Goal: Task Accomplishment & Management: Manage account settings

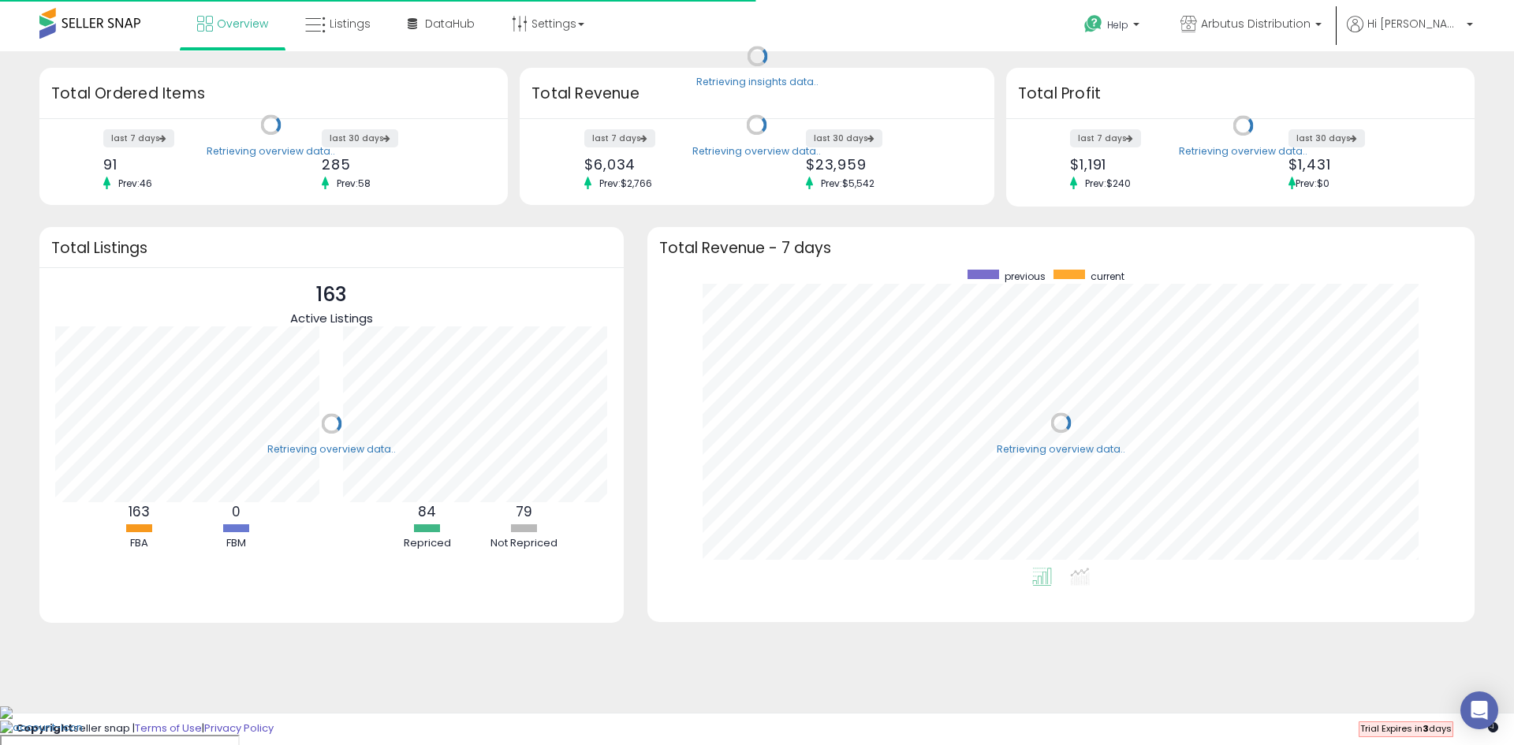
scroll to position [298, 796]
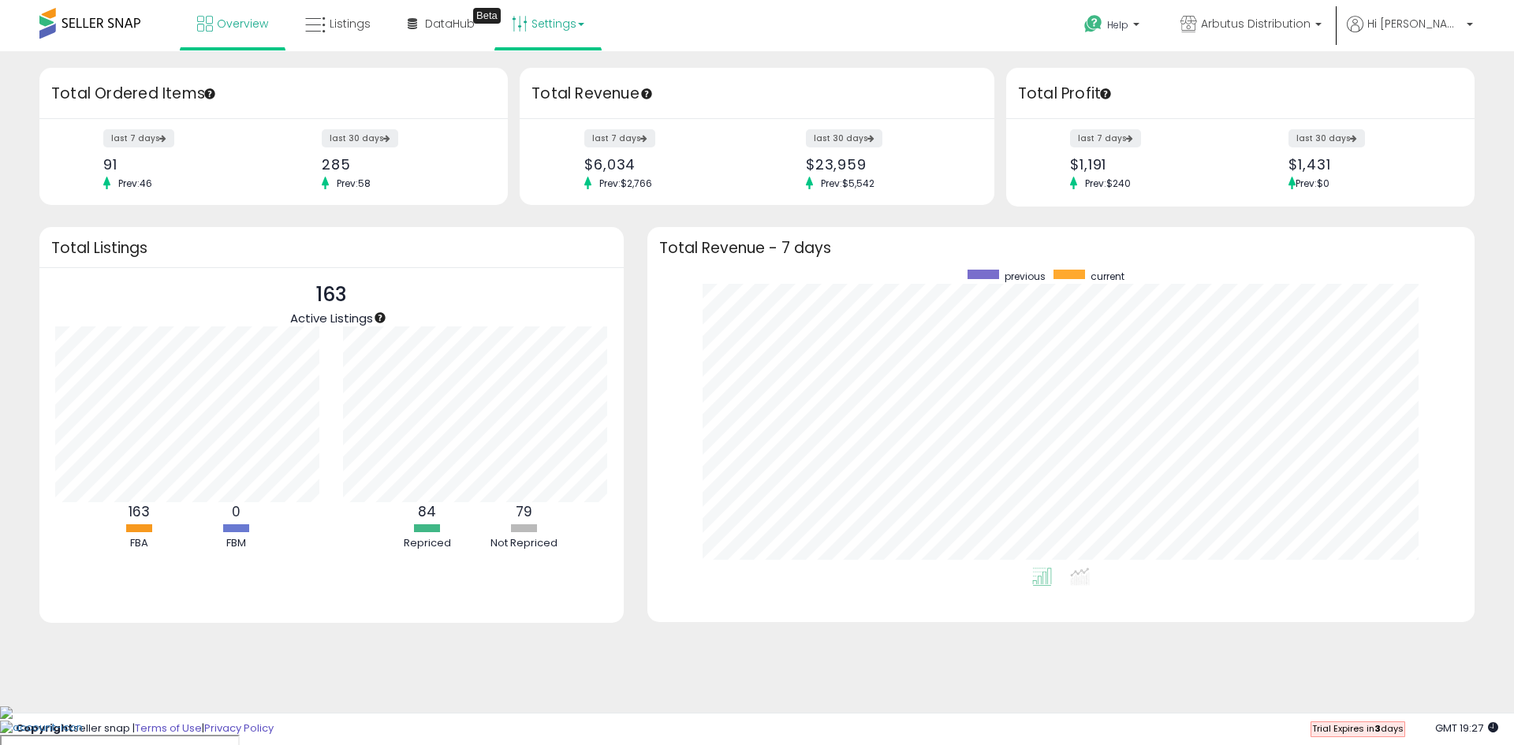
click at [573, 21] on link "Settings" at bounding box center [548, 23] width 96 height 47
click at [1455, 21] on span "Hi [PERSON_NAME]" at bounding box center [1414, 24] width 95 height 16
click at [1444, 80] on link "Account" at bounding box center [1437, 83] width 42 height 15
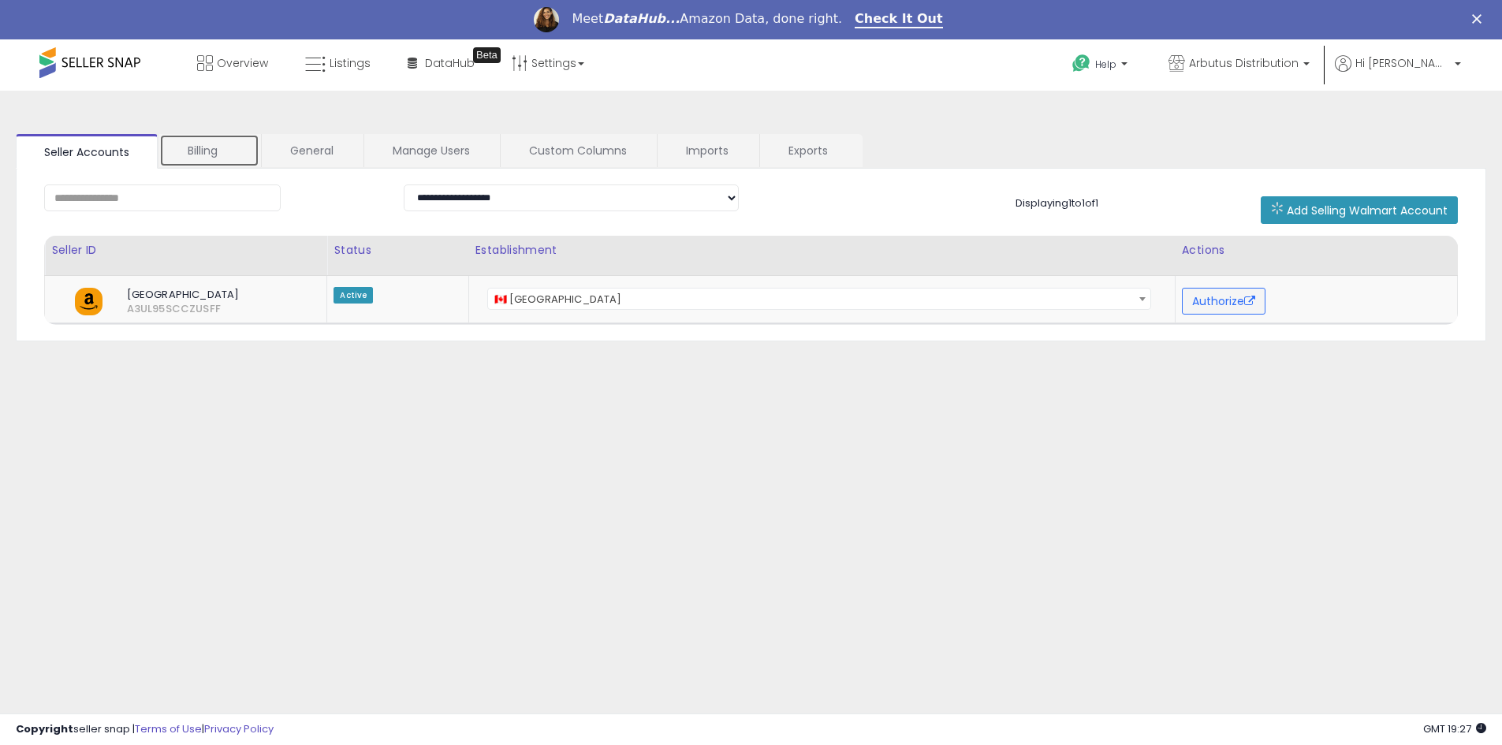
click at [210, 142] on link "Billing" at bounding box center [209, 150] width 100 height 33
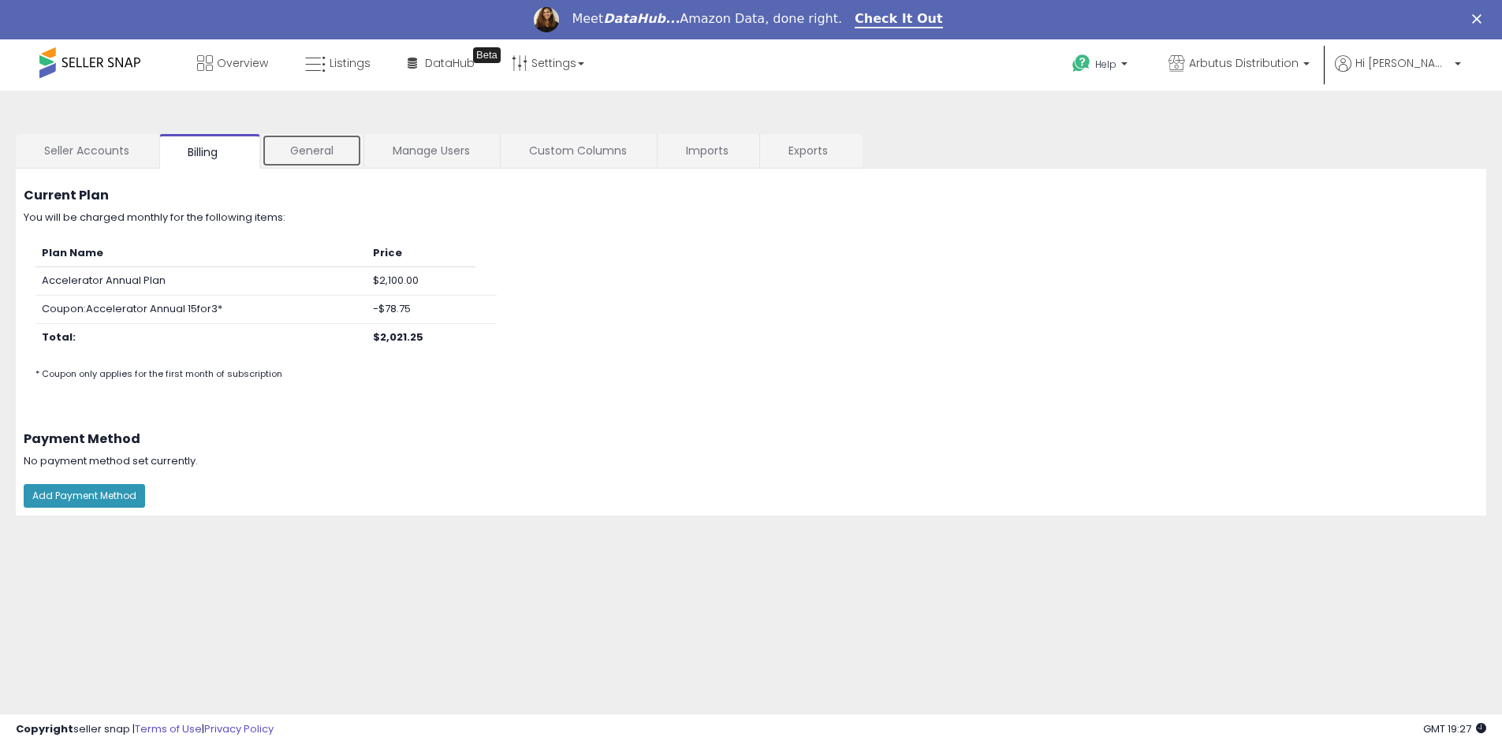
click at [320, 151] on link "General" at bounding box center [312, 150] width 100 height 33
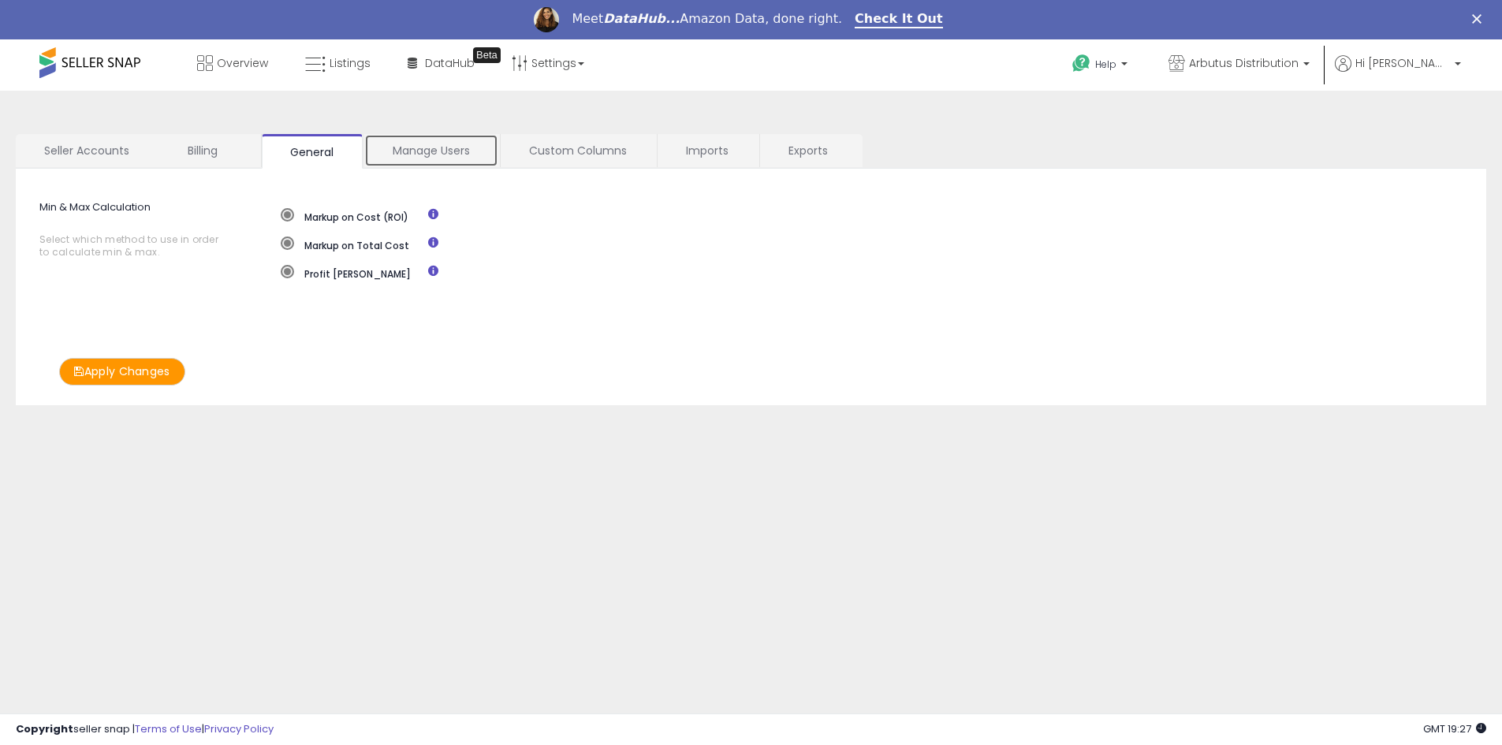
click at [423, 155] on link "Manage Users" at bounding box center [431, 150] width 134 height 33
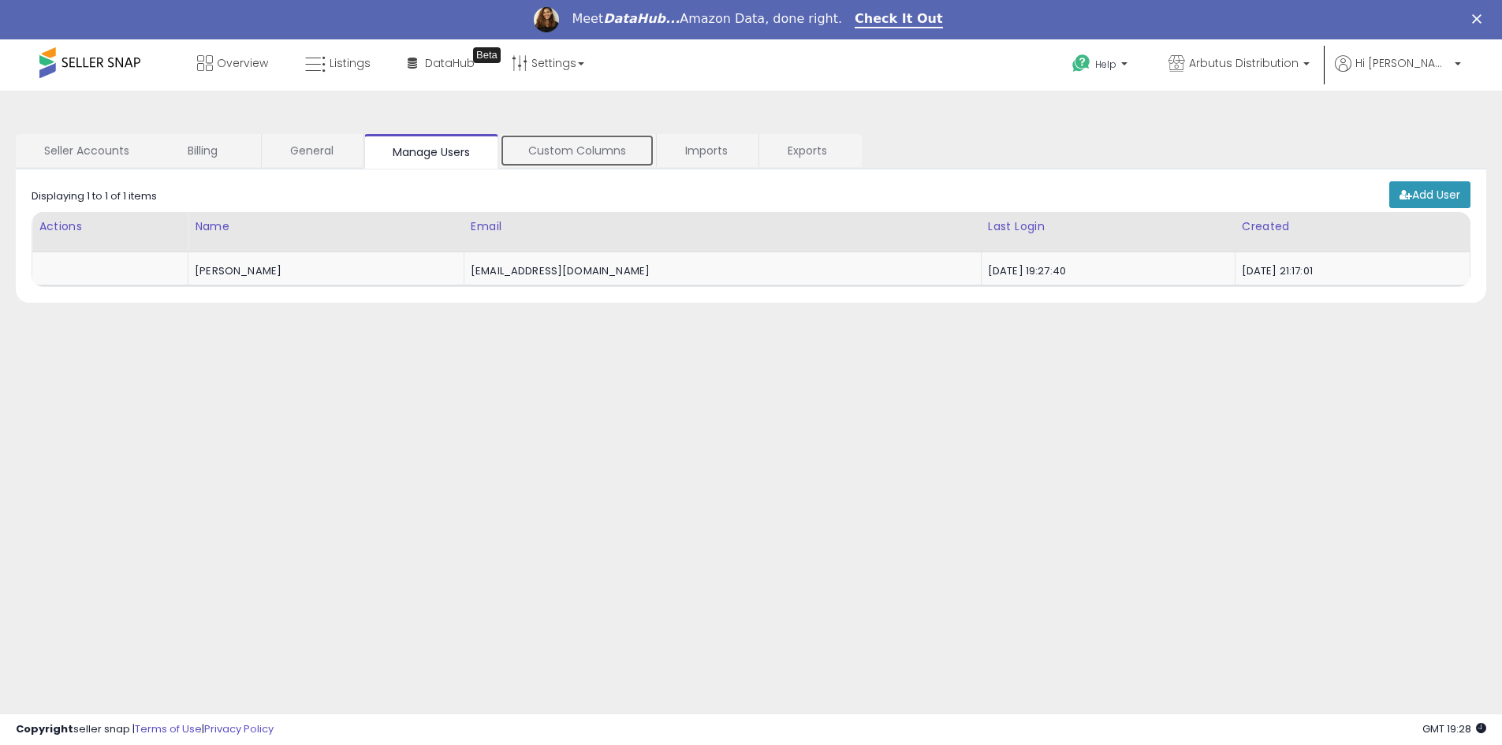
click at [587, 159] on link "Custom Columns" at bounding box center [577, 150] width 155 height 33
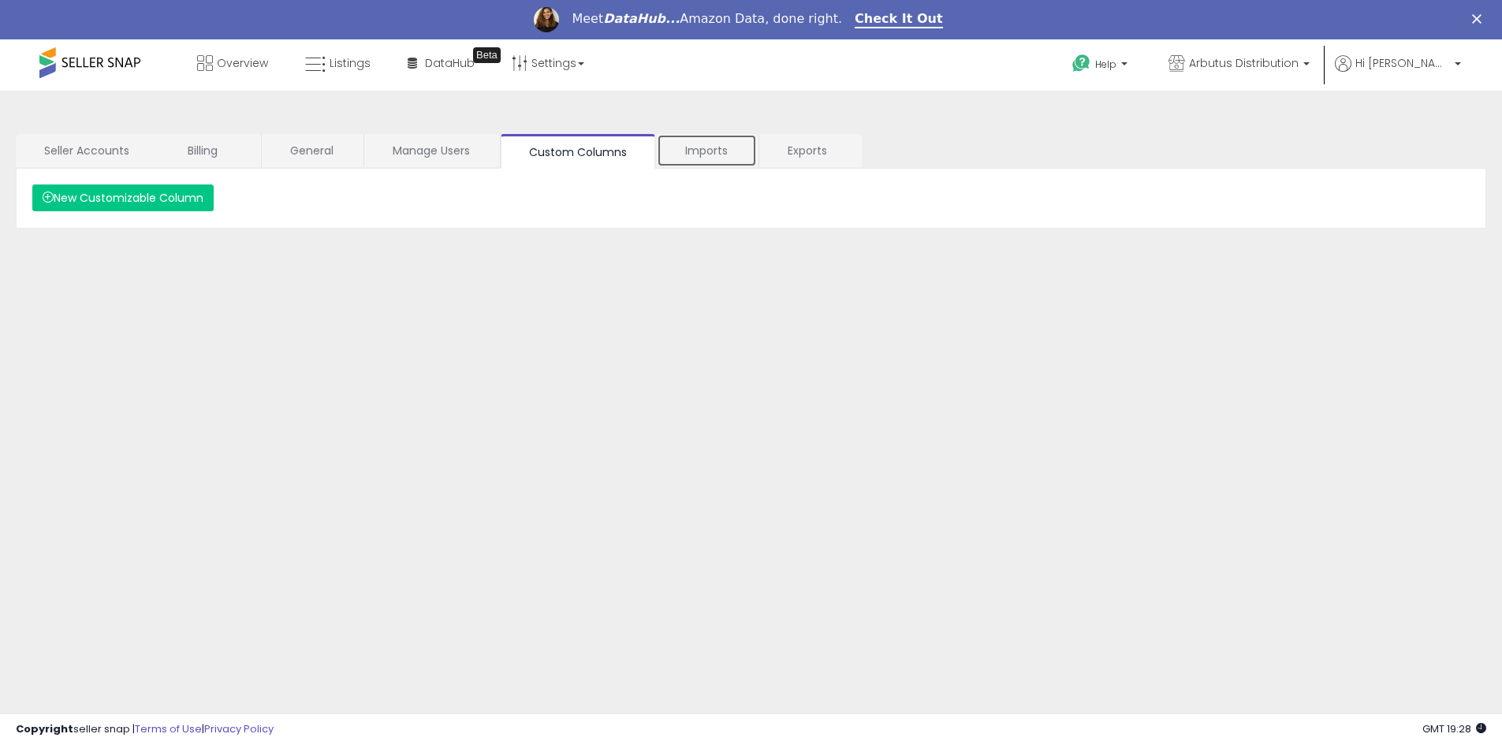
click at [718, 145] on link "Imports" at bounding box center [707, 150] width 100 height 33
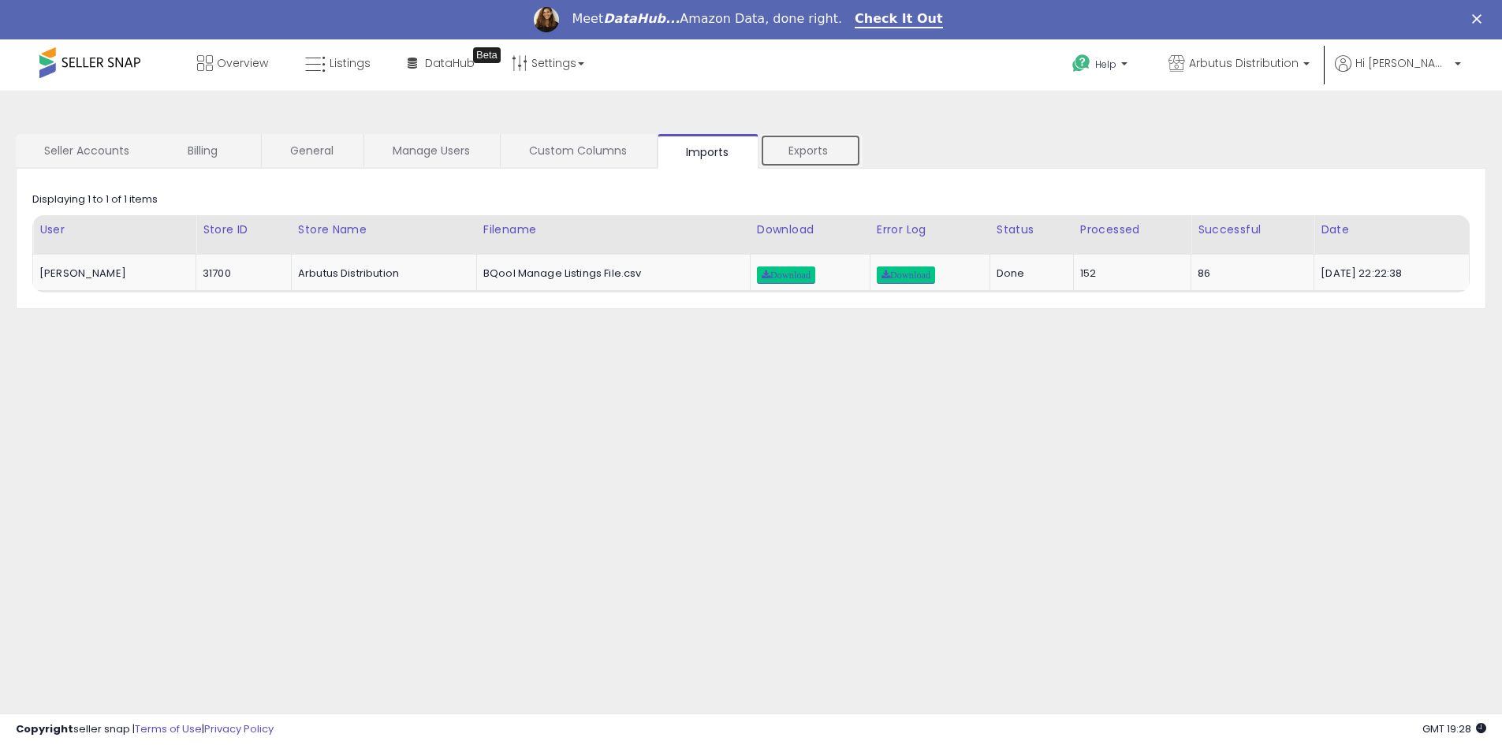
click at [824, 150] on link "Exports" at bounding box center [810, 150] width 101 height 33
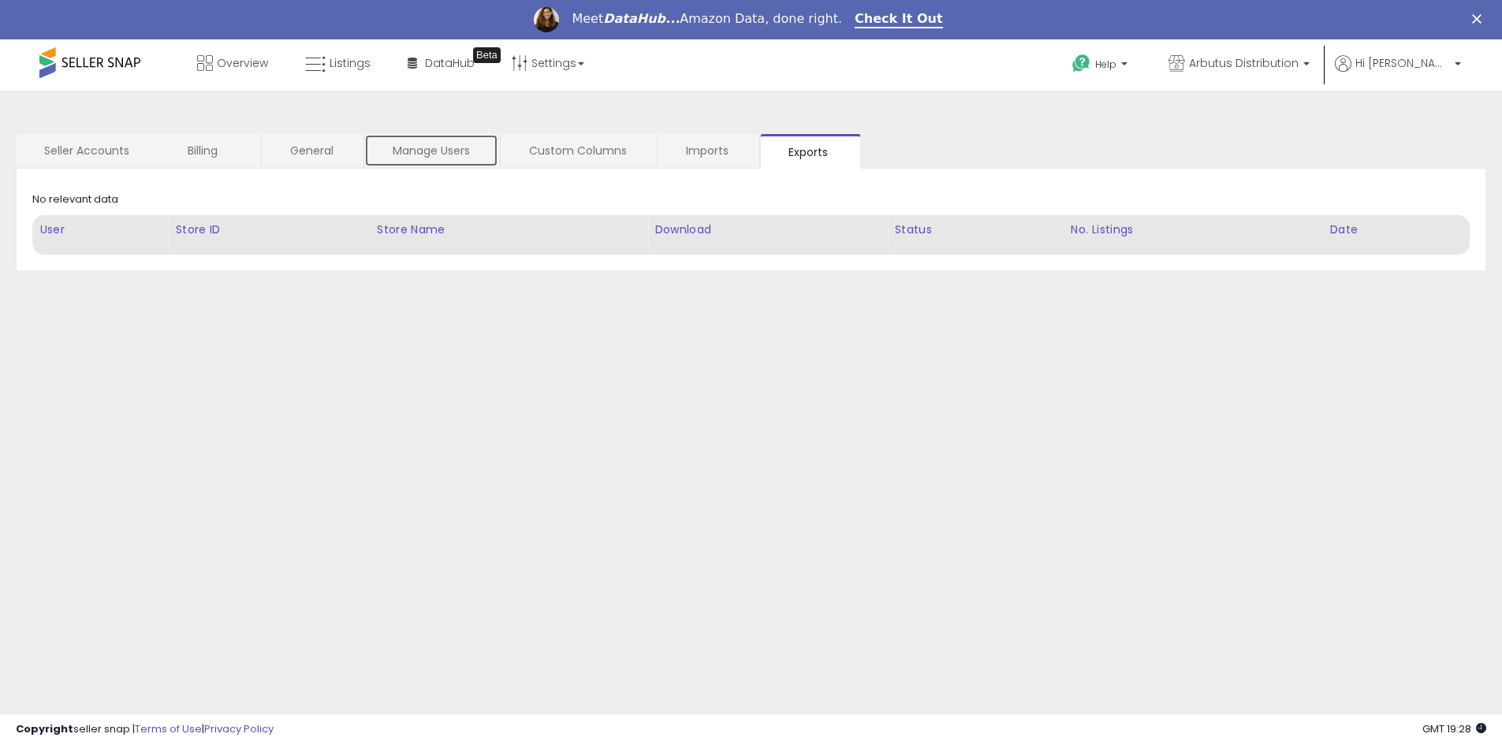
click at [422, 142] on link "Manage Users" at bounding box center [431, 150] width 134 height 33
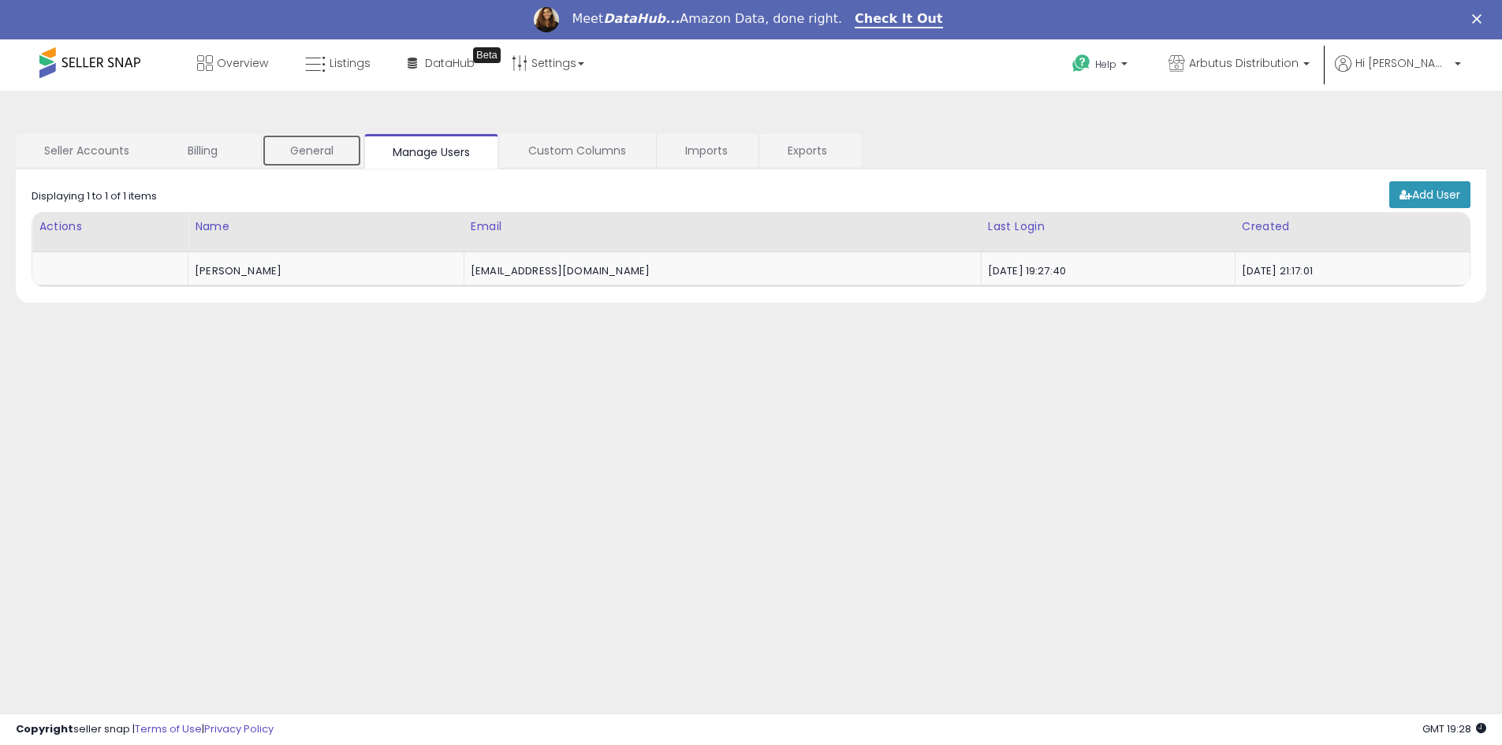
click at [327, 151] on link "General" at bounding box center [312, 150] width 100 height 33
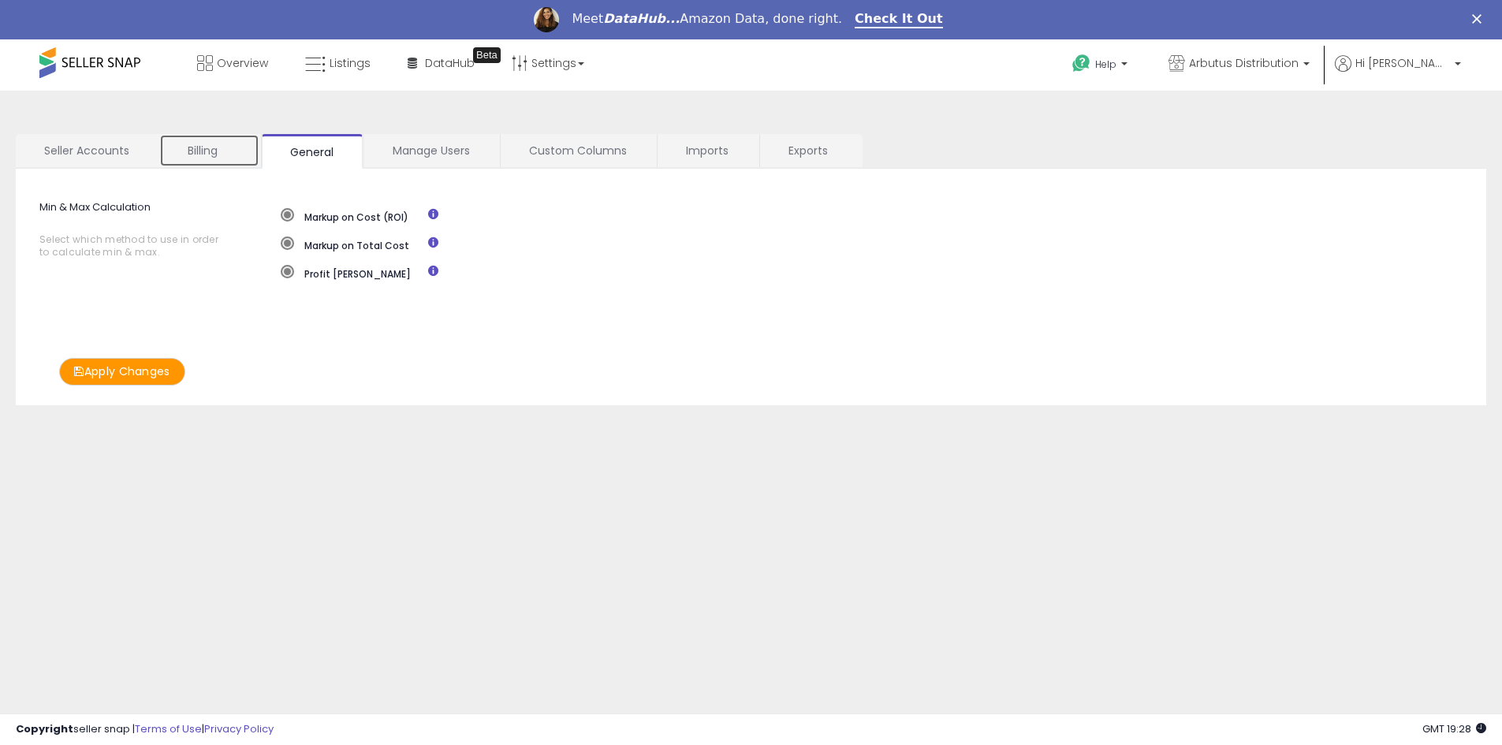
click at [193, 152] on link "Billing" at bounding box center [209, 150] width 100 height 33
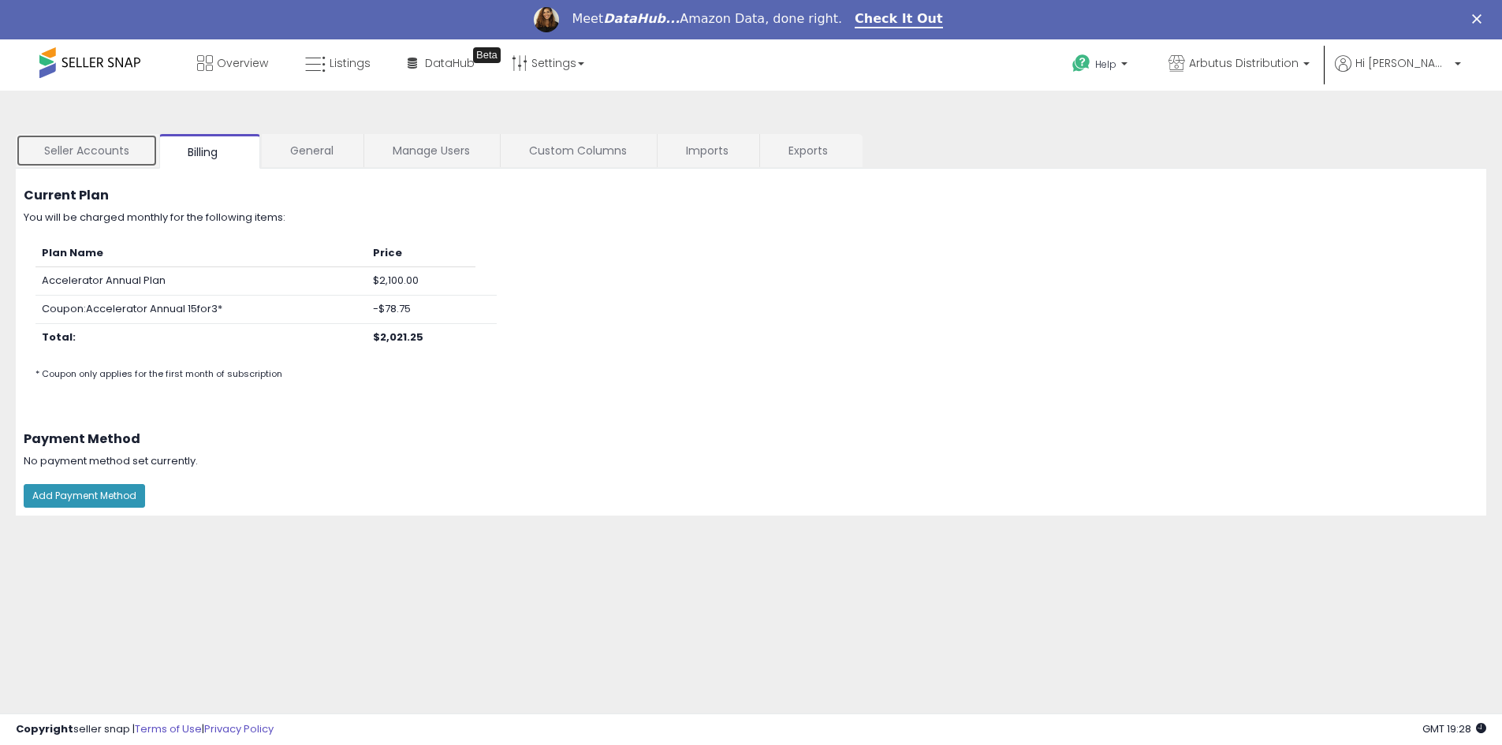
click at [103, 156] on link "Seller Accounts" at bounding box center [87, 150] width 142 height 33
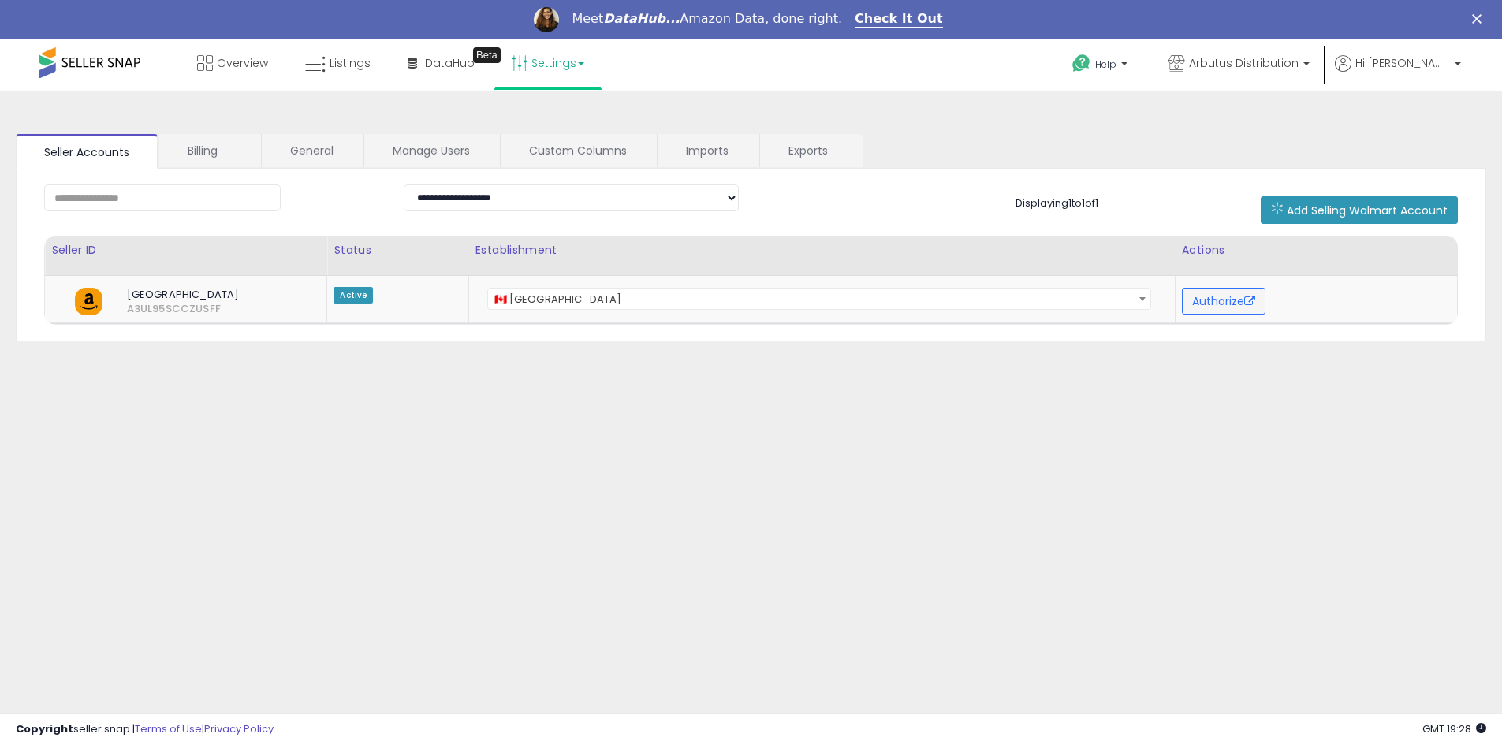
click at [584, 63] on link "Settings" at bounding box center [548, 62] width 96 height 47
click at [559, 162] on link "User settings" at bounding box center [548, 161] width 67 height 15
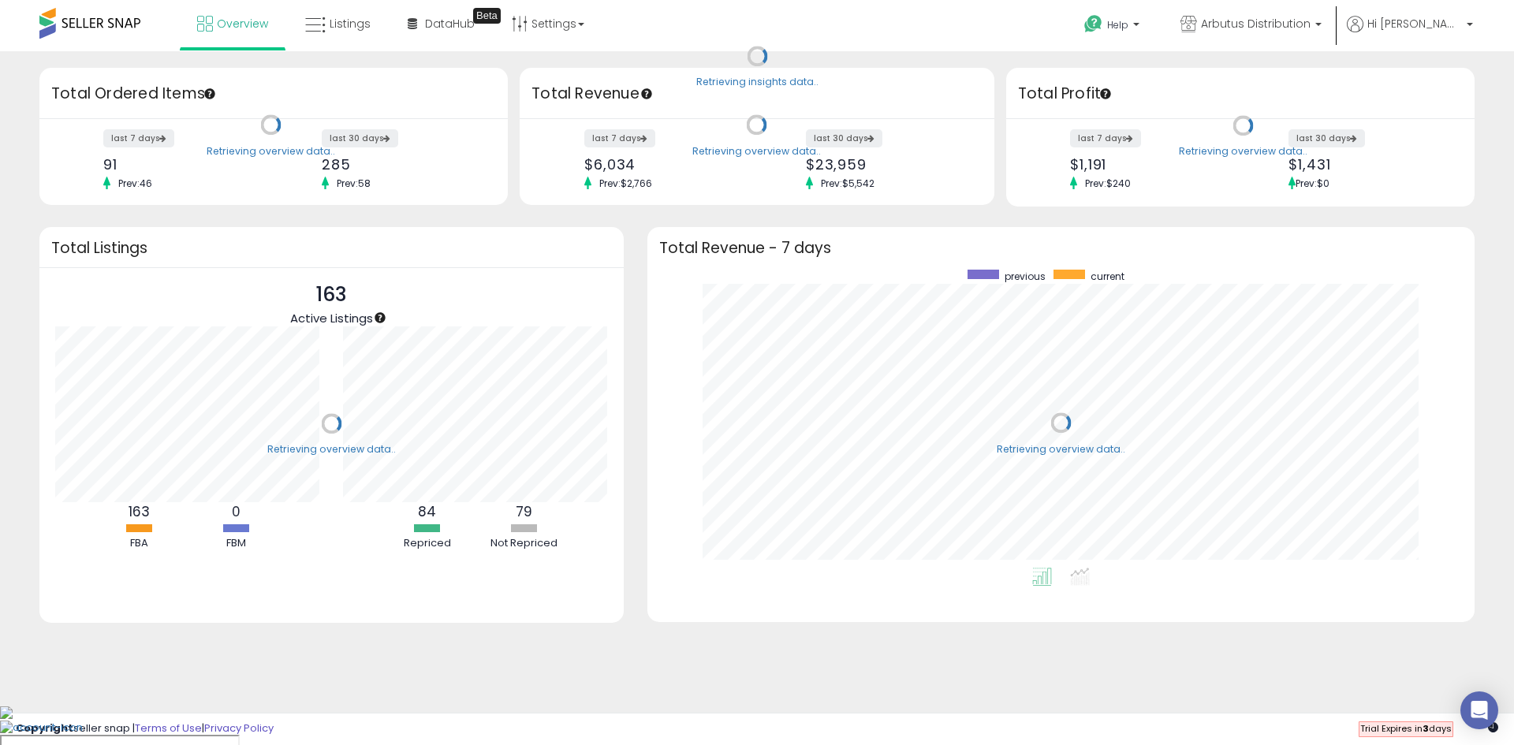
scroll to position [298, 796]
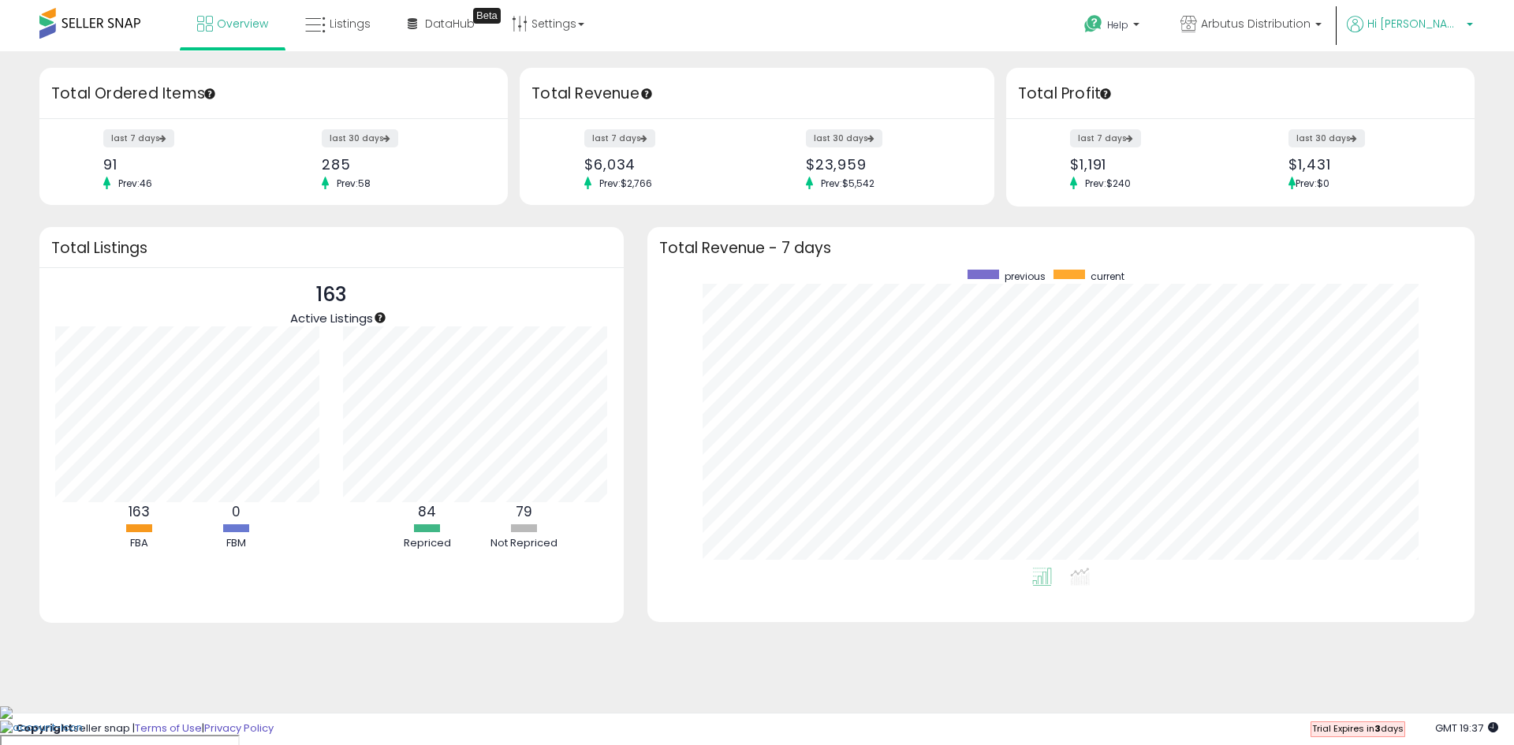
click at [1453, 32] on p "Hi [PERSON_NAME]" at bounding box center [1410, 26] width 126 height 20
click at [1441, 91] on li "Account" at bounding box center [1436, 84] width 65 height 39
click at [1439, 83] on link "Account" at bounding box center [1437, 83] width 42 height 15
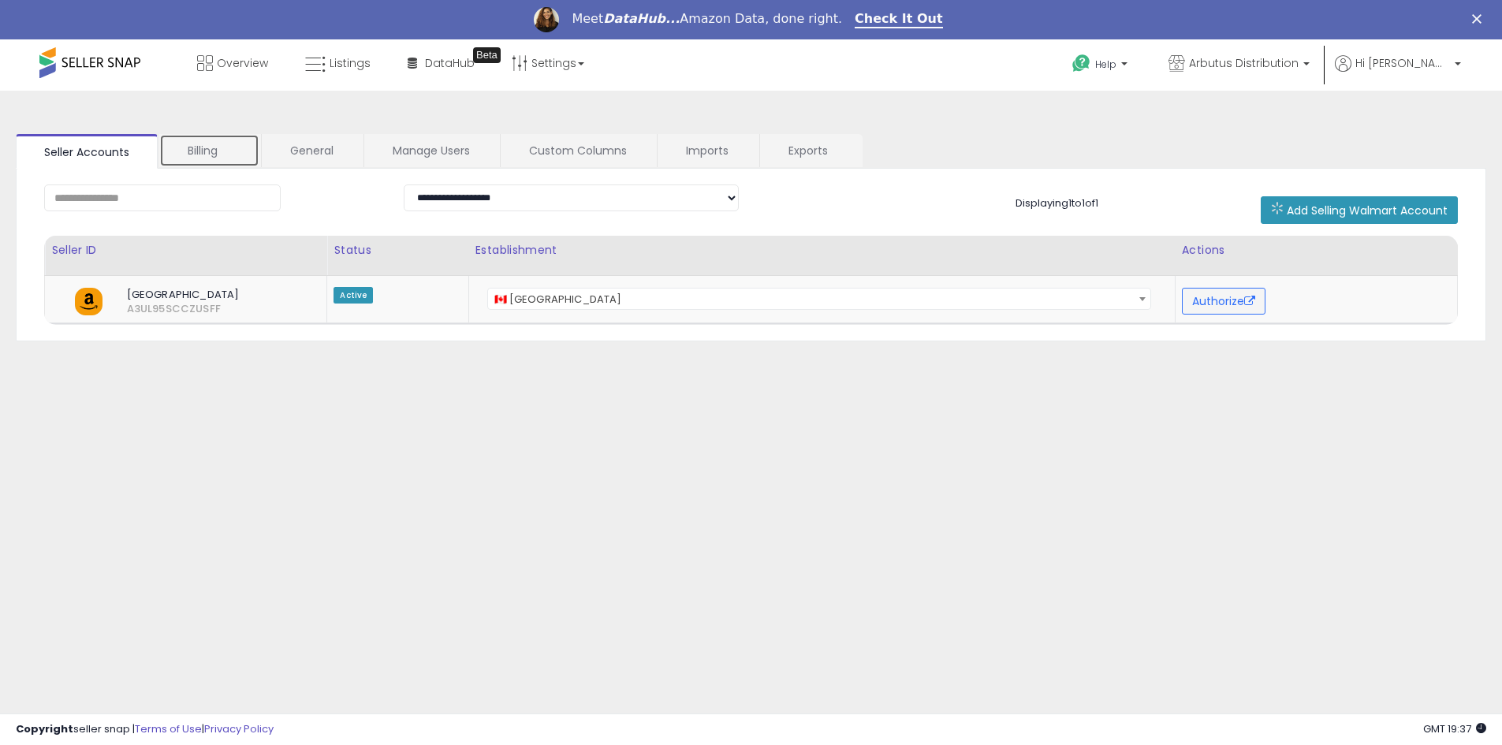
click at [221, 151] on link "Billing" at bounding box center [209, 150] width 100 height 33
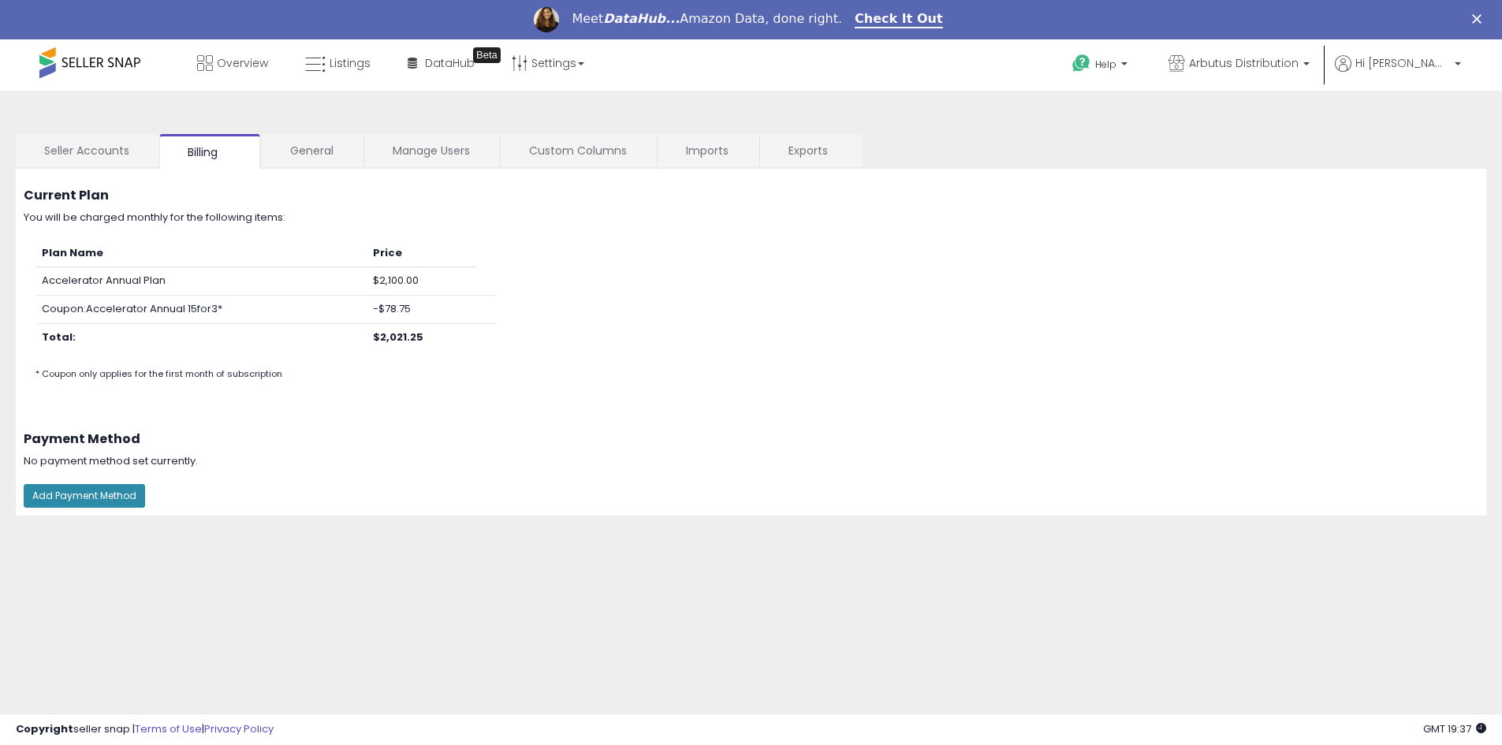
click at [118, 491] on button "Add Payment Method" at bounding box center [84, 496] width 121 height 24
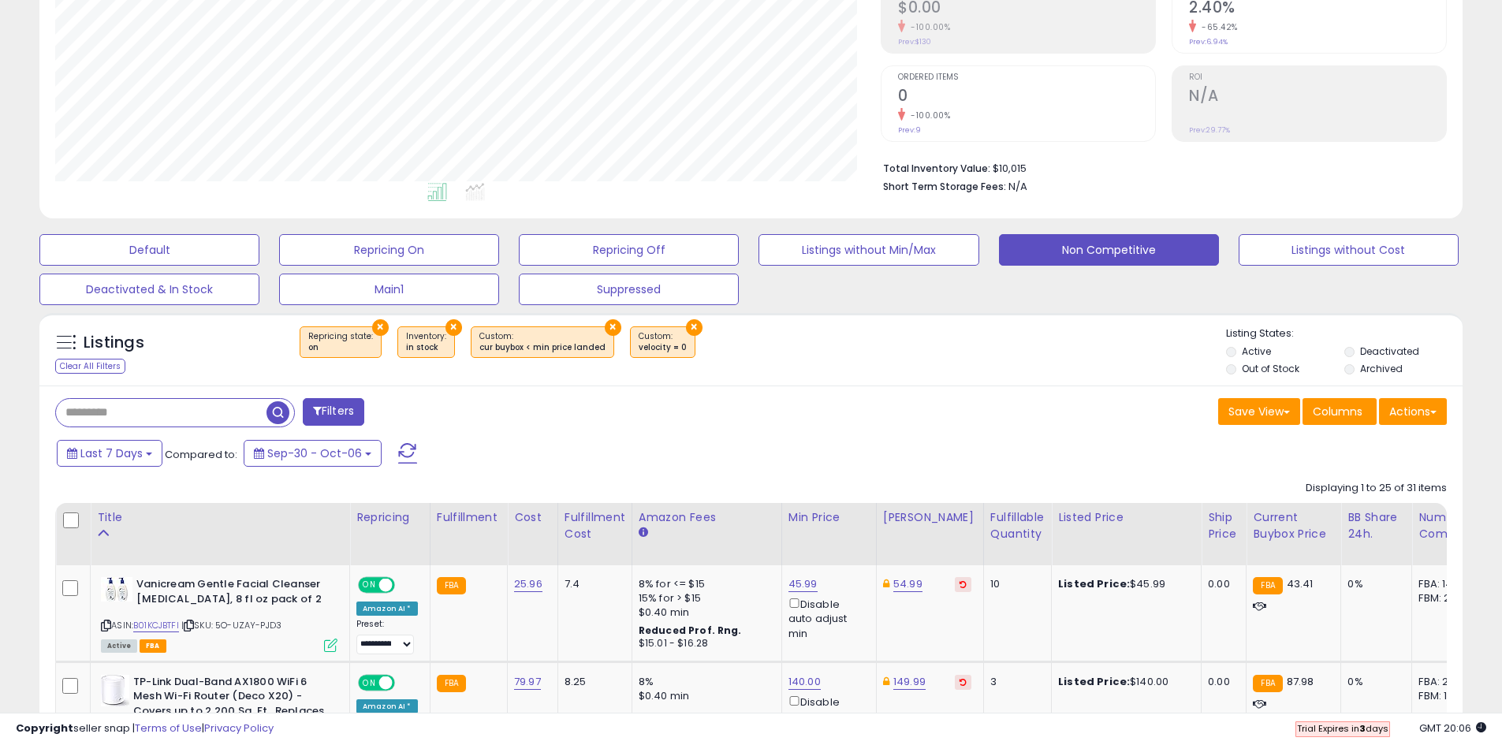
scroll to position [394, 0]
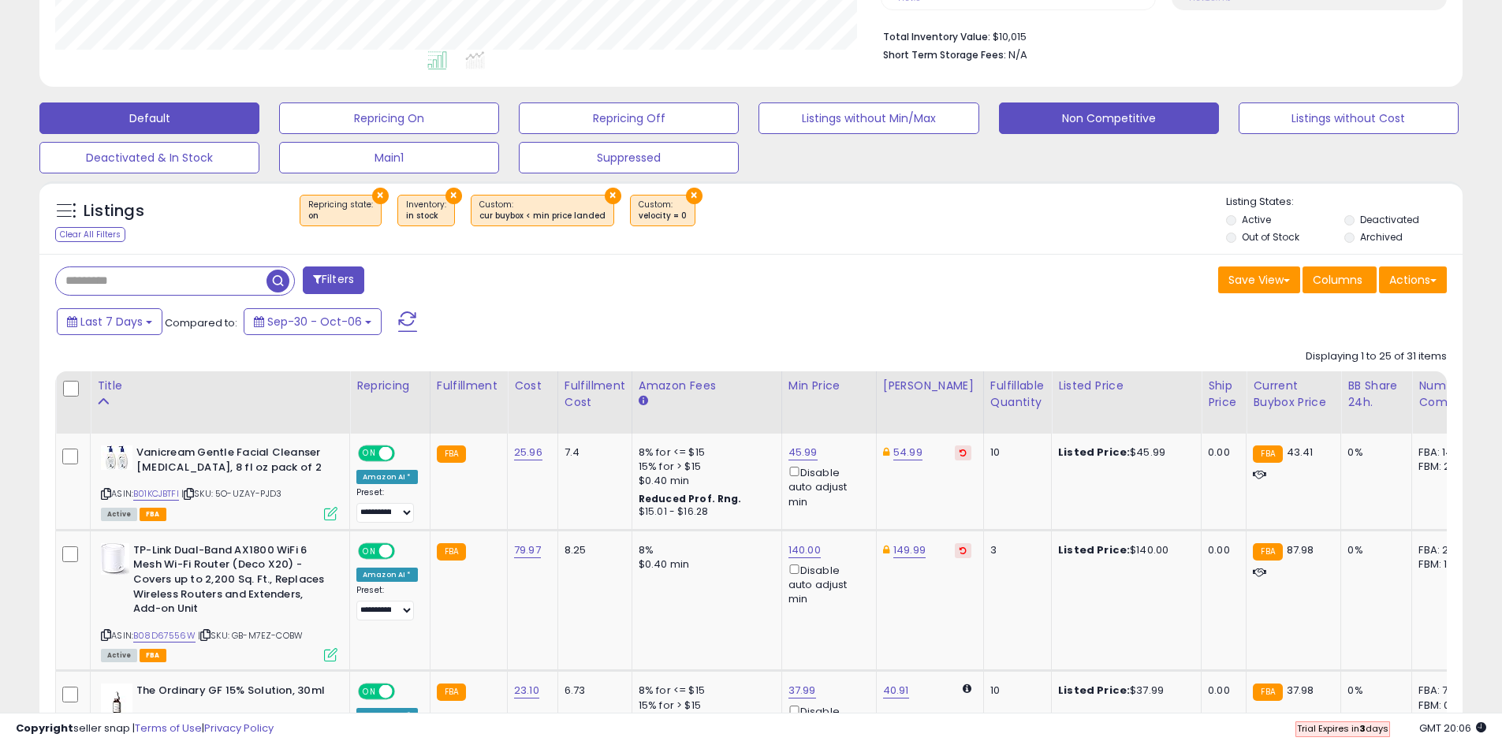
click at [171, 132] on button "Default" at bounding box center [149, 119] width 220 height 32
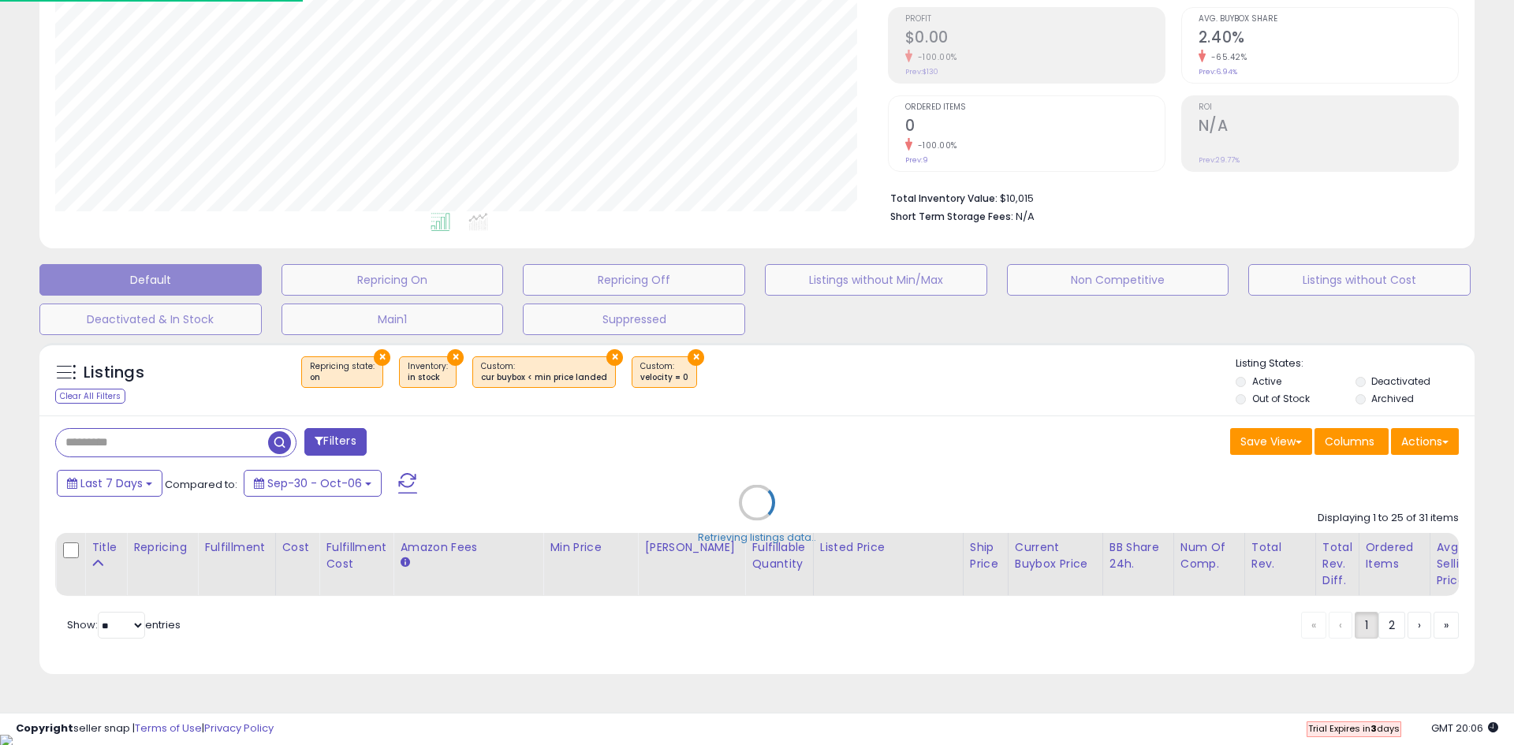
scroll to position [788274, 787765]
type input "****"
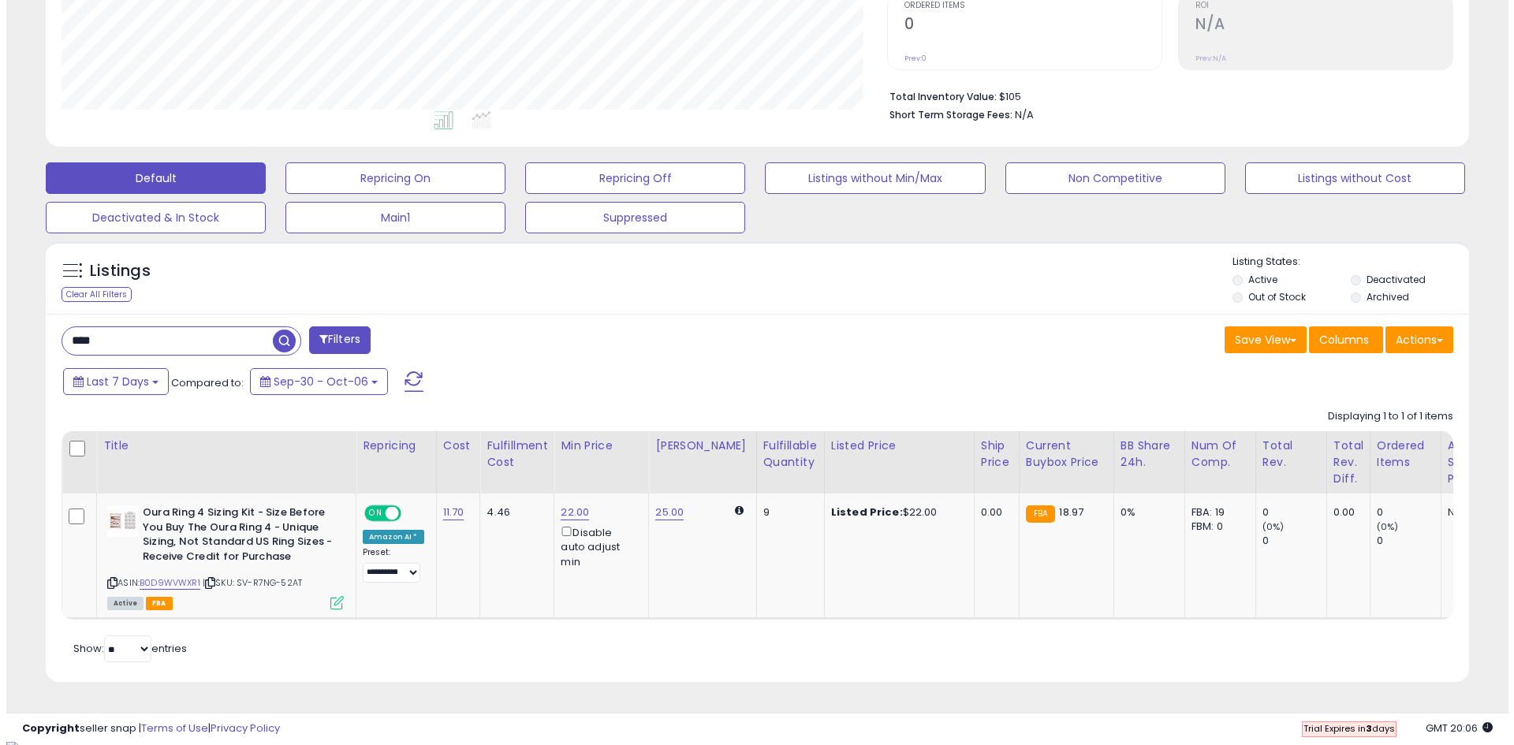
scroll to position [342, 0]
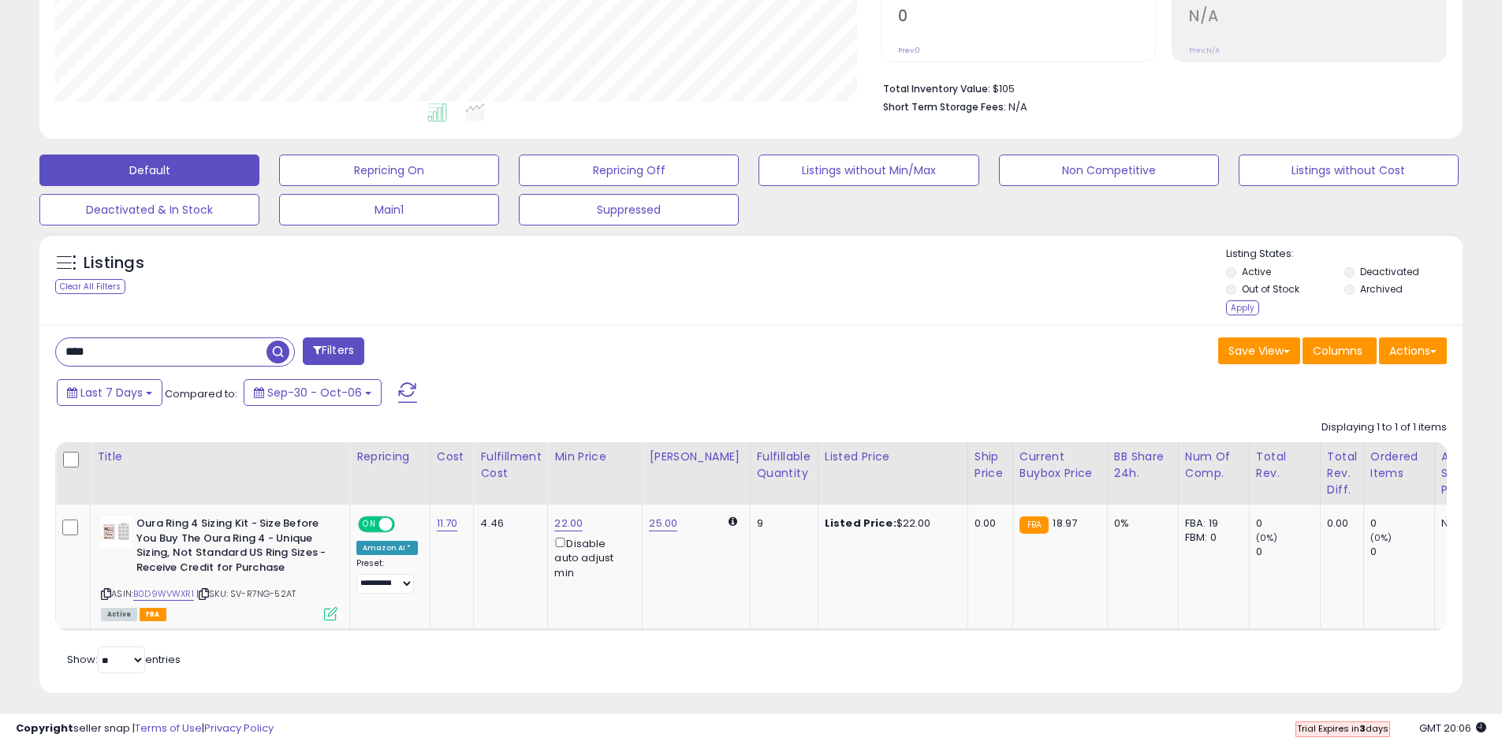
click at [344, 351] on button "Filters" at bounding box center [334, 352] width 62 height 28
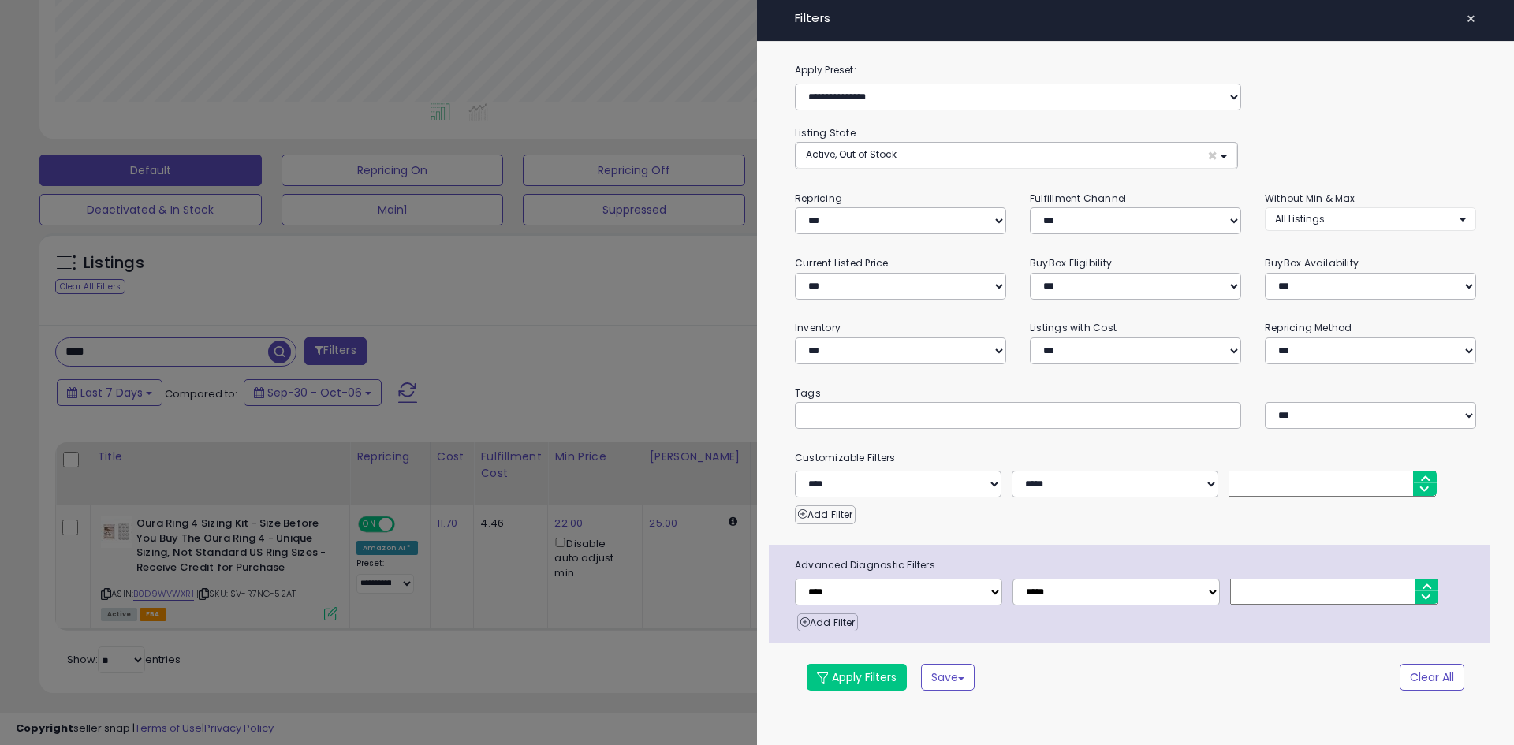
scroll to position [323, 833]
click at [1428, 683] on button "Clear All" at bounding box center [1432, 677] width 65 height 27
select select "*"
click at [876, 685] on button "Apply Filters" at bounding box center [857, 677] width 100 height 27
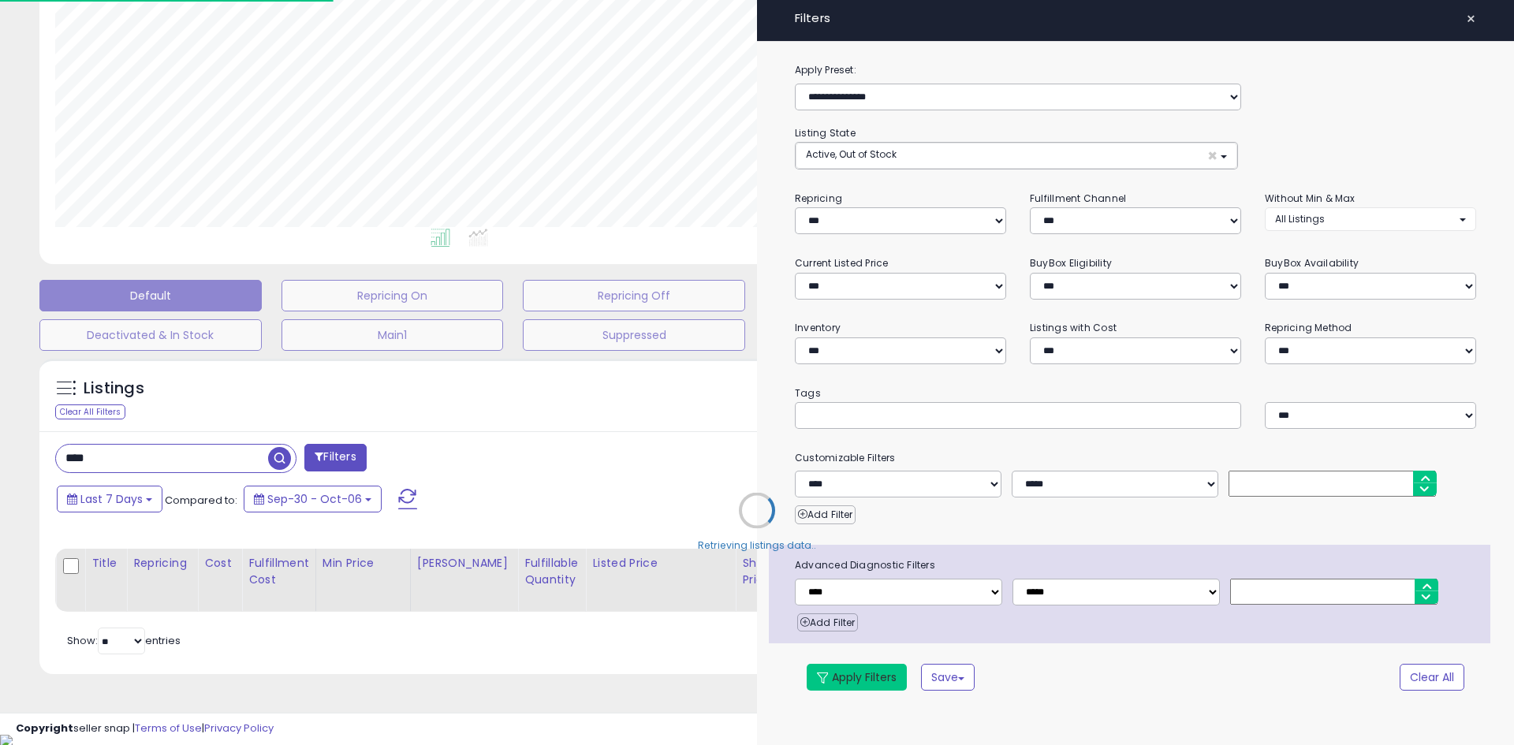
select select "*"
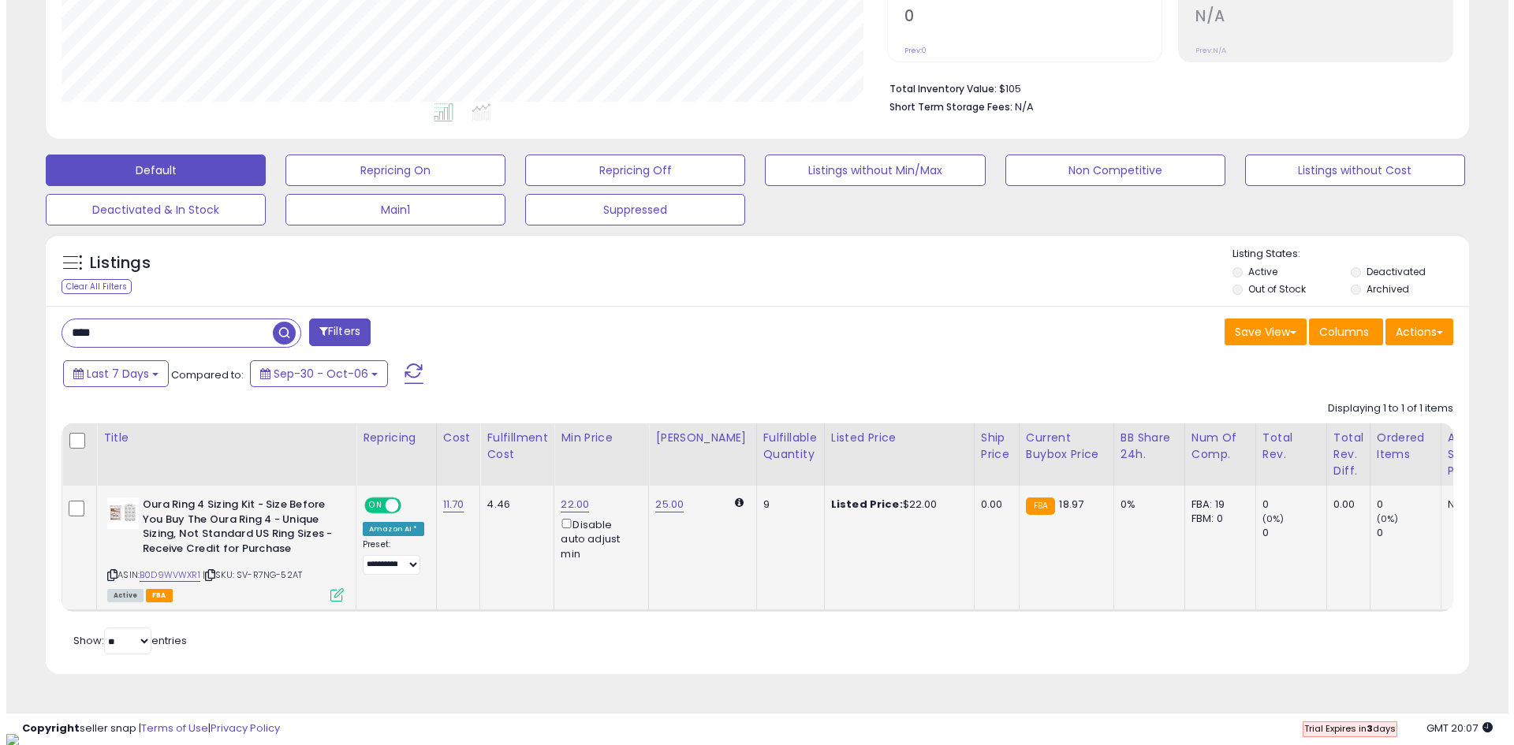
scroll to position [323, 826]
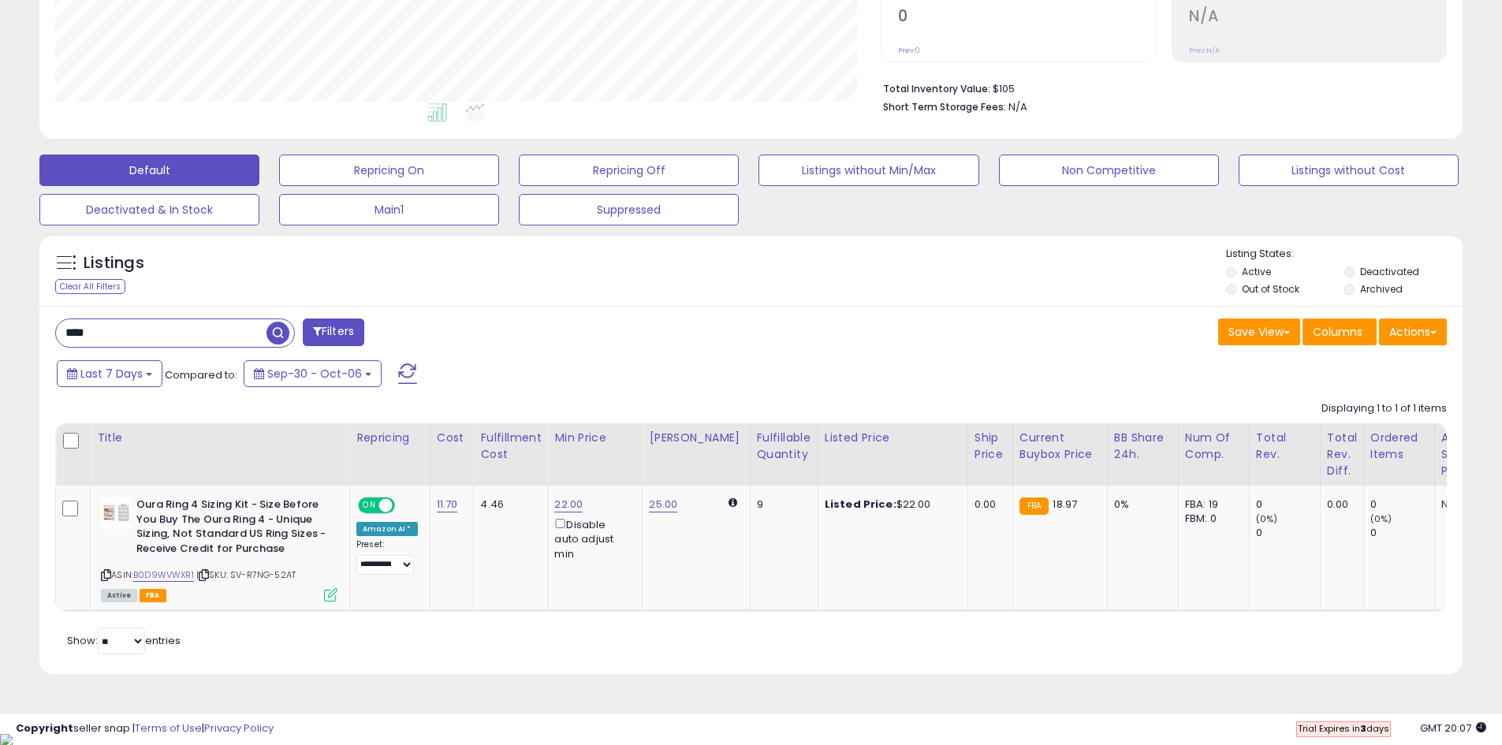
click at [338, 334] on button "Filters" at bounding box center [334, 333] width 62 height 28
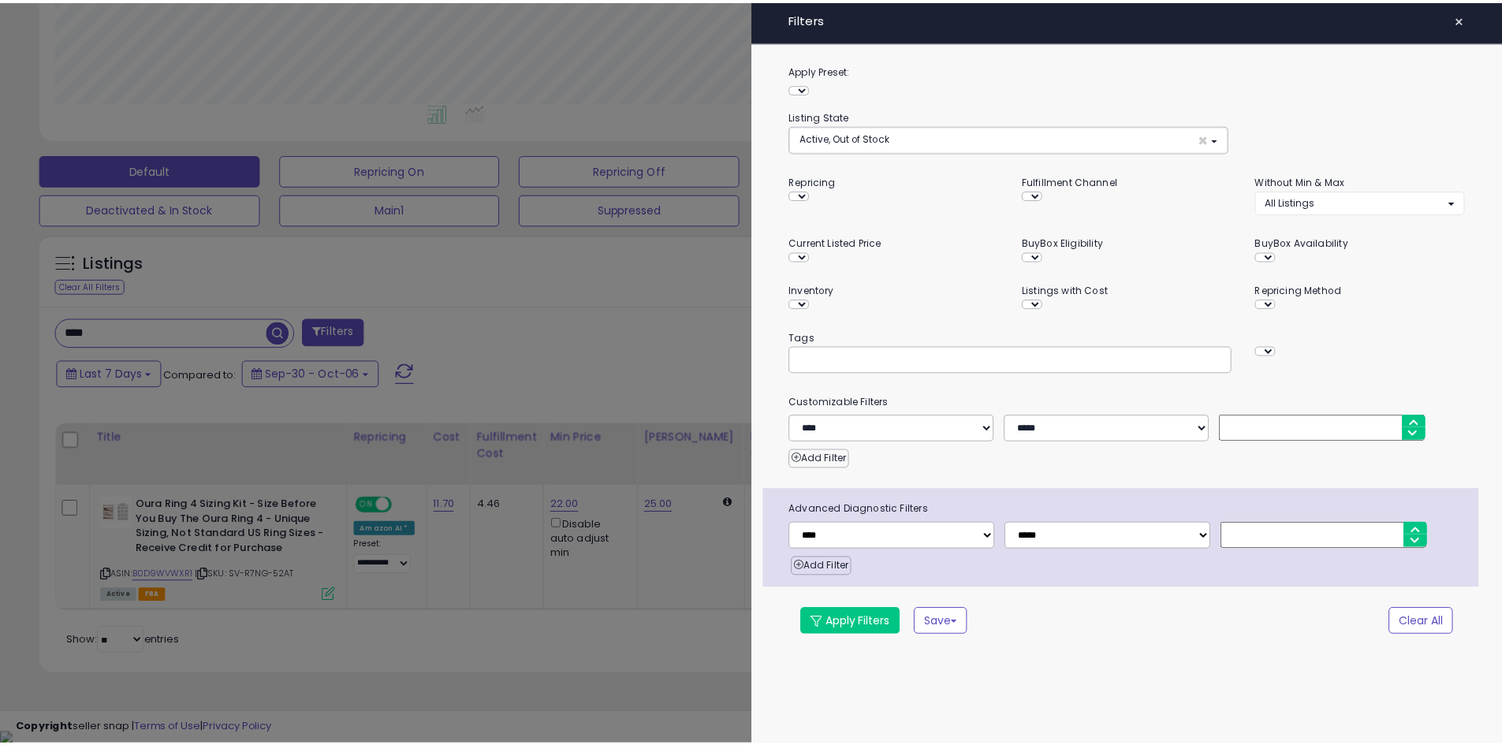
scroll to position [323, 833]
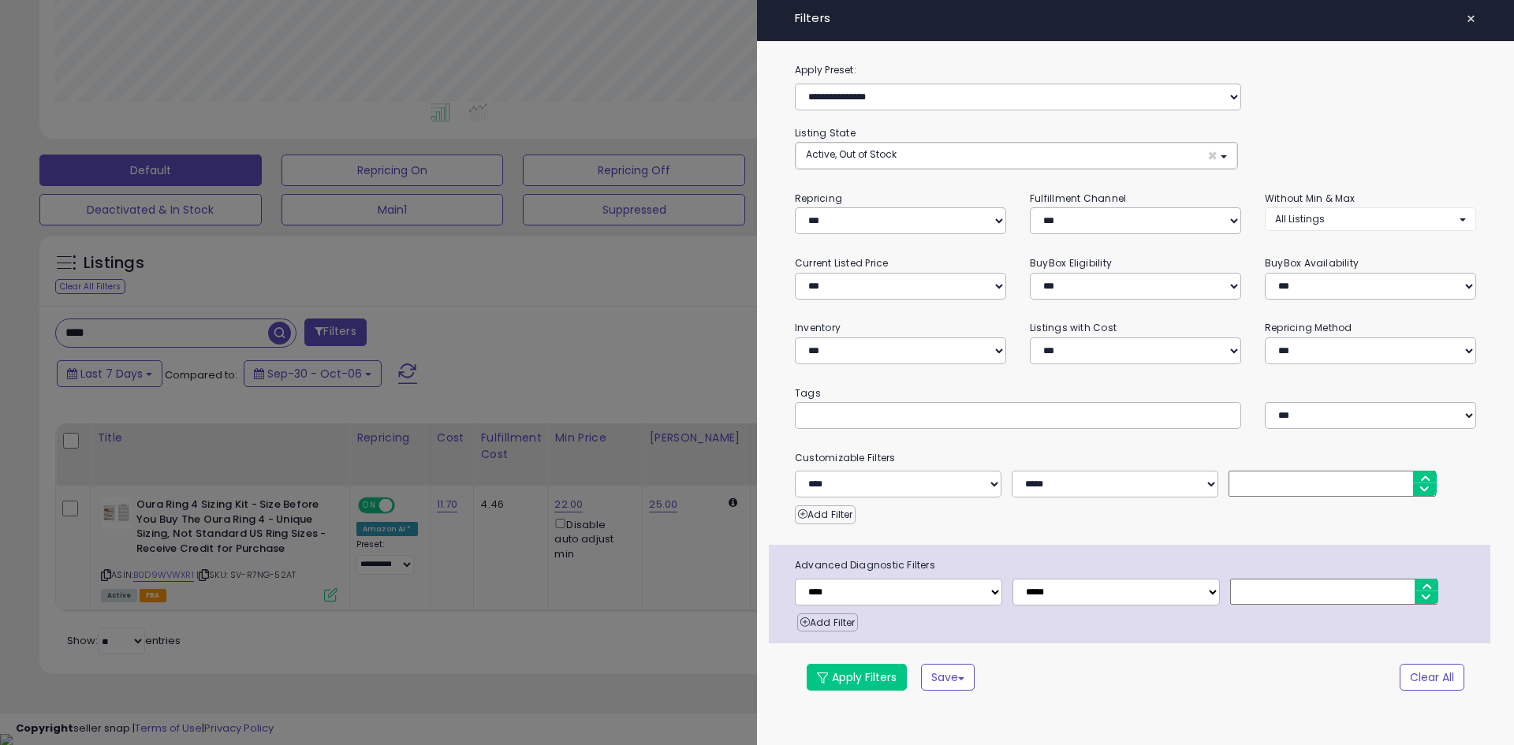
click at [591, 279] on div at bounding box center [757, 372] width 1514 height 745
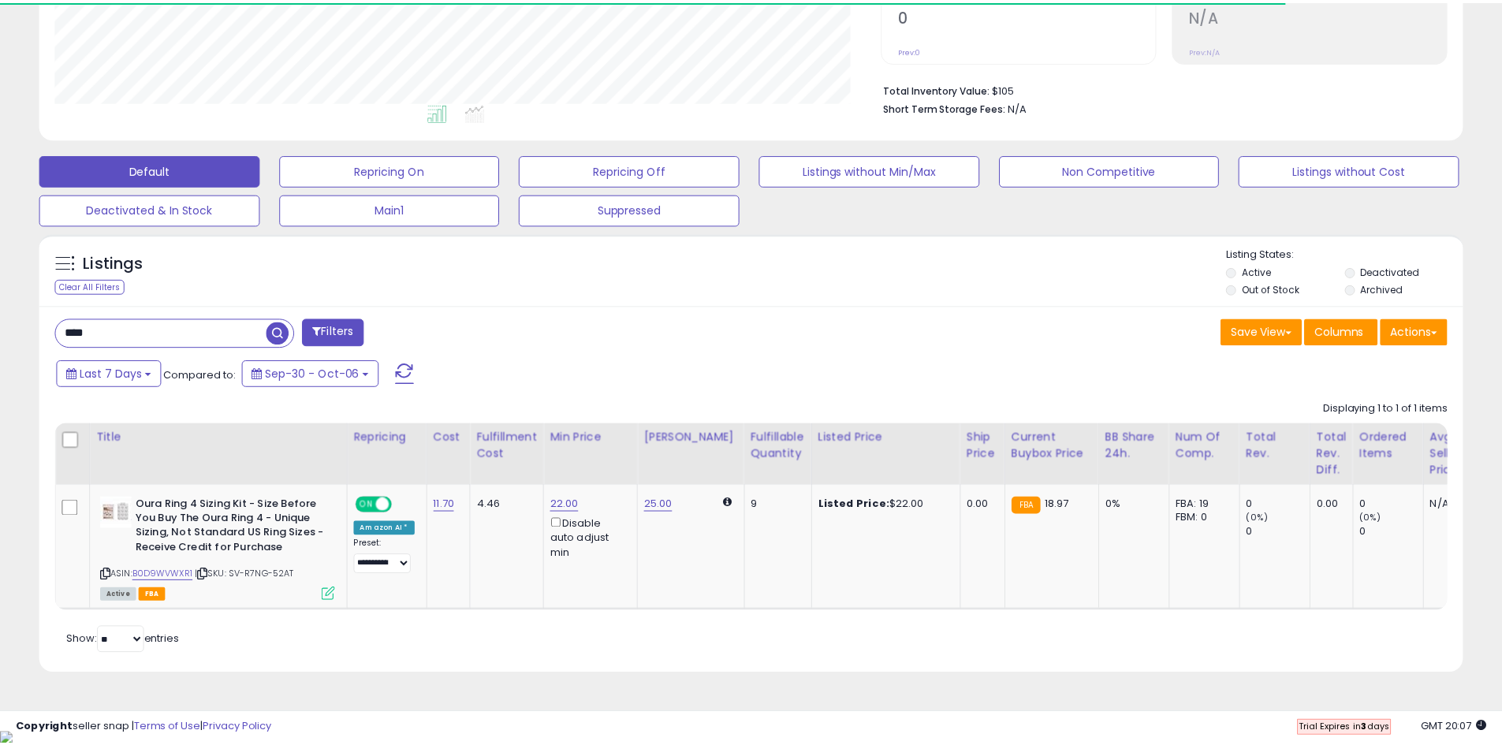
scroll to position [788274, 787772]
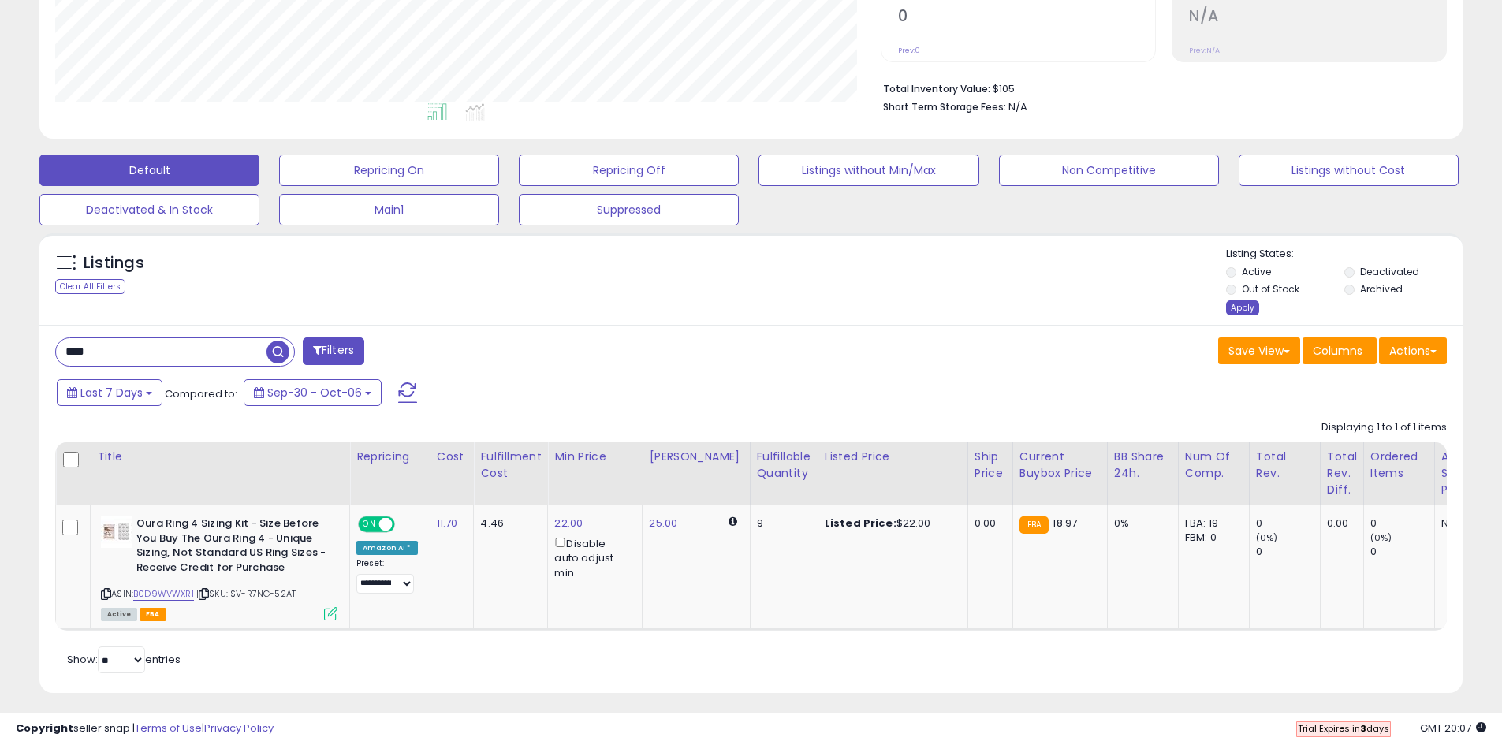
click at [1236, 312] on div "Apply" at bounding box center [1242, 307] width 33 height 15
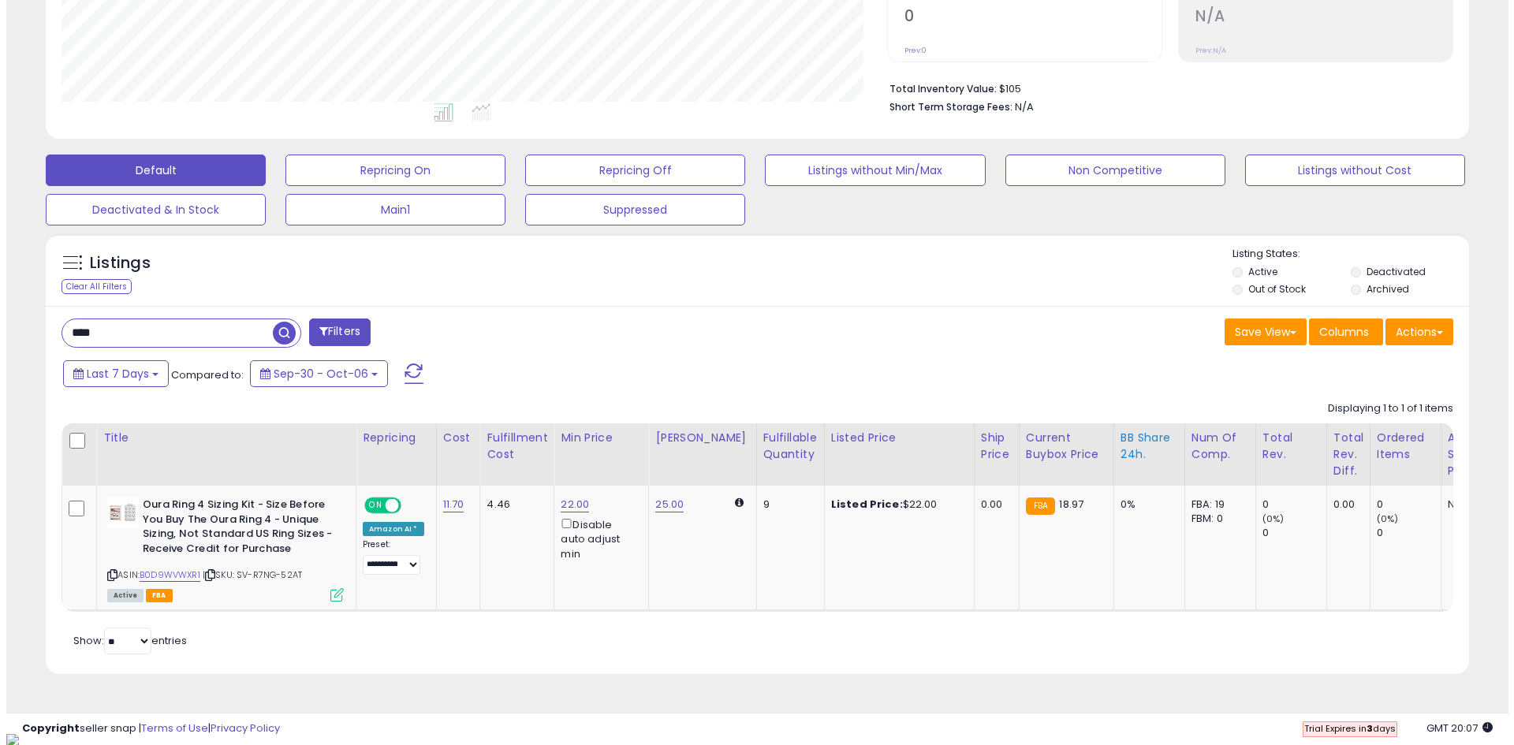
scroll to position [323, 826]
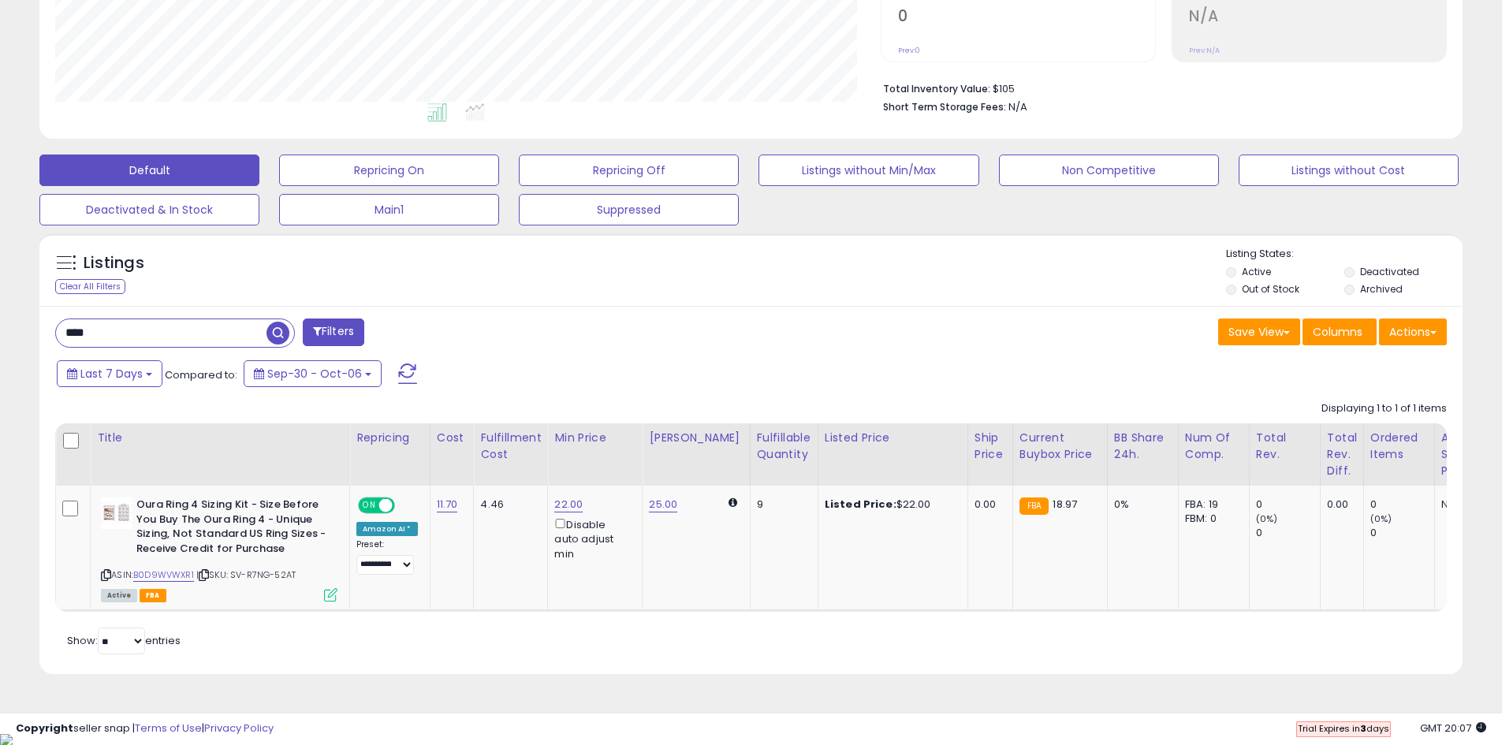
click at [336, 340] on button "Filters" at bounding box center [334, 333] width 62 height 28
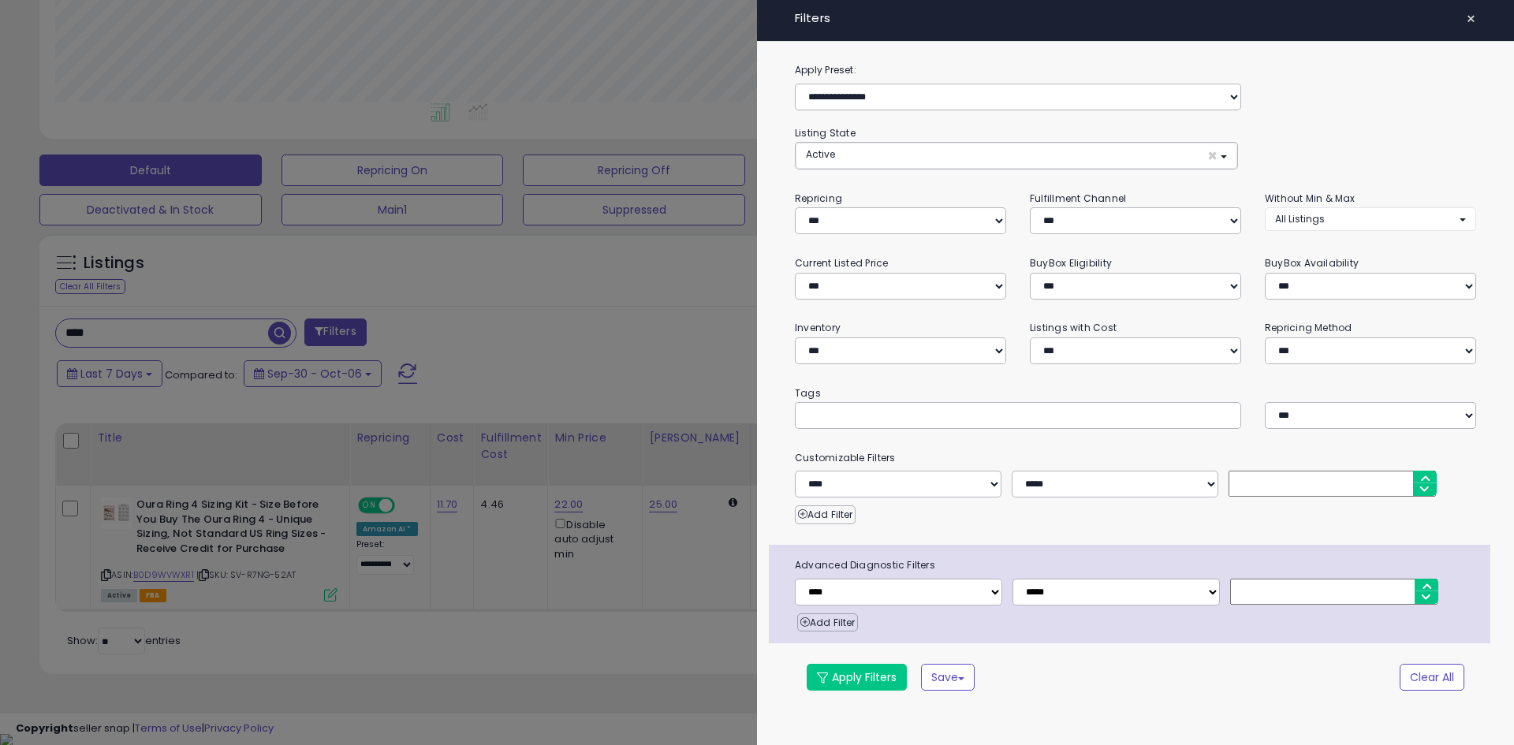
click at [1472, 17] on span "×" at bounding box center [1471, 19] width 10 height 22
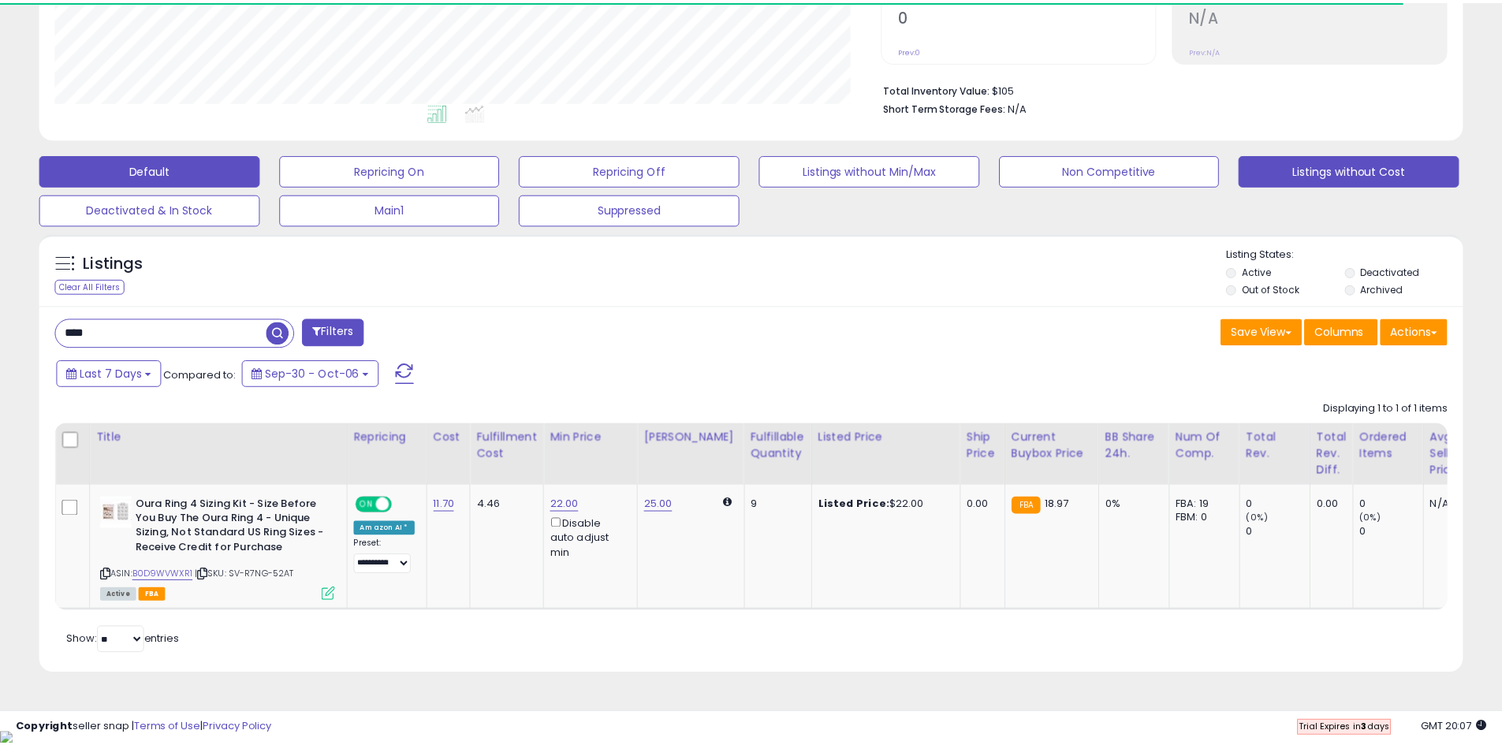
scroll to position [788274, 787772]
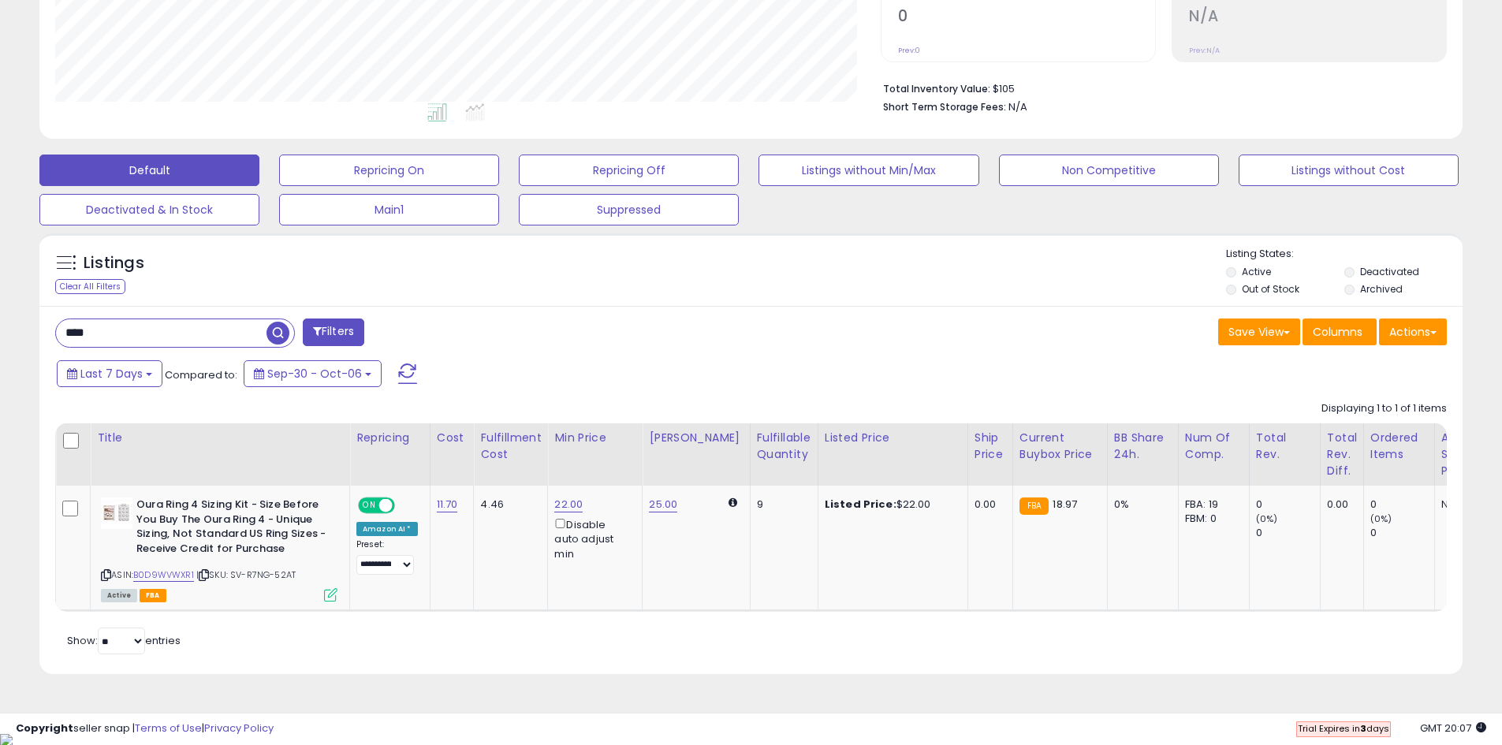
click at [1005, 353] on div "**** Filters Save View Save As New View Update Current View" at bounding box center [750, 490] width 1423 height 368
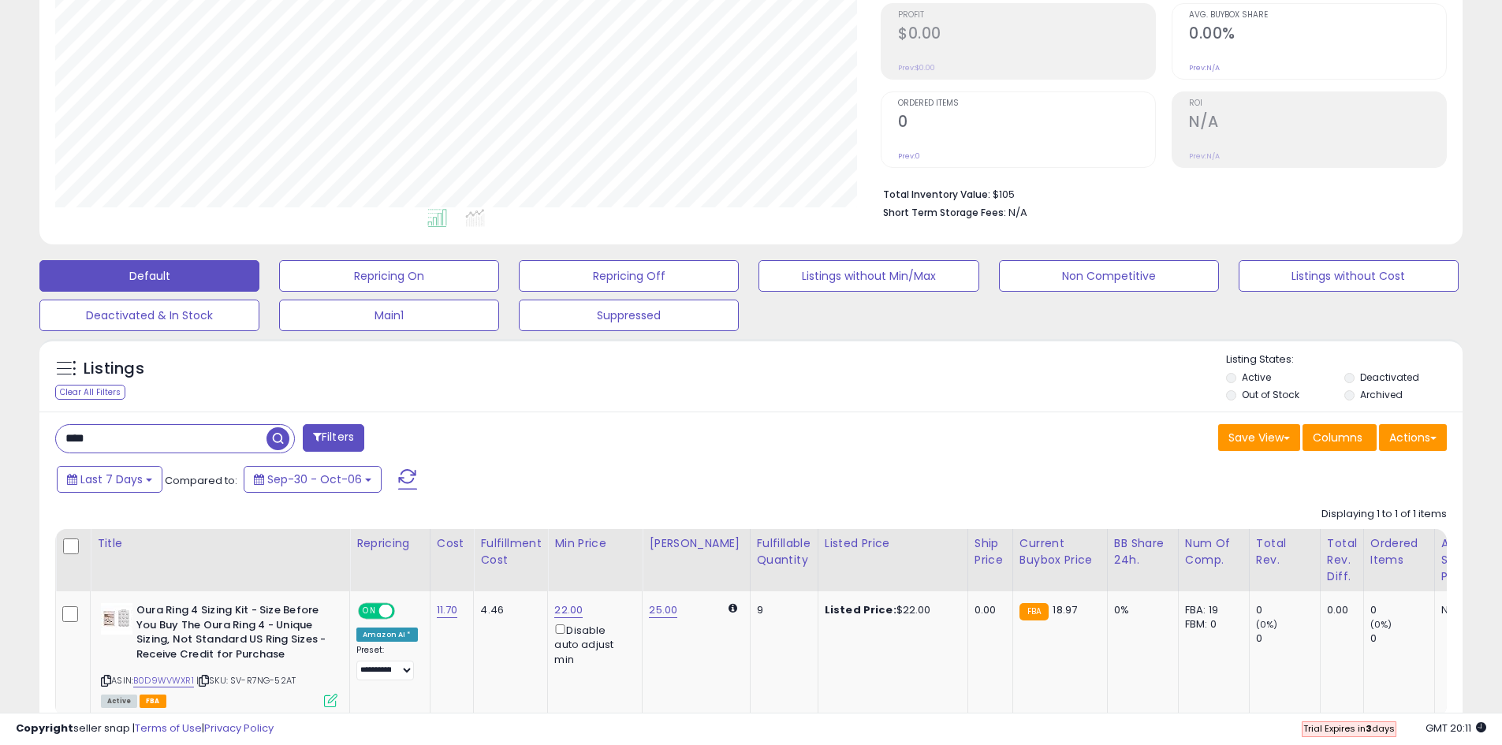
scroll to position [342, 0]
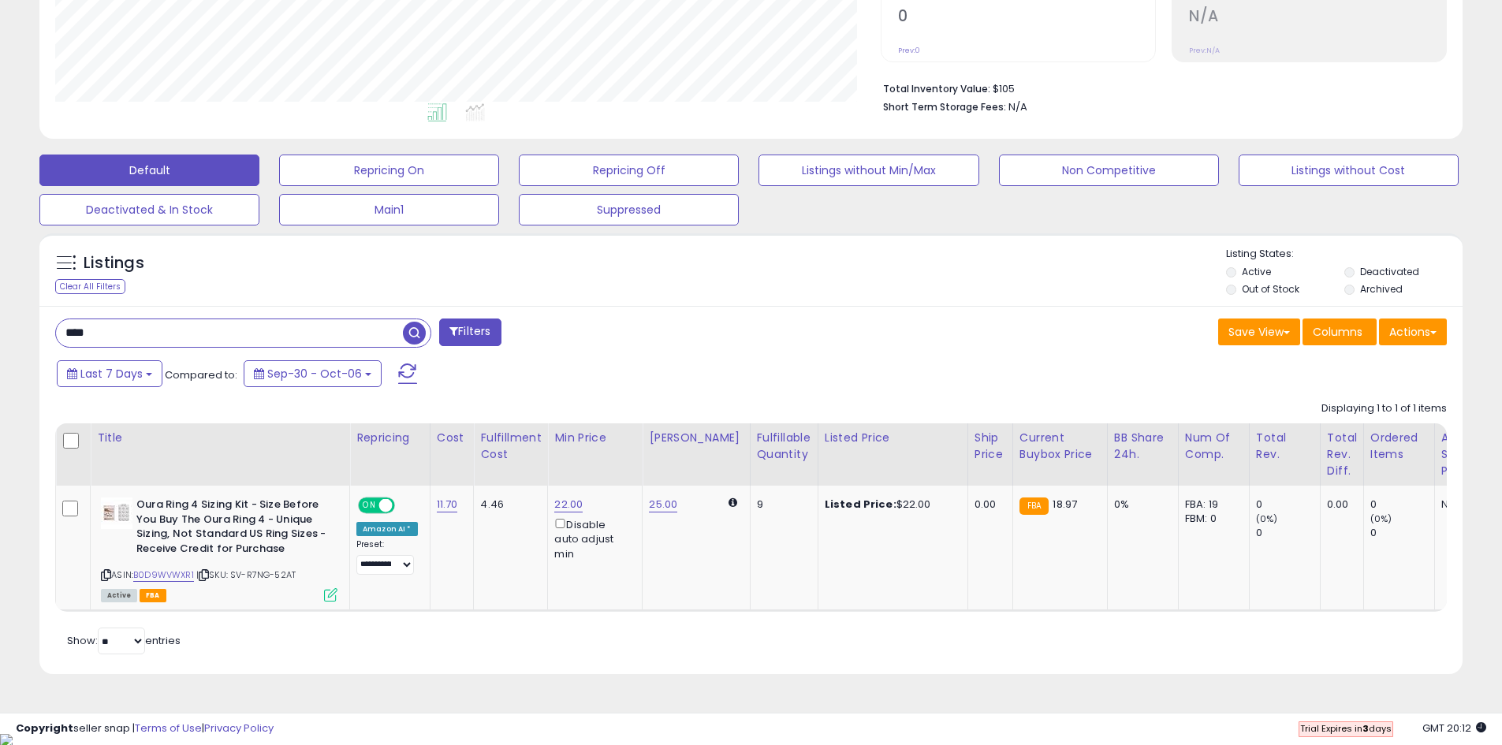
drag, startPoint x: 238, startPoint y: 338, endPoint x: 48, endPoint y: 338, distance: 190.1
click at [54, 338] on div "**** Filters" at bounding box center [397, 335] width 708 height 32
click at [415, 328] on span "button" at bounding box center [414, 333] width 23 height 23
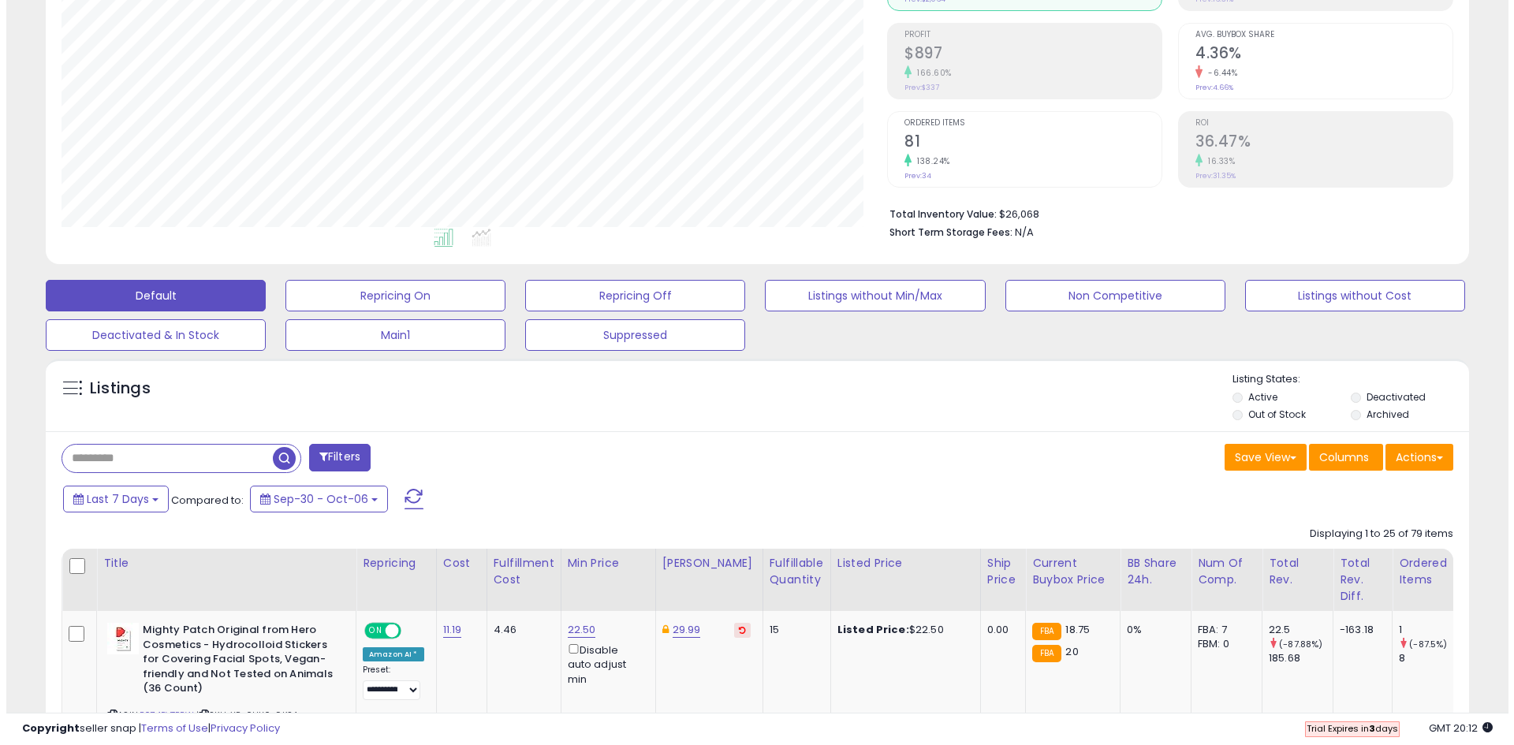
scroll to position [323, 826]
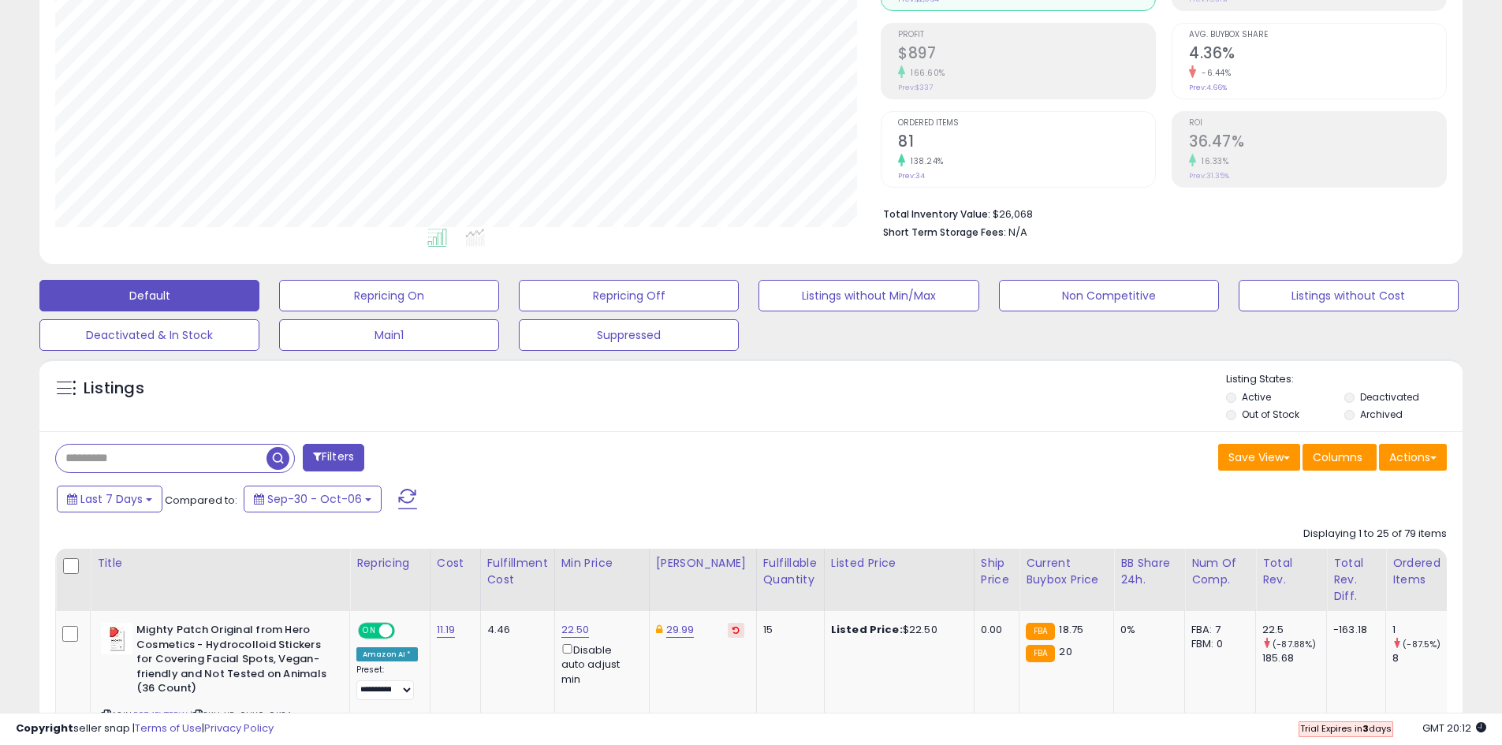
click at [353, 456] on button "Filters" at bounding box center [334, 458] width 62 height 28
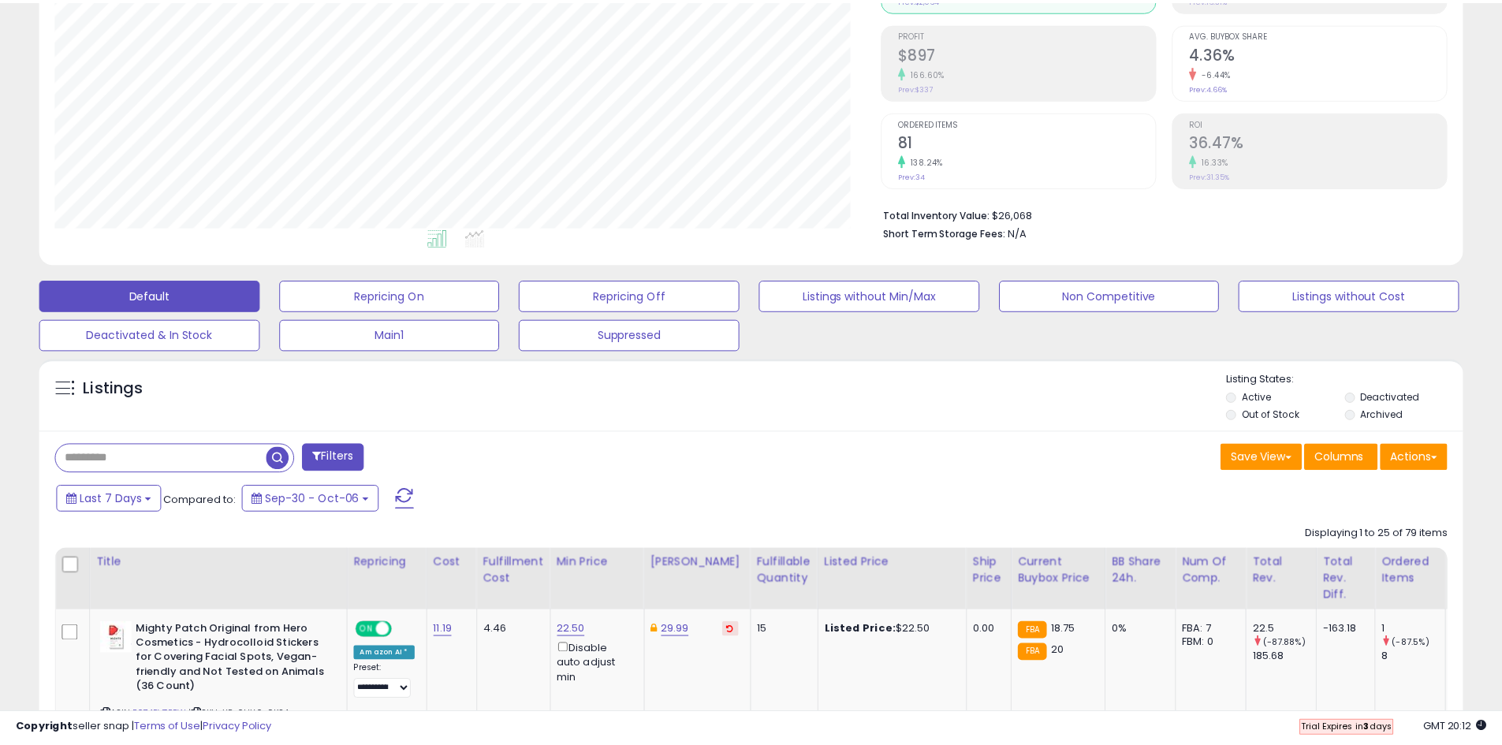
scroll to position [323, 833]
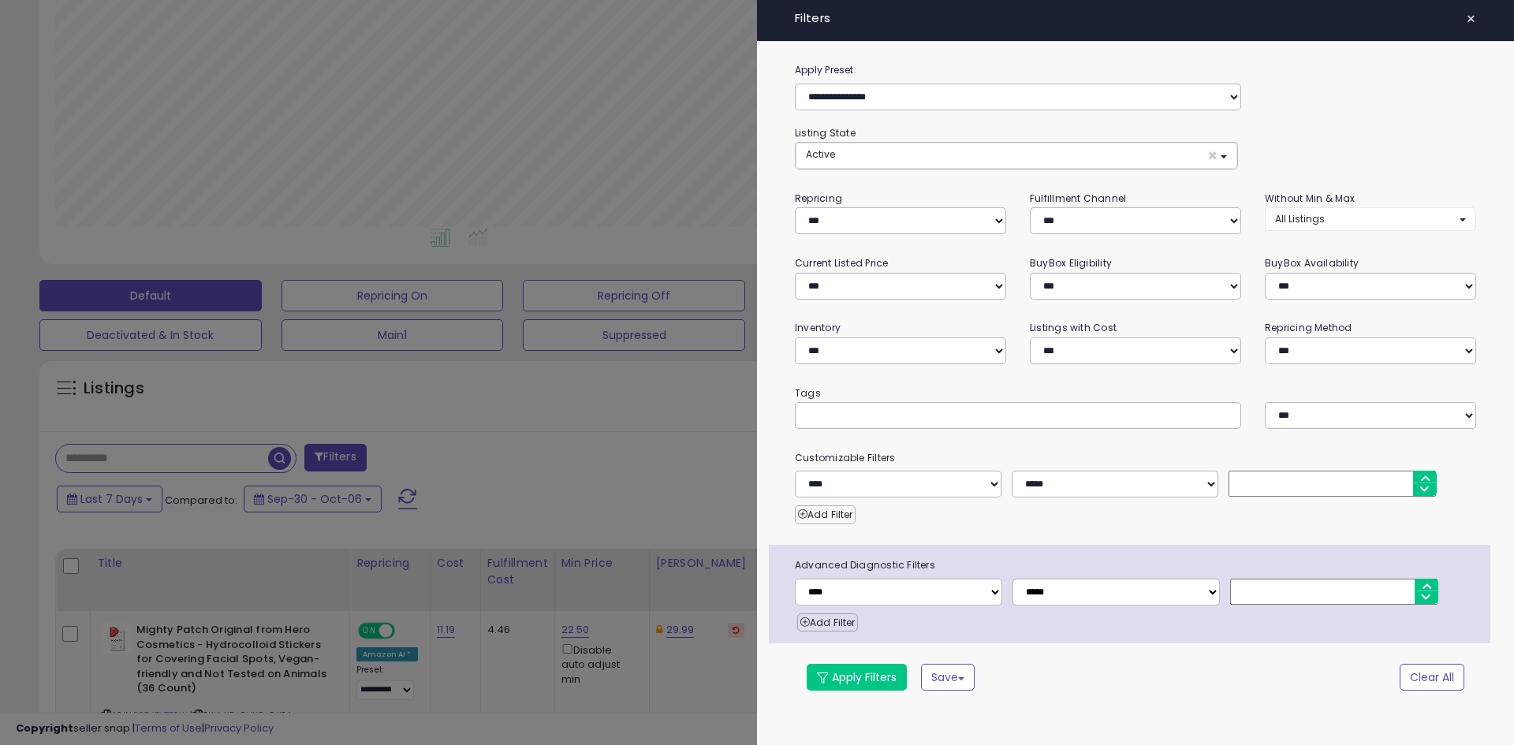
click at [1470, 22] on span "×" at bounding box center [1471, 19] width 10 height 22
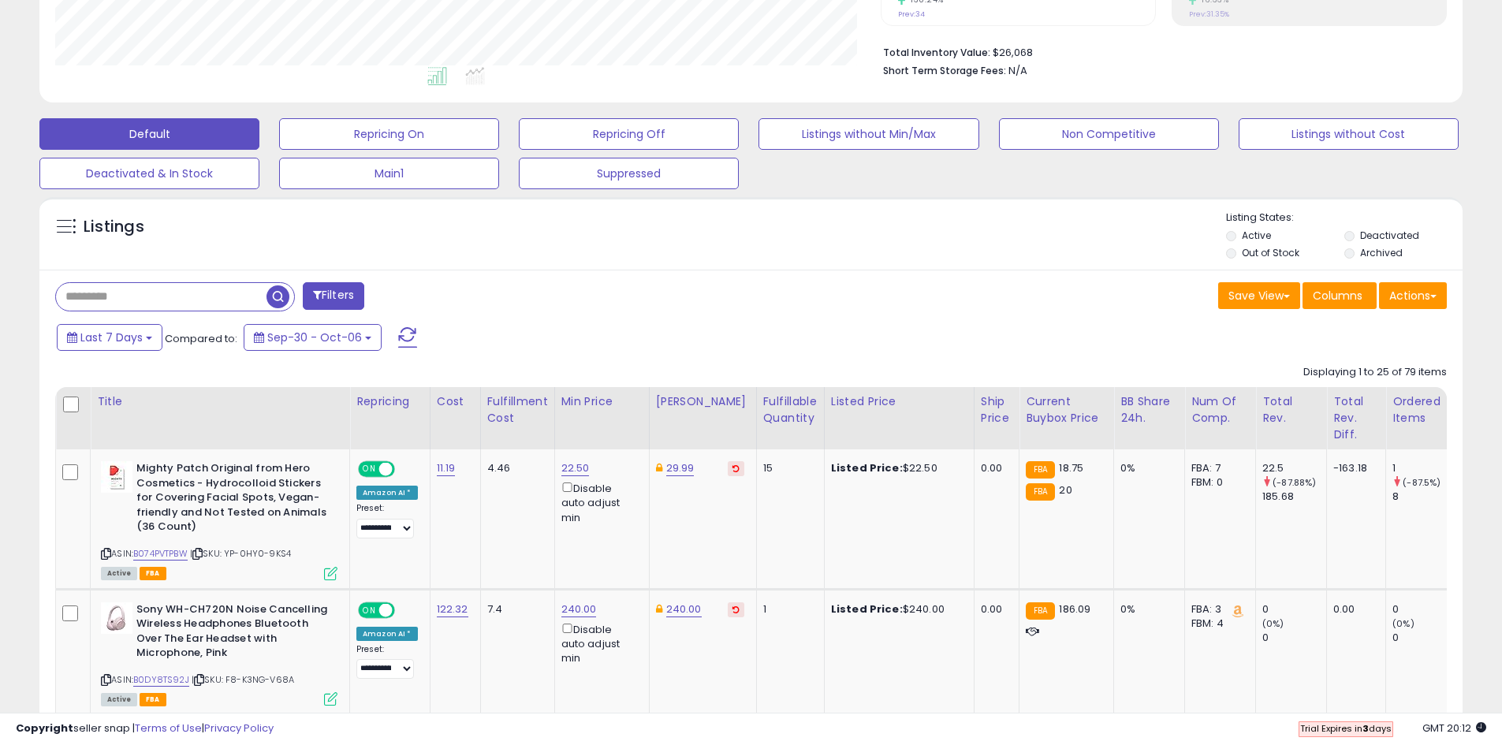
scroll to position [532, 0]
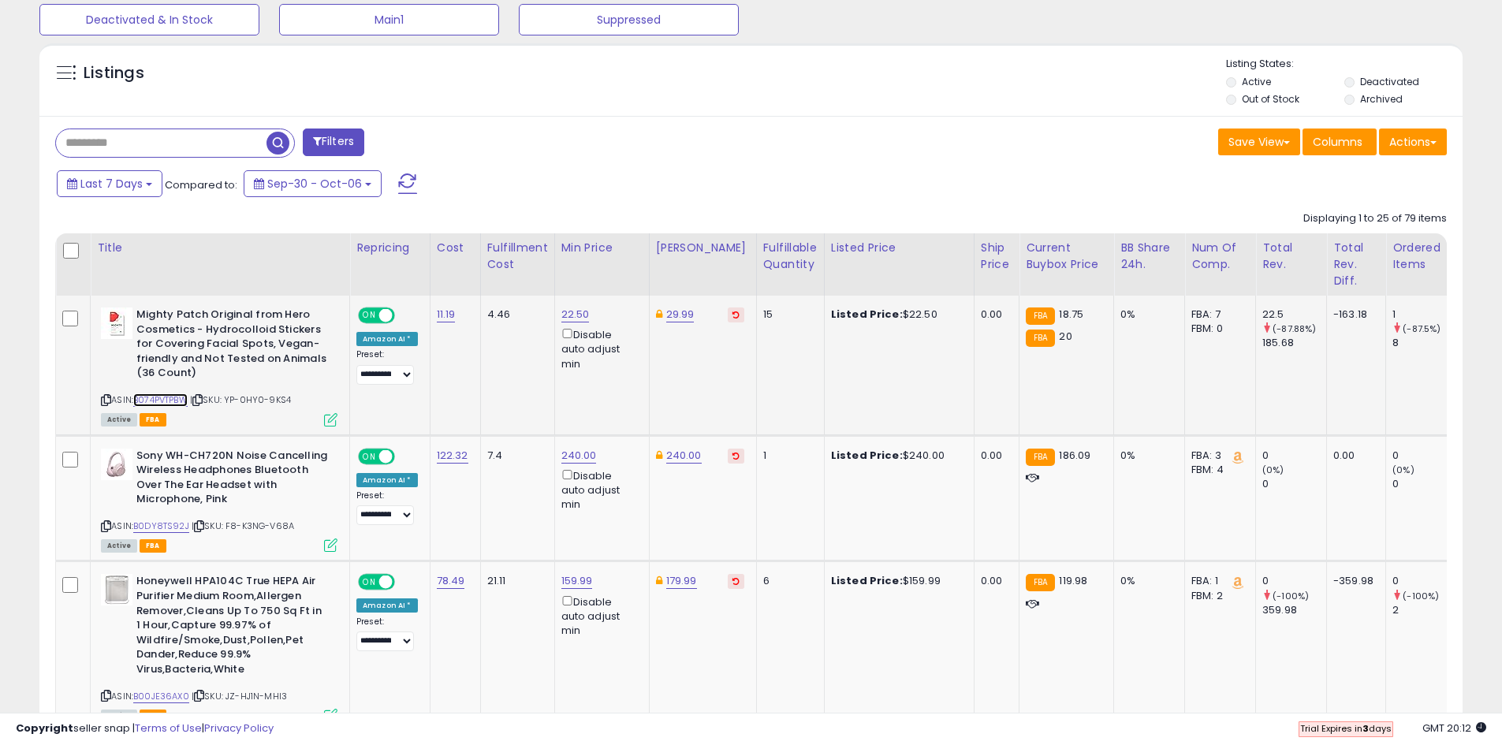
click at [170, 400] on link "B074PVTPBW" at bounding box center [160, 400] width 54 height 13
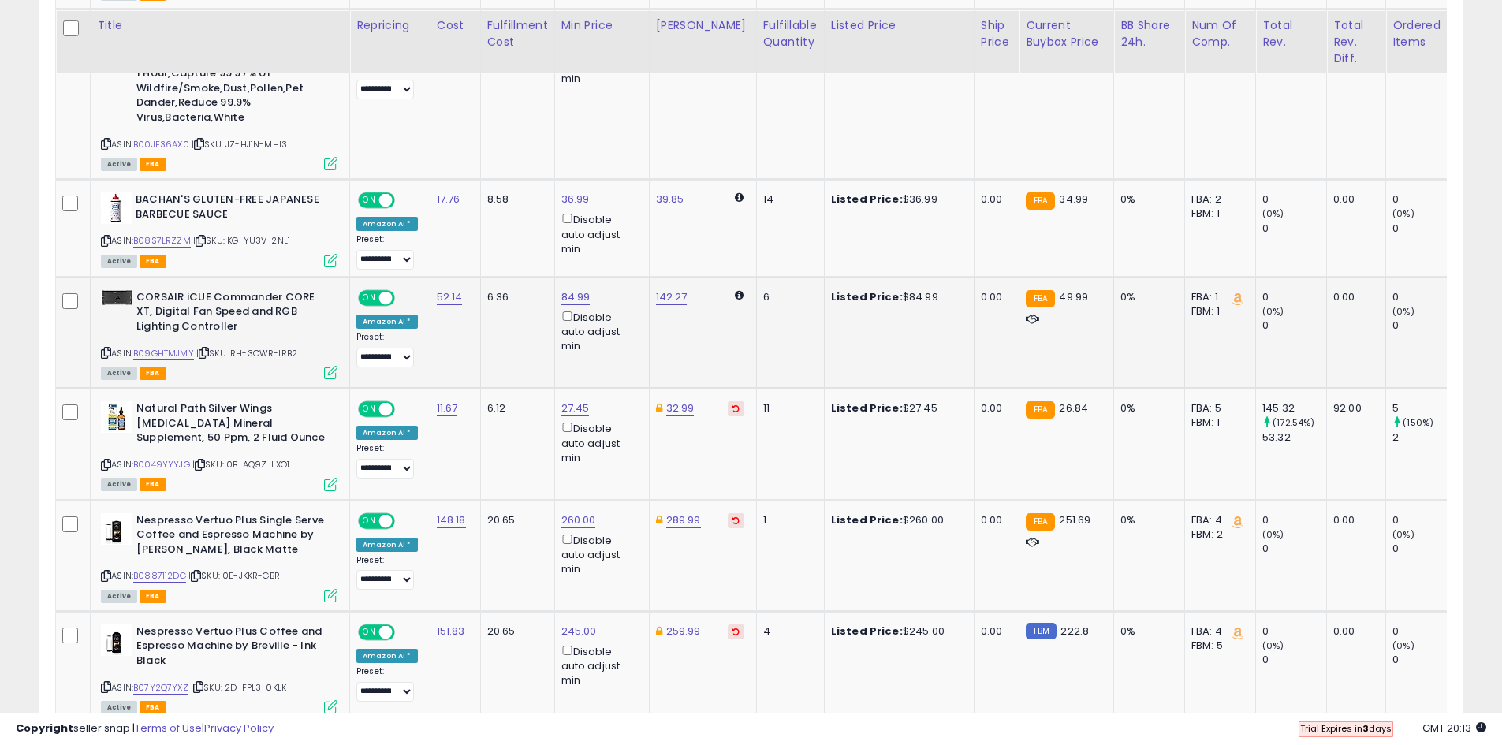
scroll to position [1163, 0]
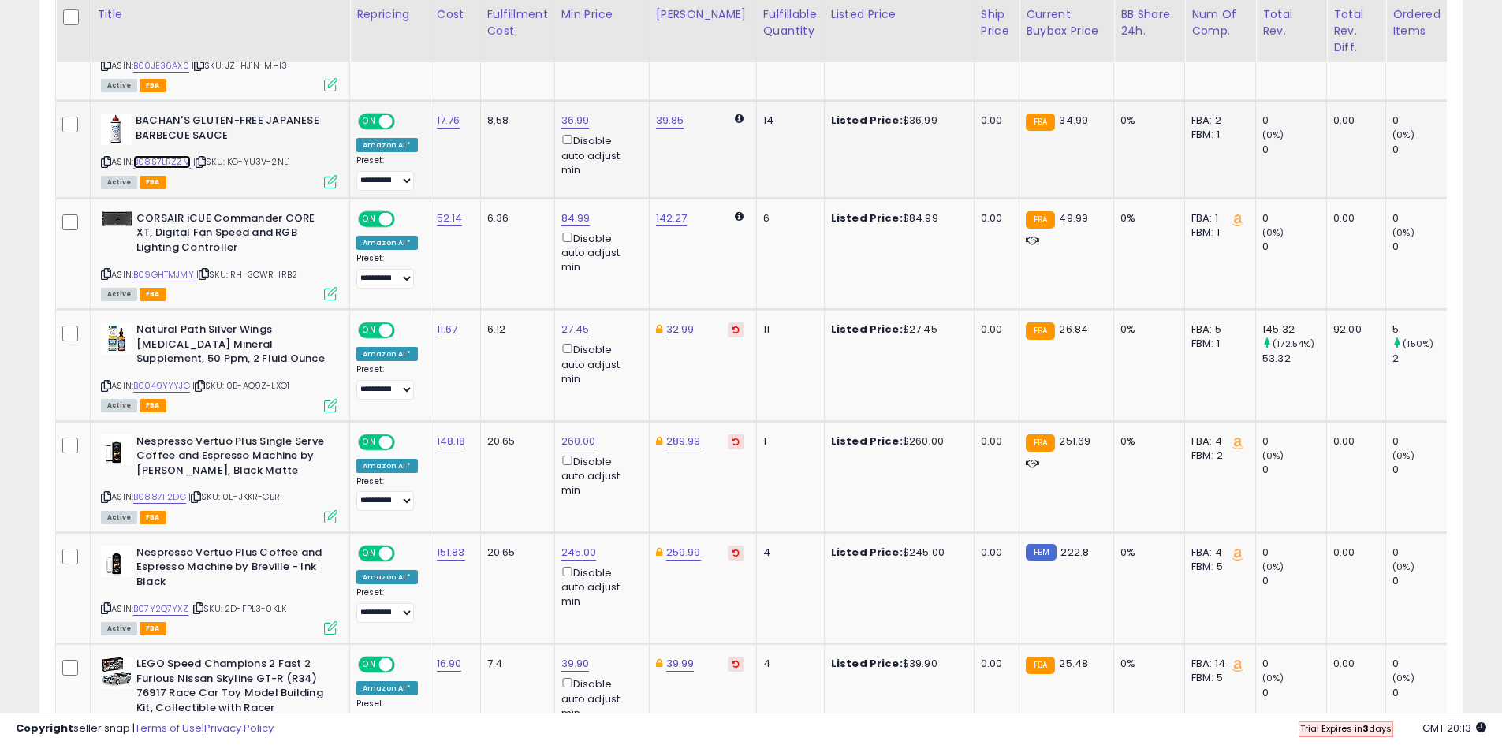
click at [144, 162] on link "B08S7LRZZM" at bounding box center [162, 161] width 58 height 13
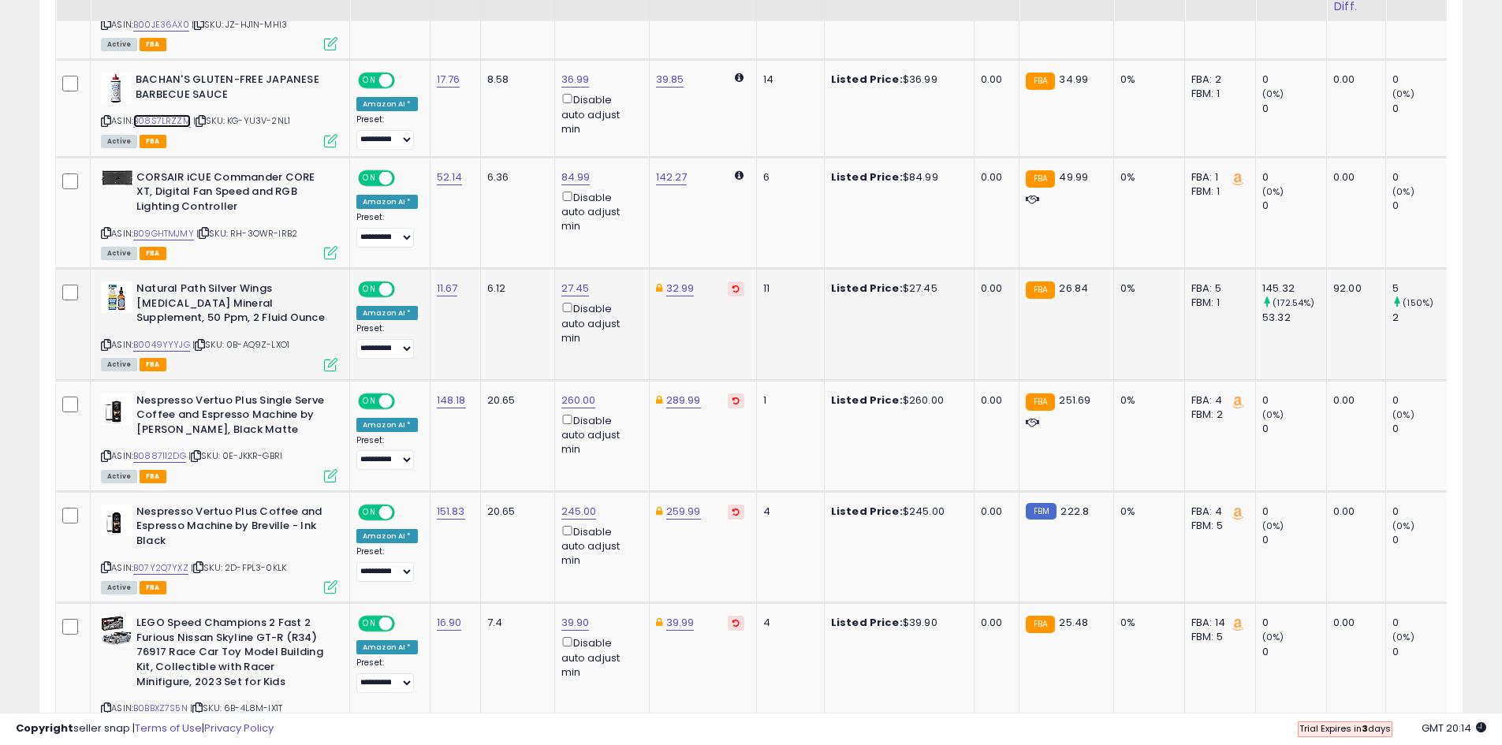
scroll to position [1242, 0]
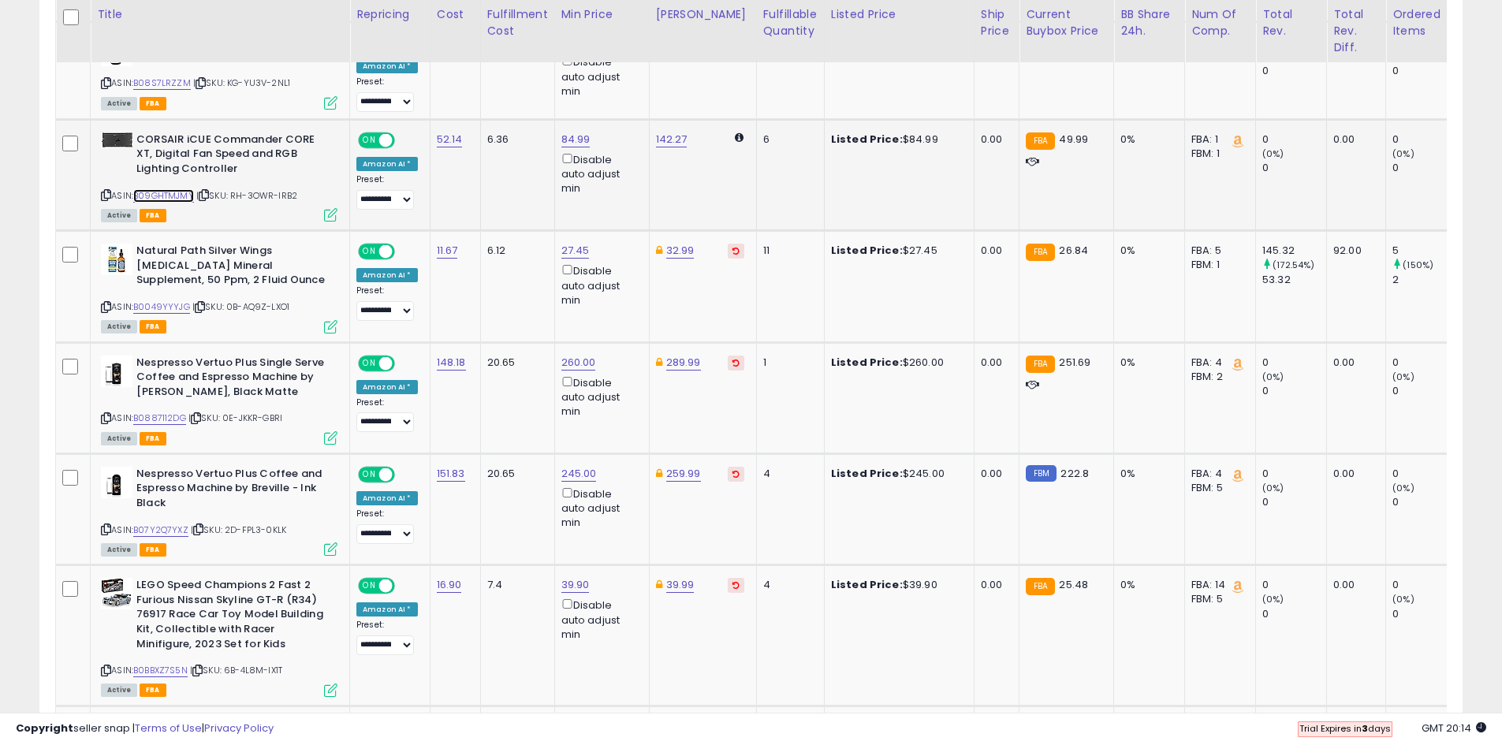
click at [175, 199] on link "B09GHTMJMY" at bounding box center [163, 195] width 61 height 13
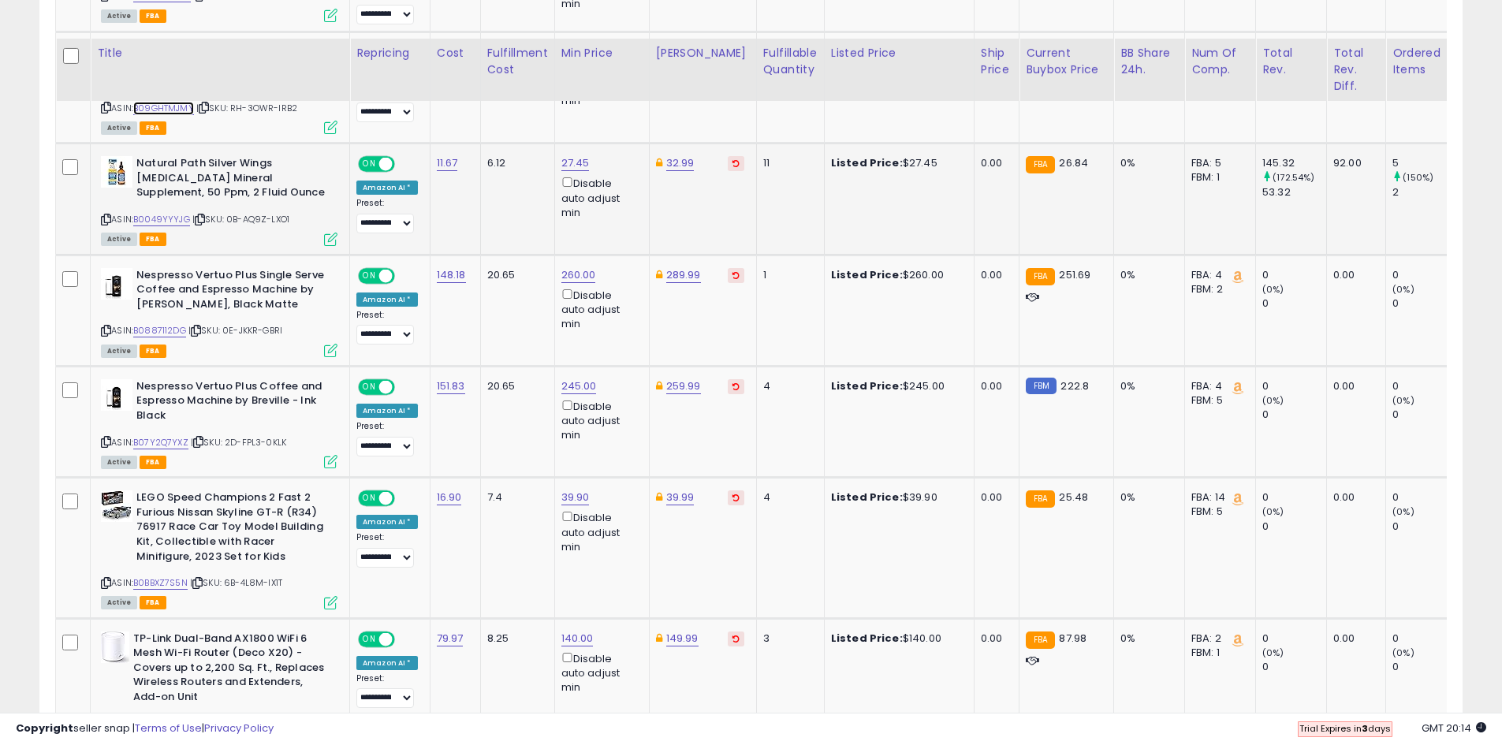
scroll to position [1400, 0]
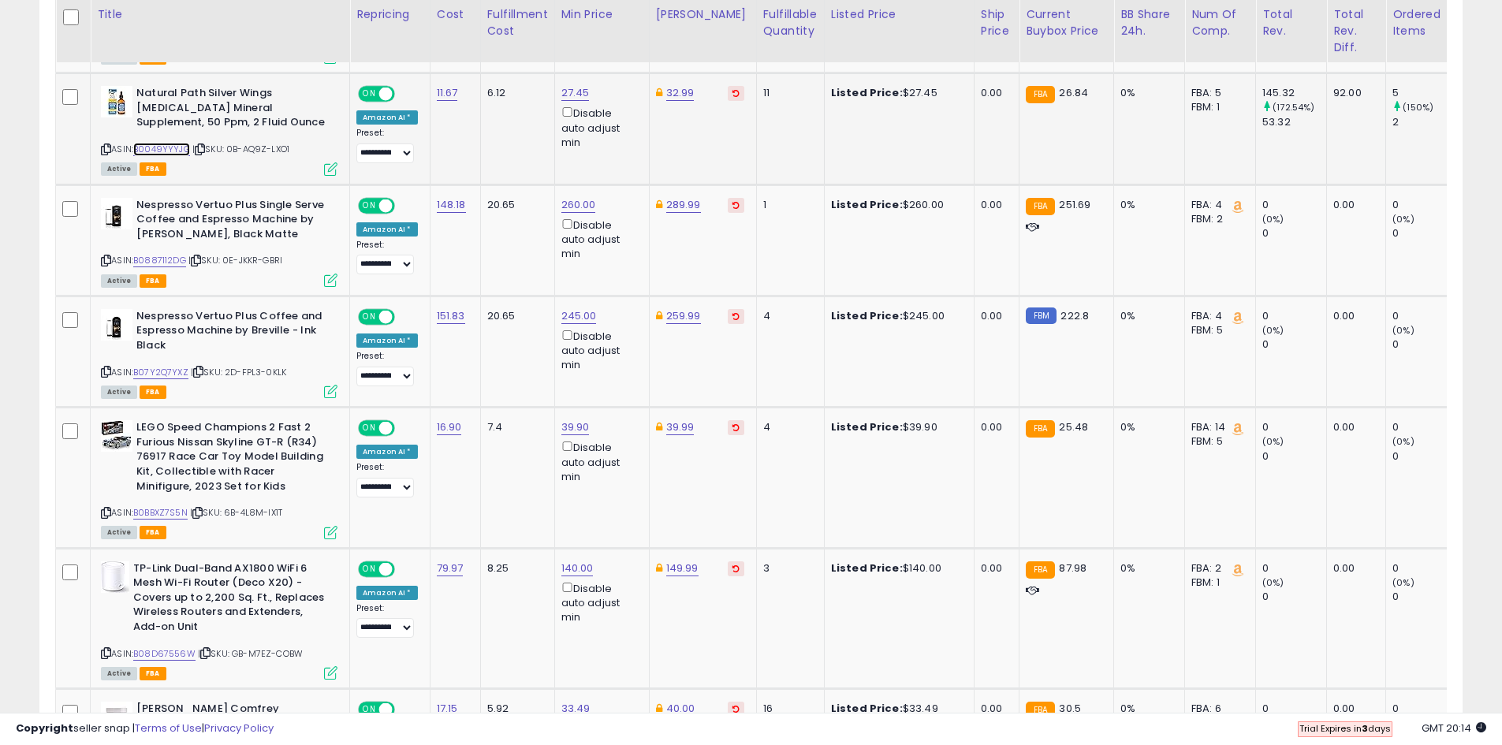
click at [168, 147] on link "B0049YYYJG" at bounding box center [161, 149] width 57 height 13
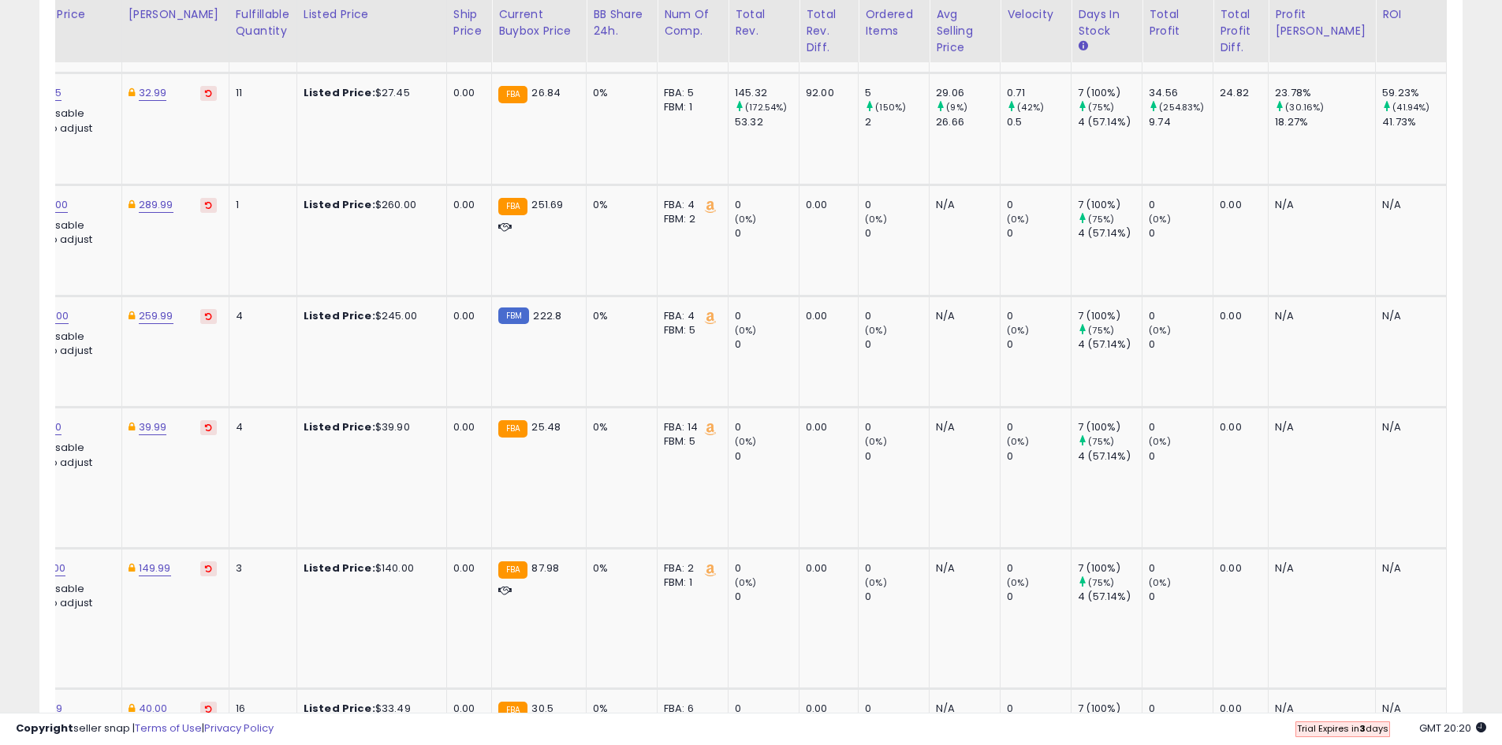
scroll to position [0, 550]
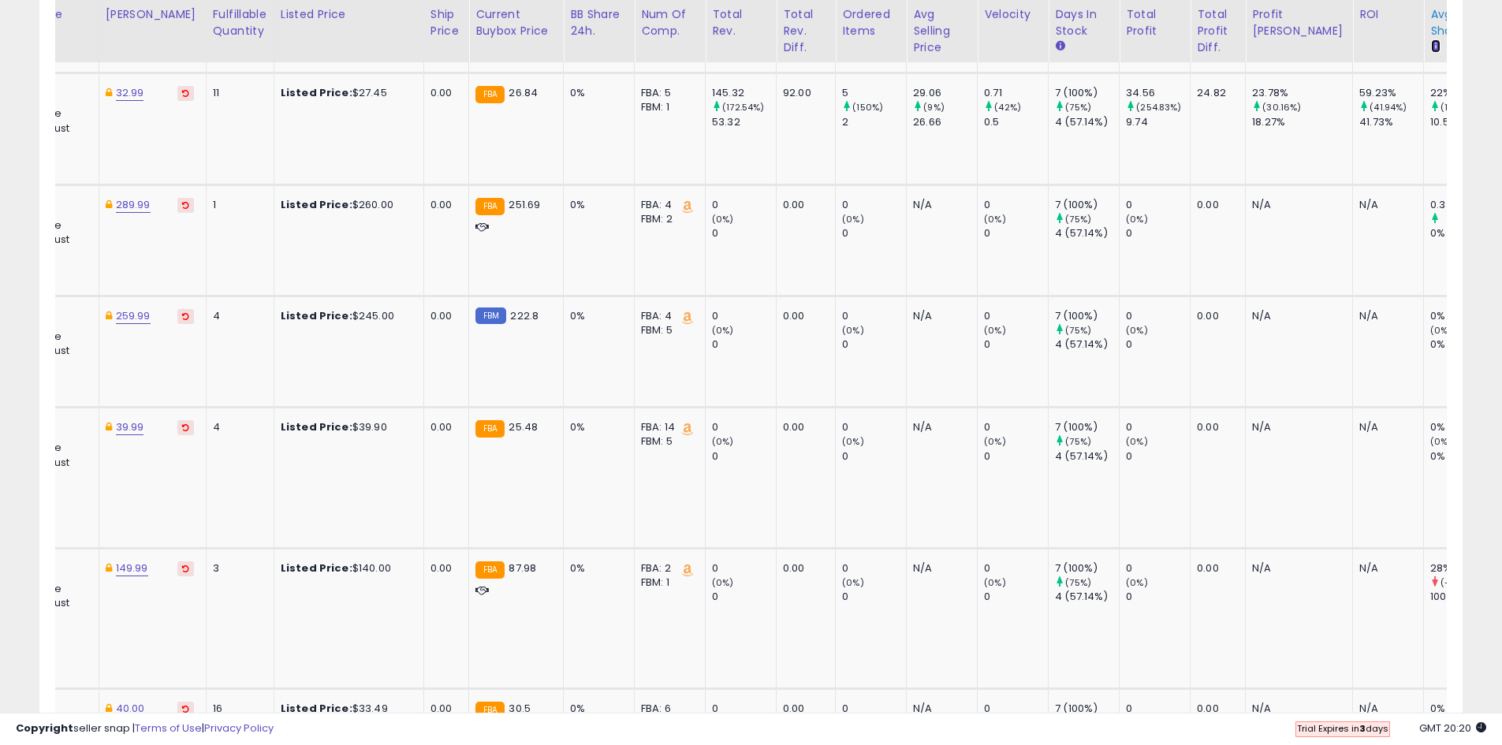
click at [1431, 43] on icon at bounding box center [1435, 45] width 9 height 9
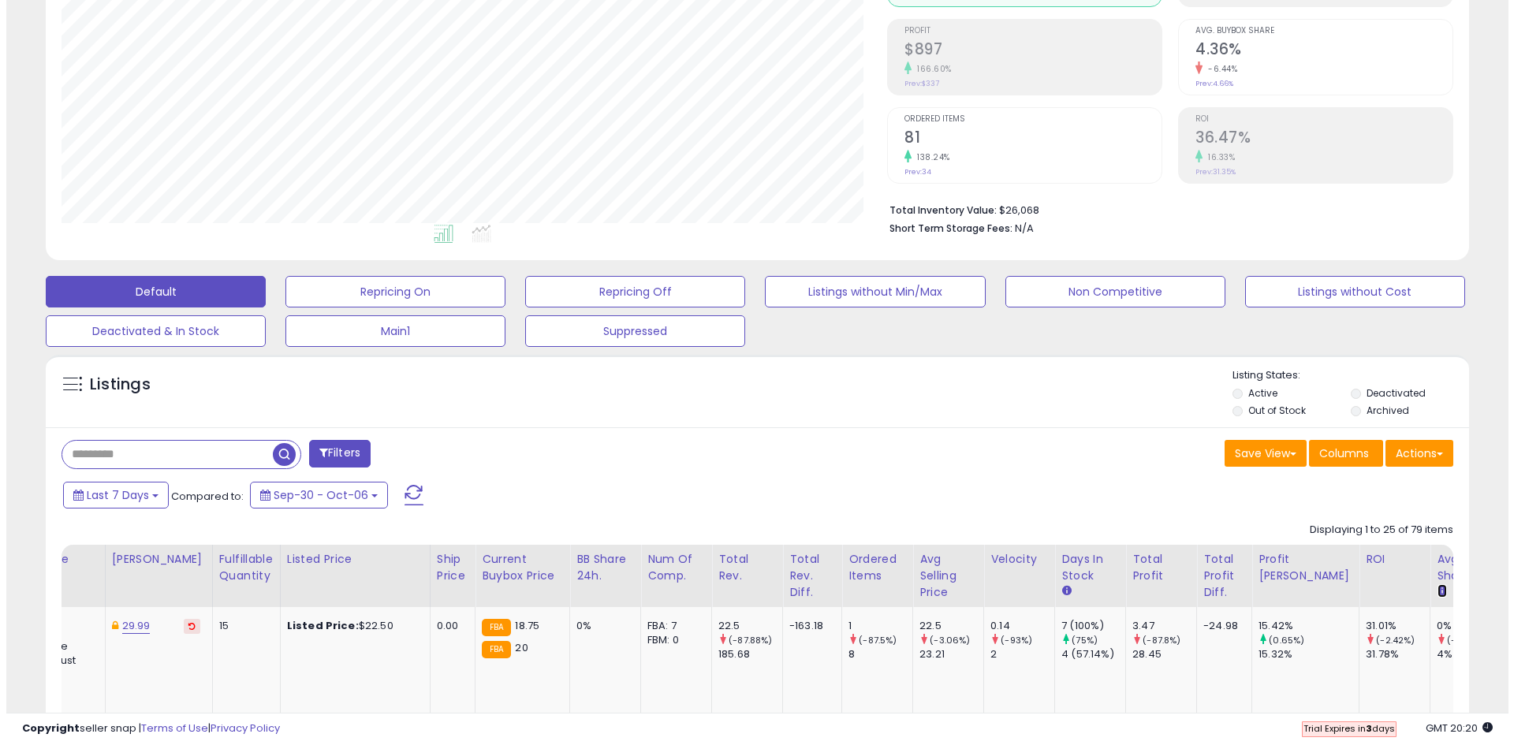
scroll to position [217, 0]
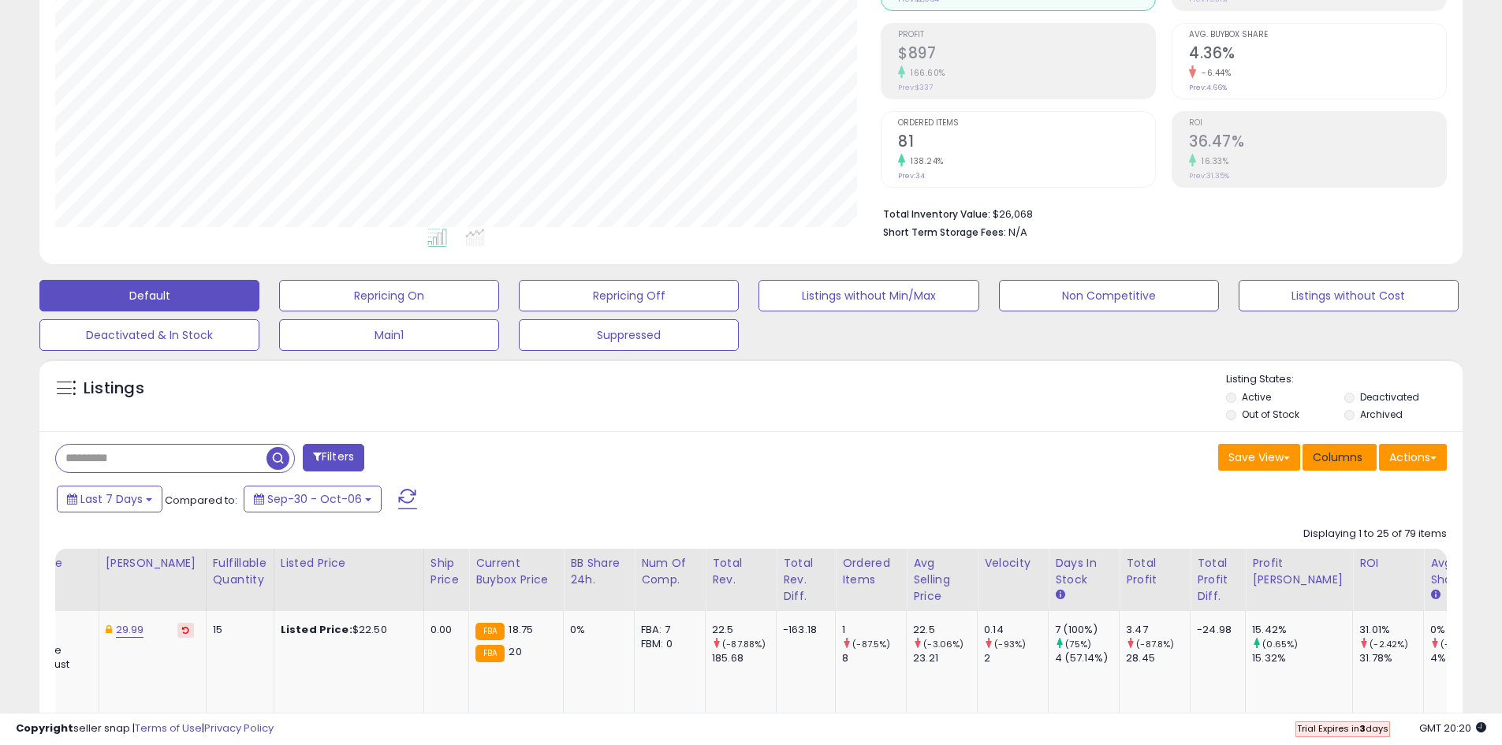
click at [1351, 460] on span "Columns" at bounding box center [1338, 458] width 50 height 16
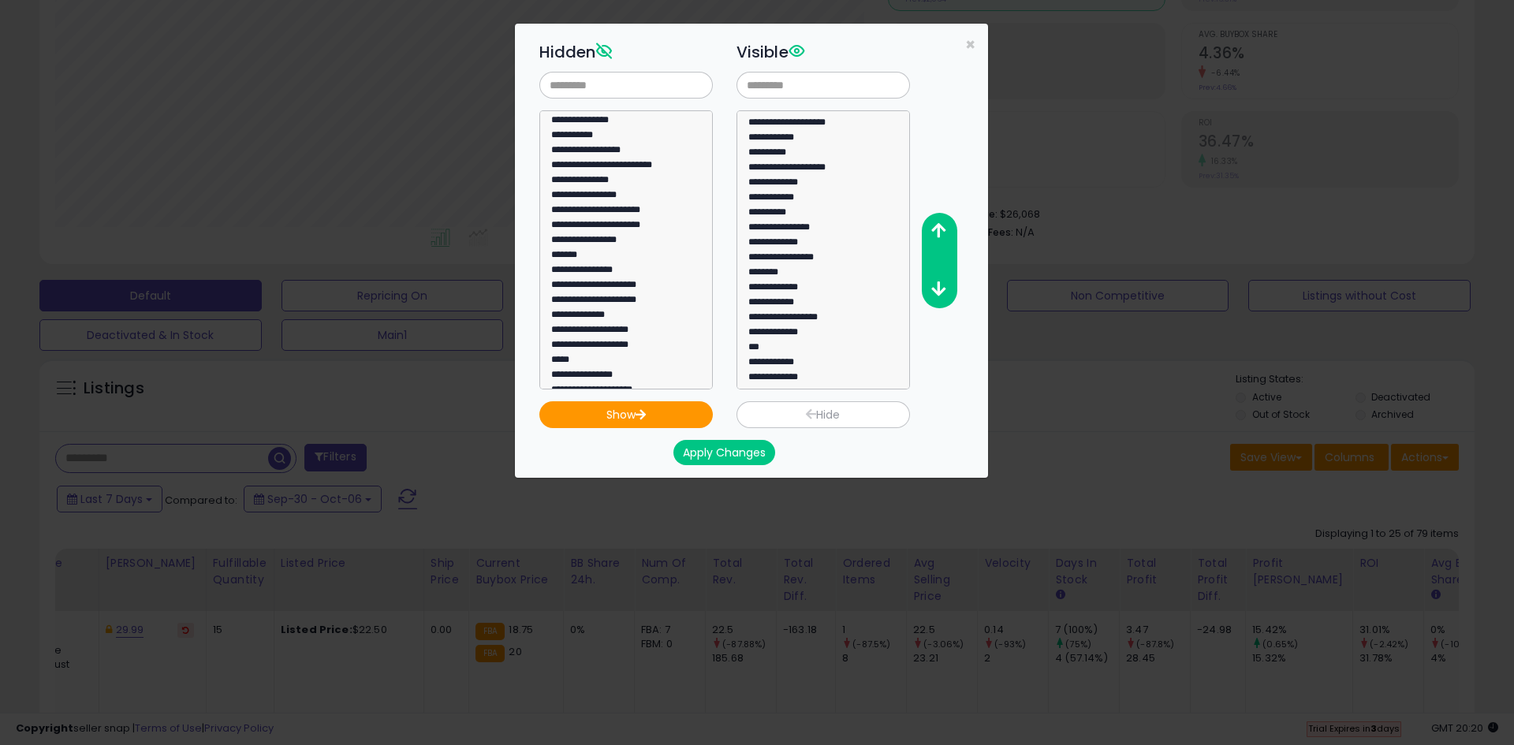
scroll to position [90, 0]
click at [796, 360] on option "**********" at bounding box center [817, 362] width 141 height 15
click at [931, 232] on icon "button" at bounding box center [938, 230] width 14 height 17
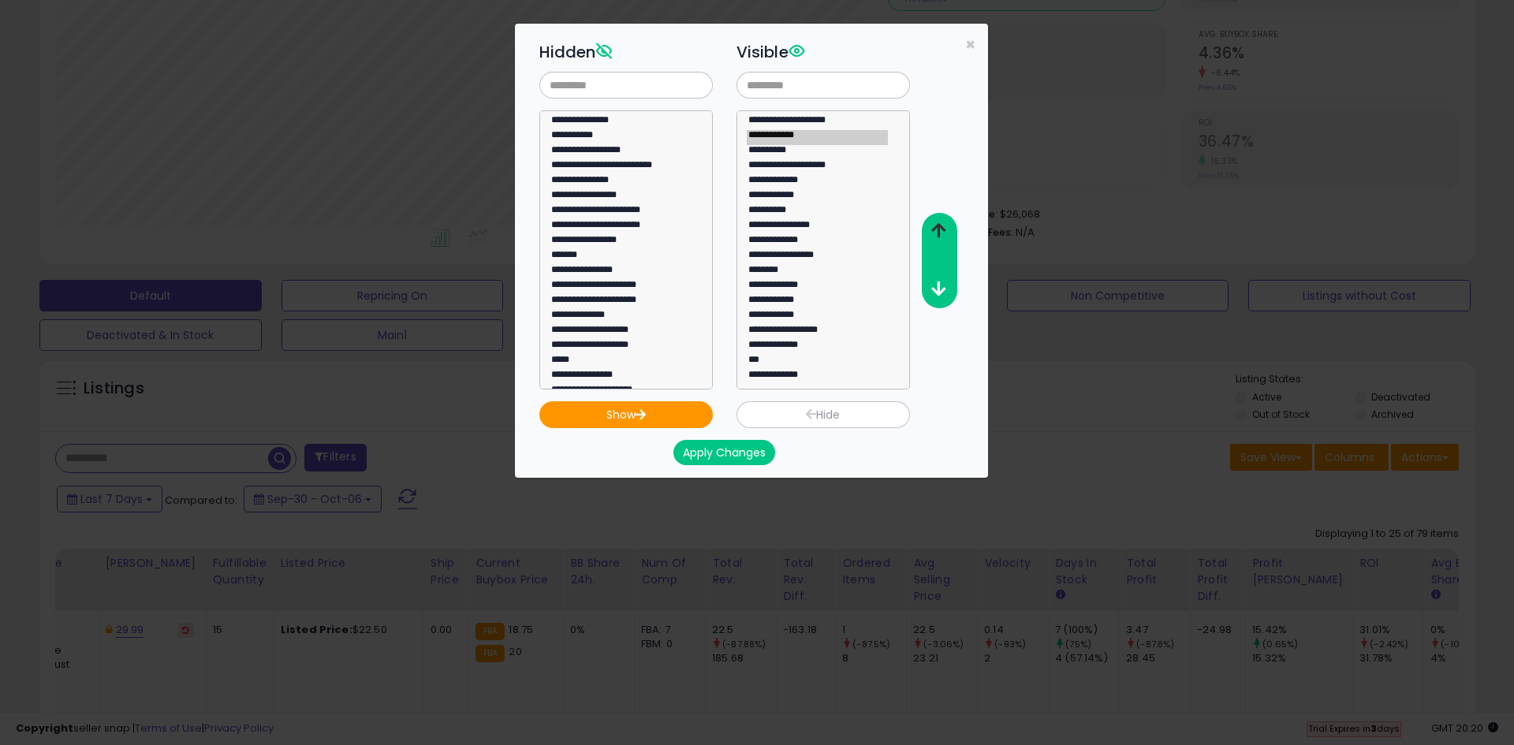
click at [931, 232] on icon "button" at bounding box center [938, 230] width 14 height 17
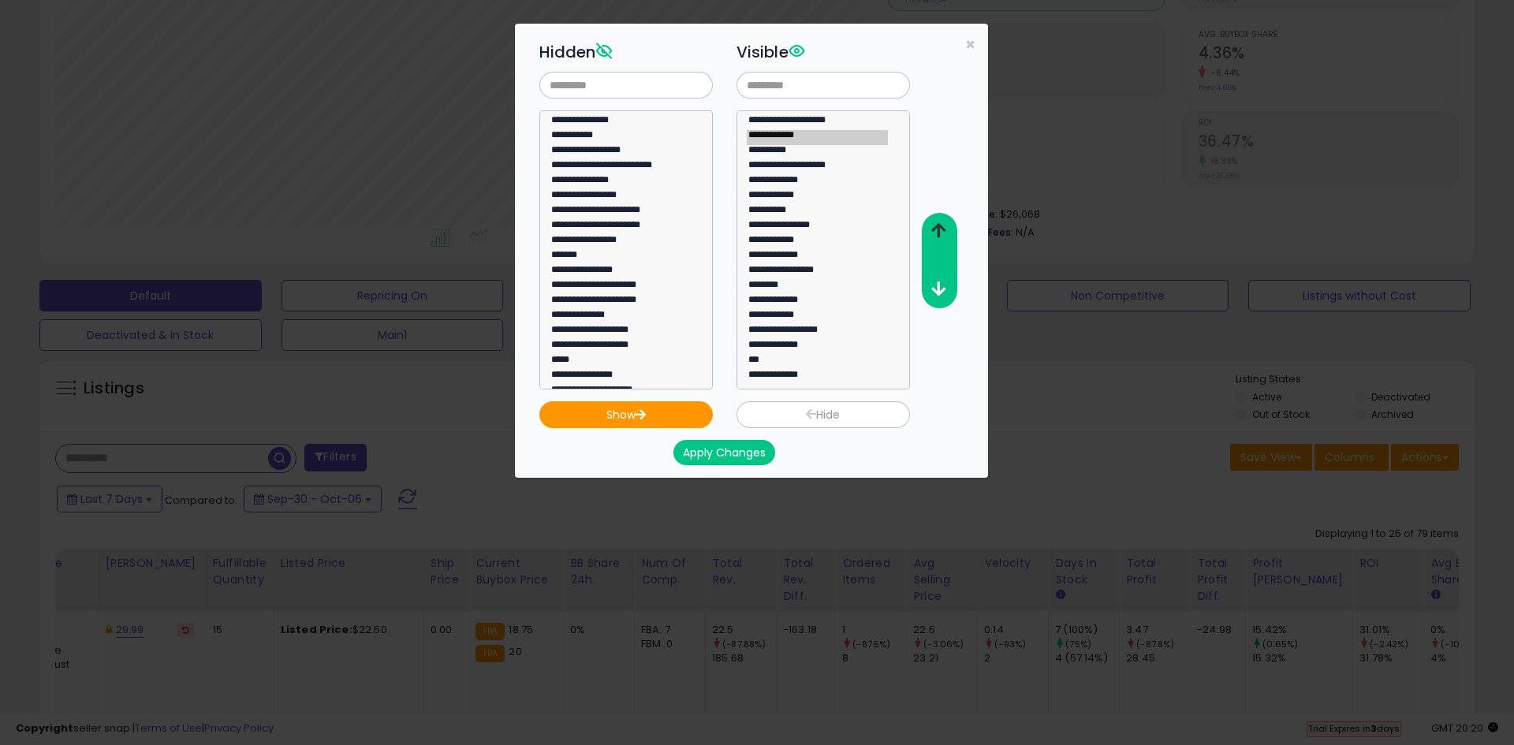
click at [931, 232] on icon "button" at bounding box center [938, 230] width 14 height 17
select select "**********"
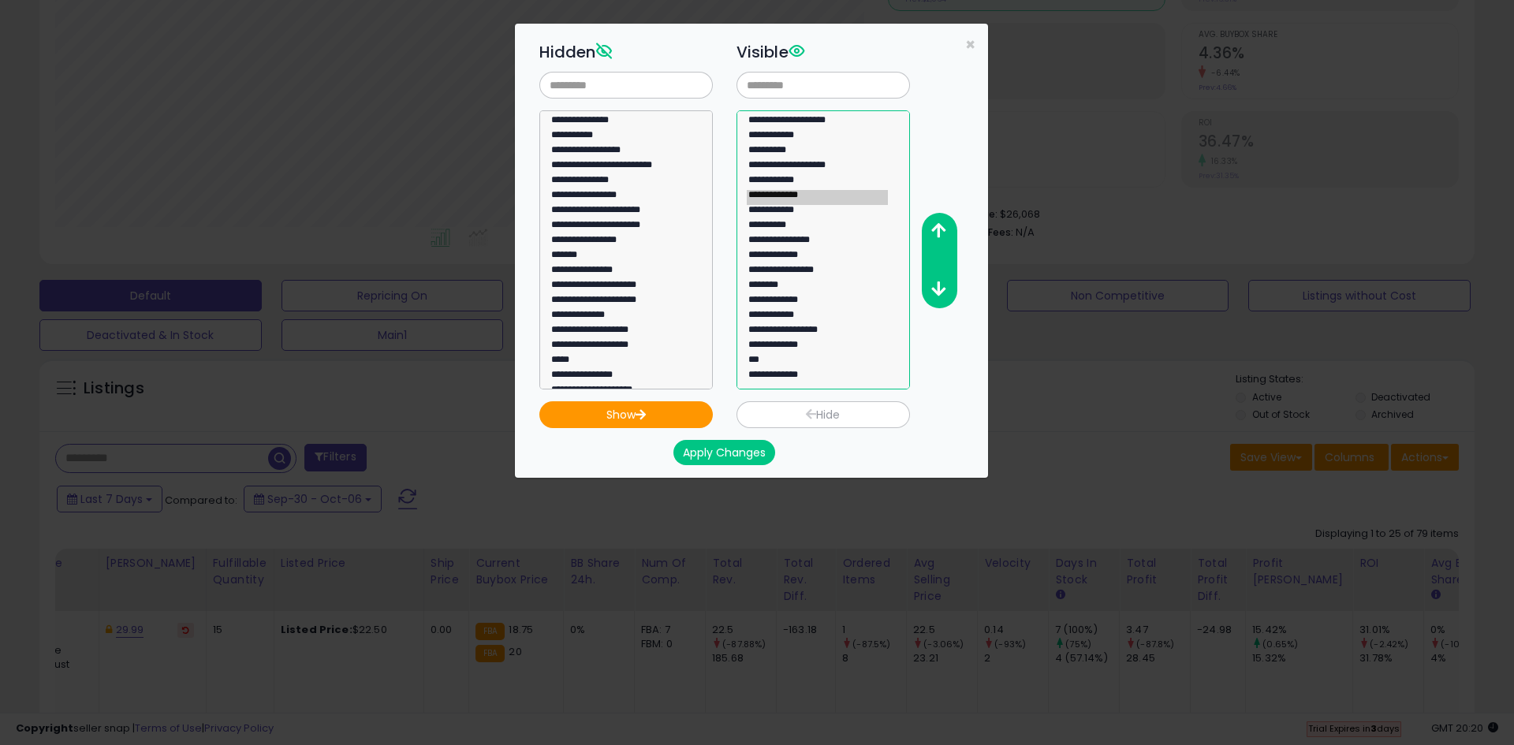
click at [804, 260] on option "**********" at bounding box center [817, 257] width 141 height 15
click at [933, 229] on icon "button" at bounding box center [938, 230] width 14 height 17
click at [934, 229] on icon "button" at bounding box center [938, 230] width 14 height 17
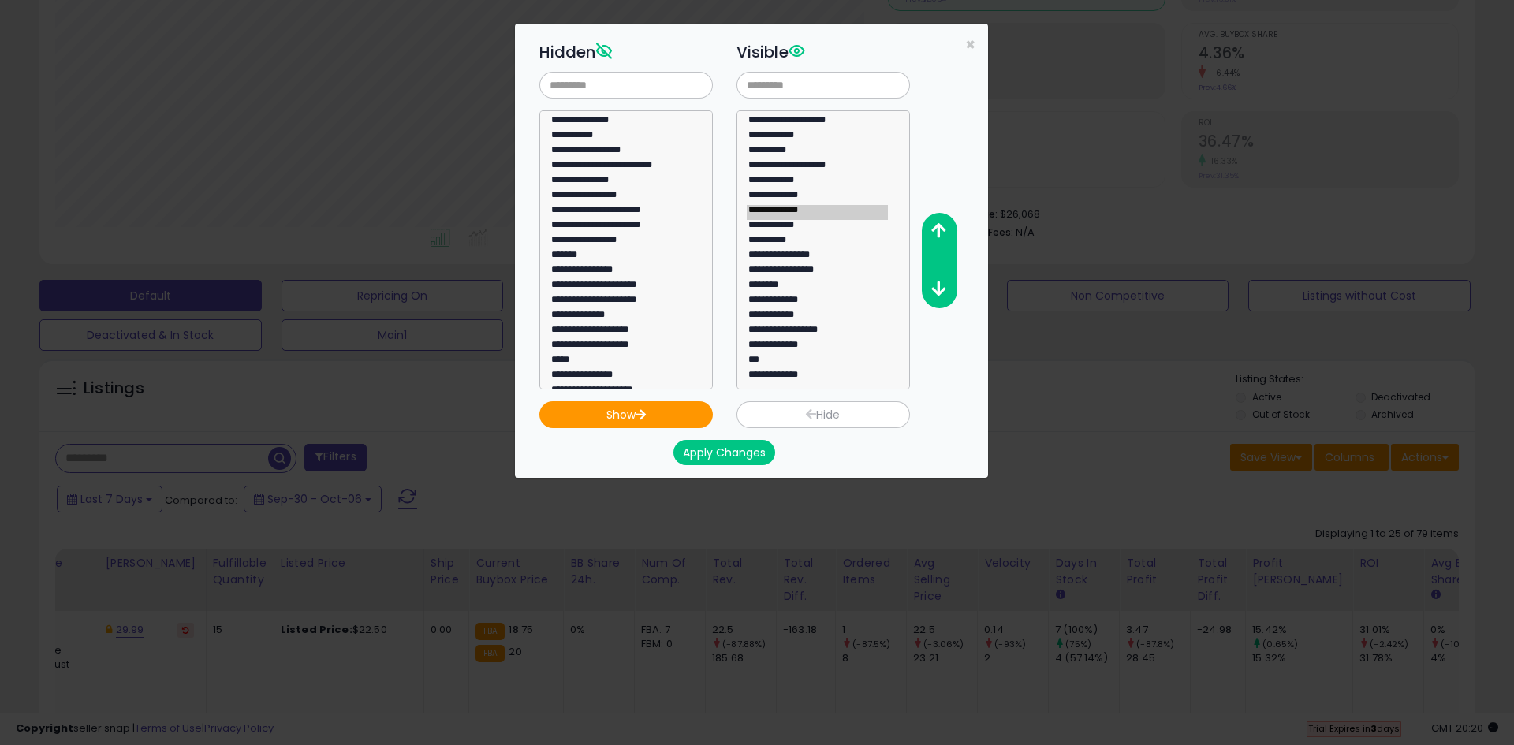
click at [713, 457] on button "Apply Changes" at bounding box center [724, 452] width 102 height 25
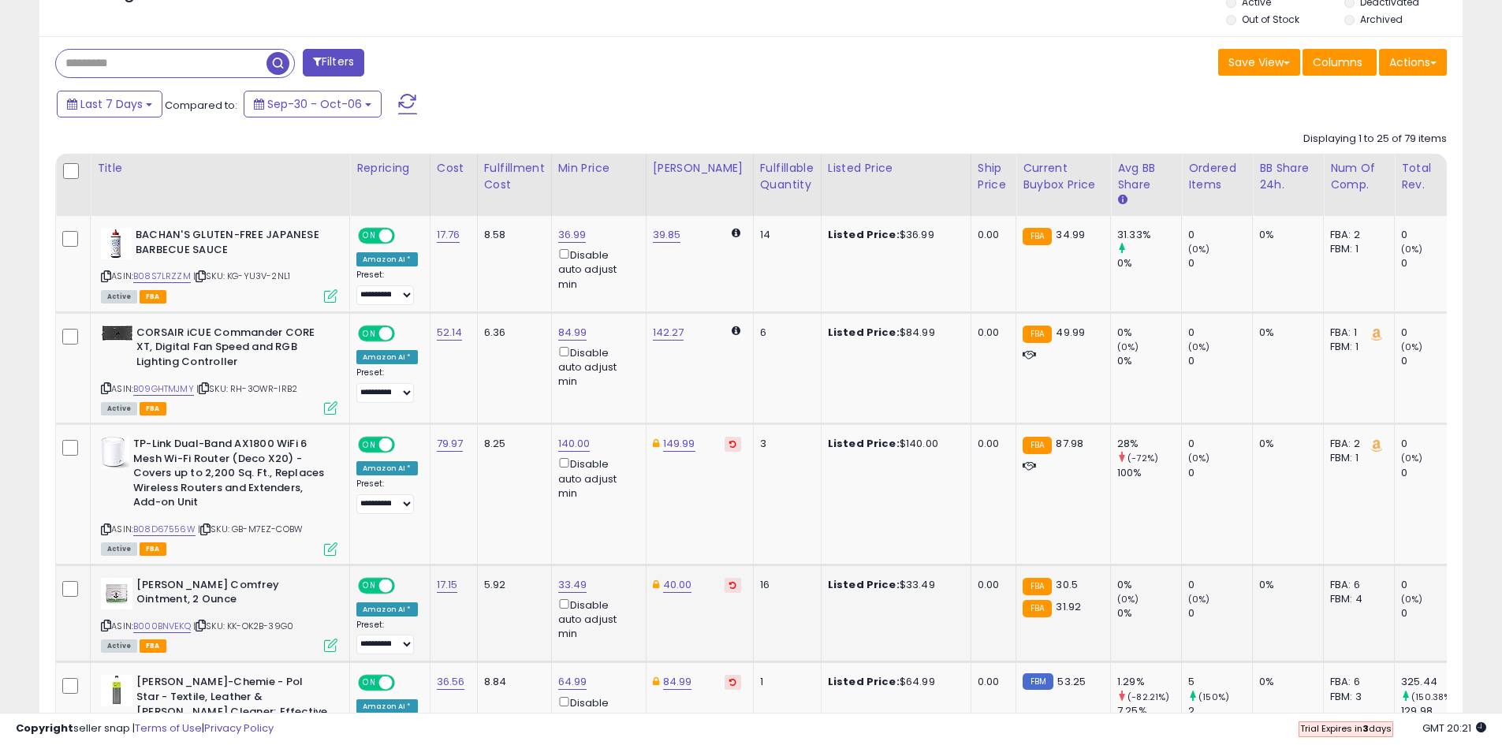
scroll to position [611, 0]
click at [109, 170] on div "Title" at bounding box center [220, 169] width 246 height 17
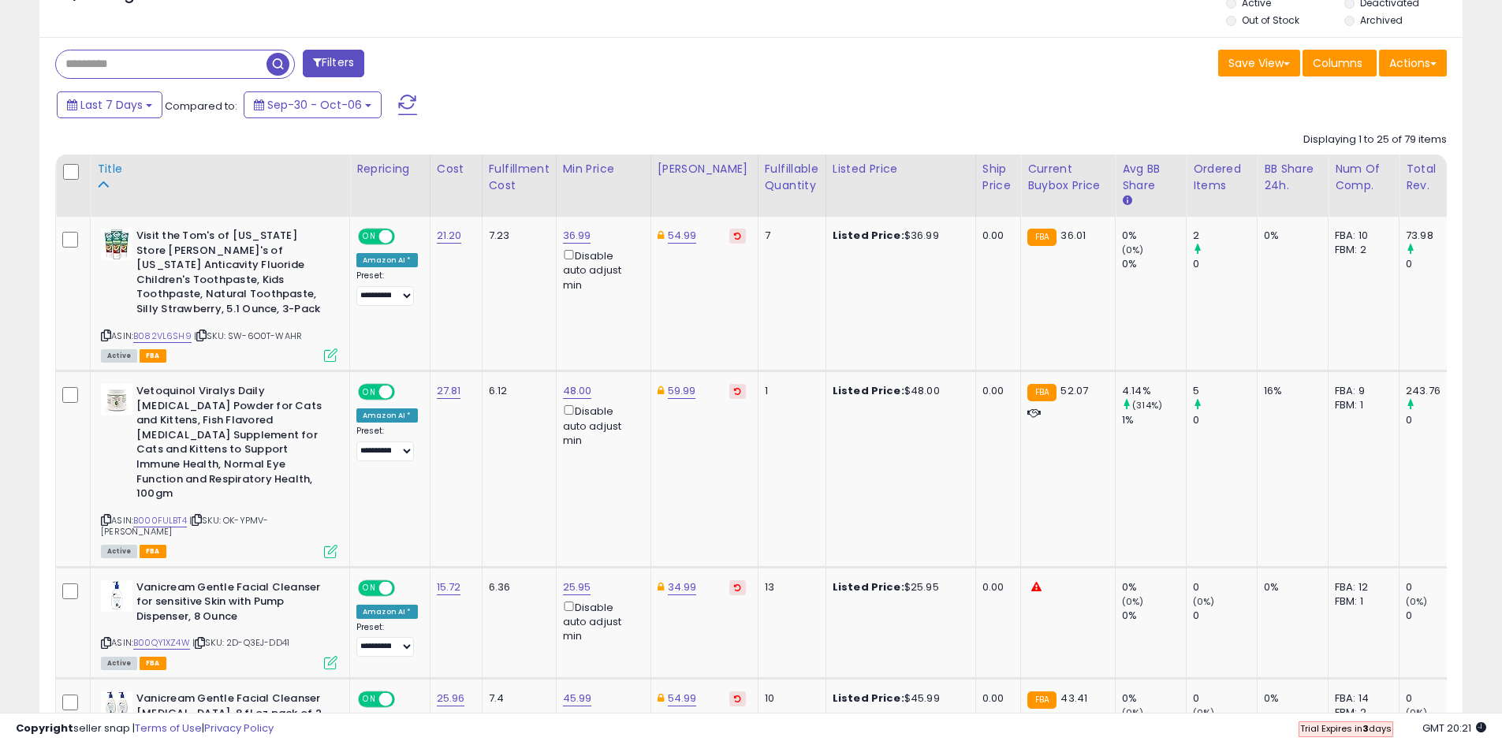
click at [106, 167] on div "Title" at bounding box center [220, 169] width 246 height 17
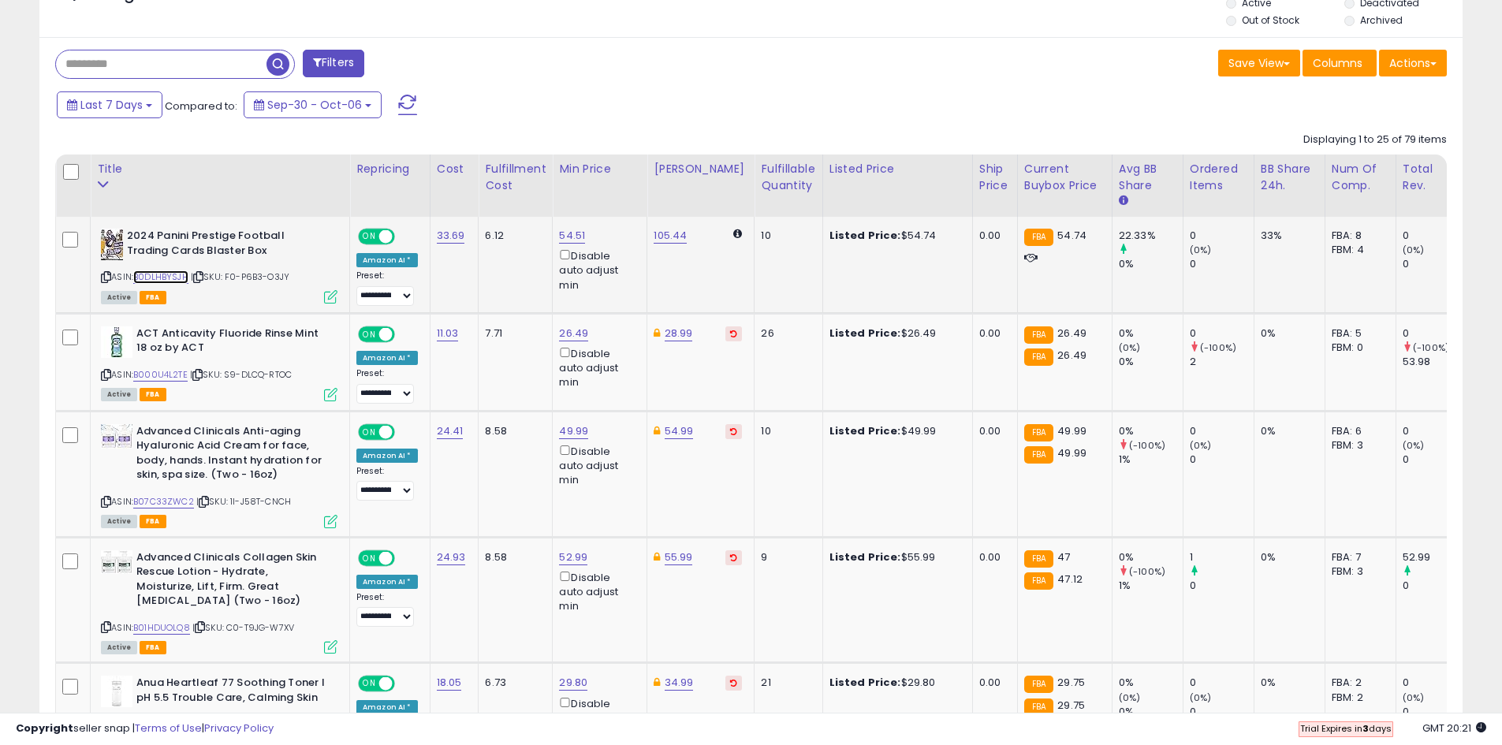
click at [175, 273] on link "B0DLHBYSJH" at bounding box center [160, 276] width 55 height 13
click at [177, 378] on link "B000U4L2TE" at bounding box center [160, 374] width 54 height 13
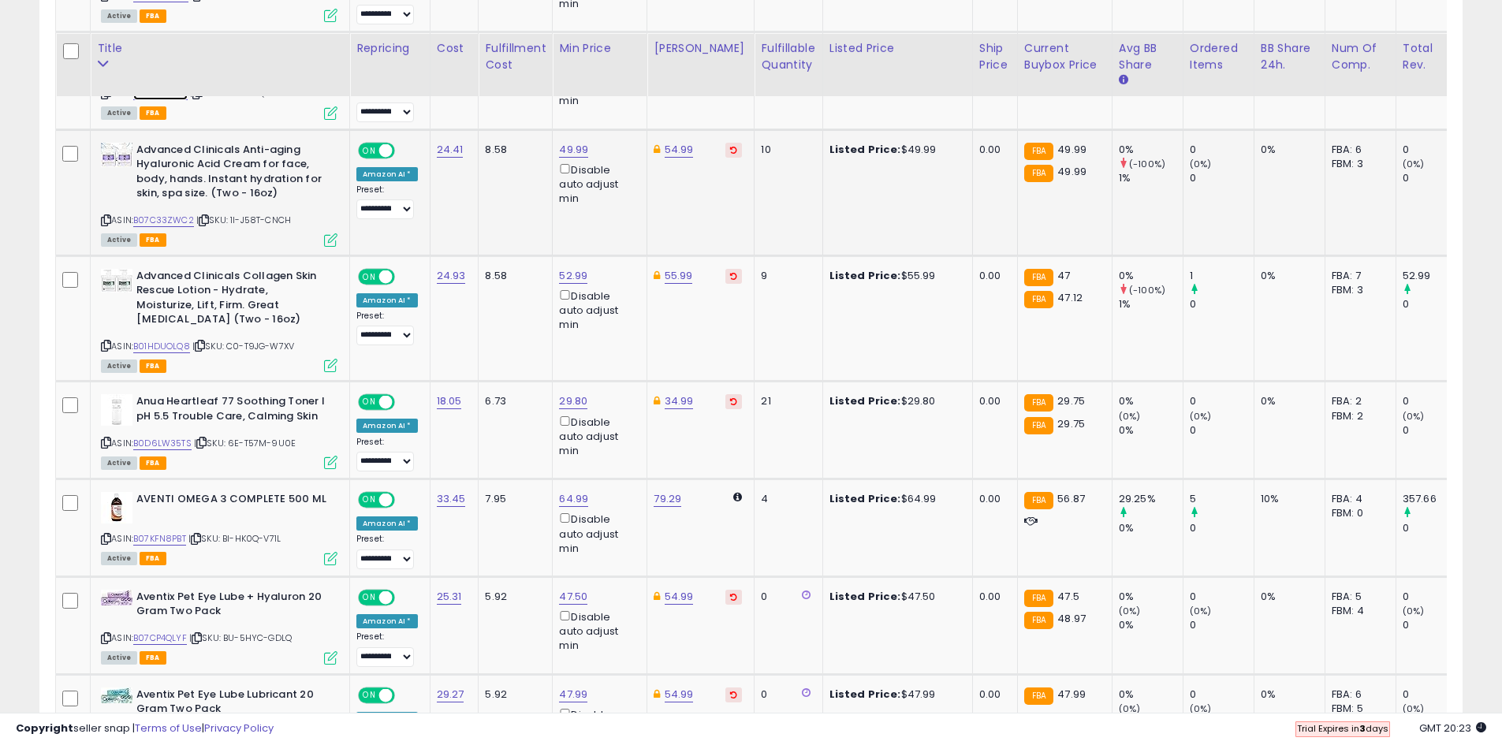
scroll to position [927, 0]
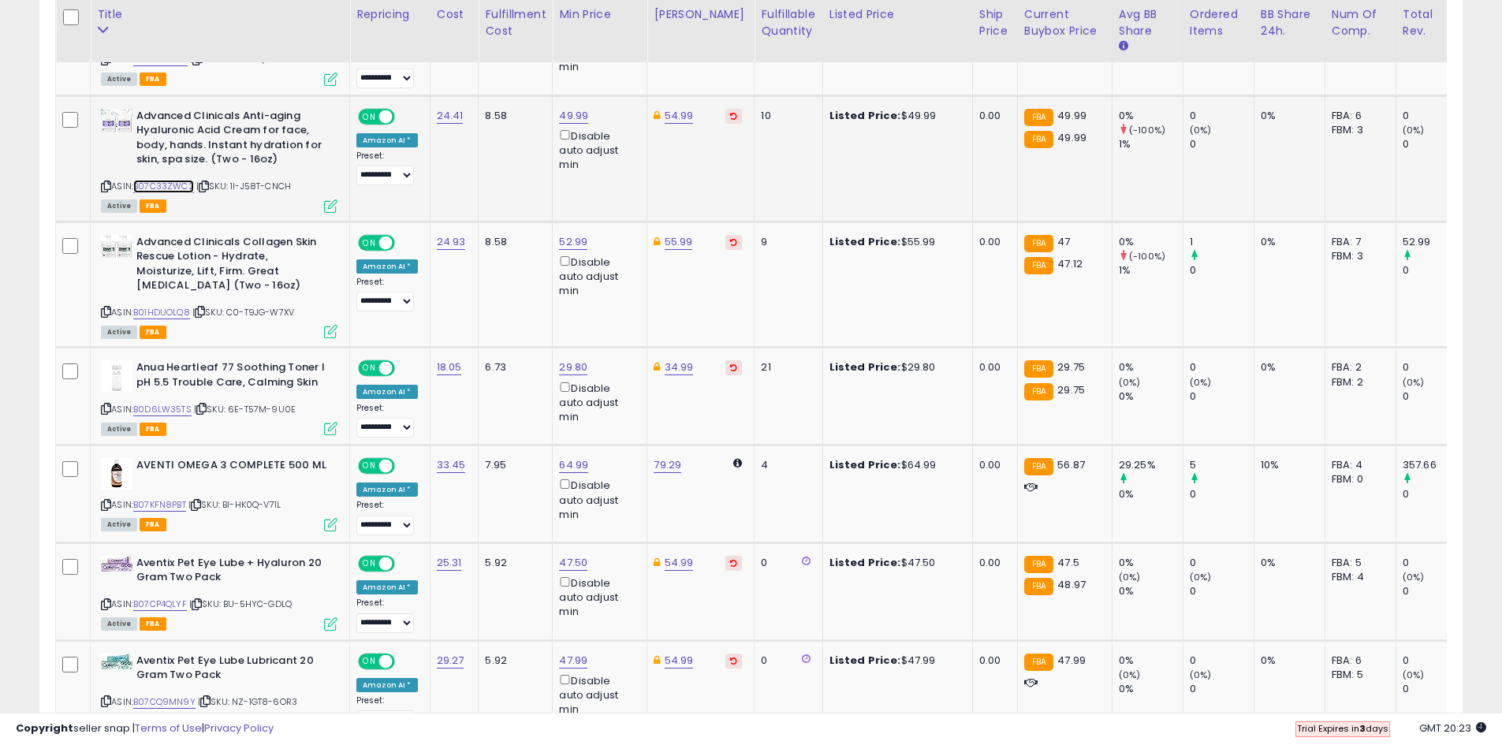
click at [175, 191] on link "B07C33ZWC2" at bounding box center [163, 186] width 61 height 13
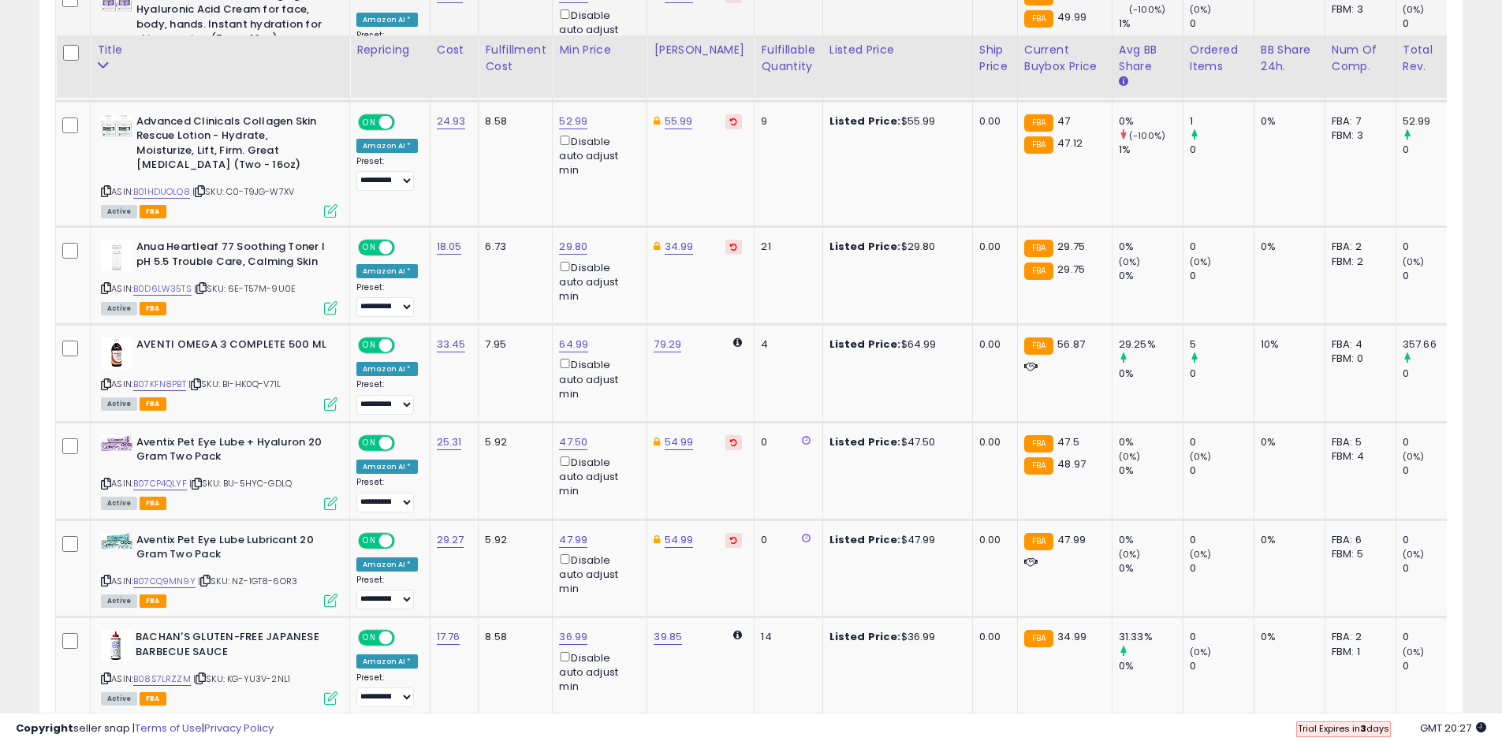
scroll to position [1084, 0]
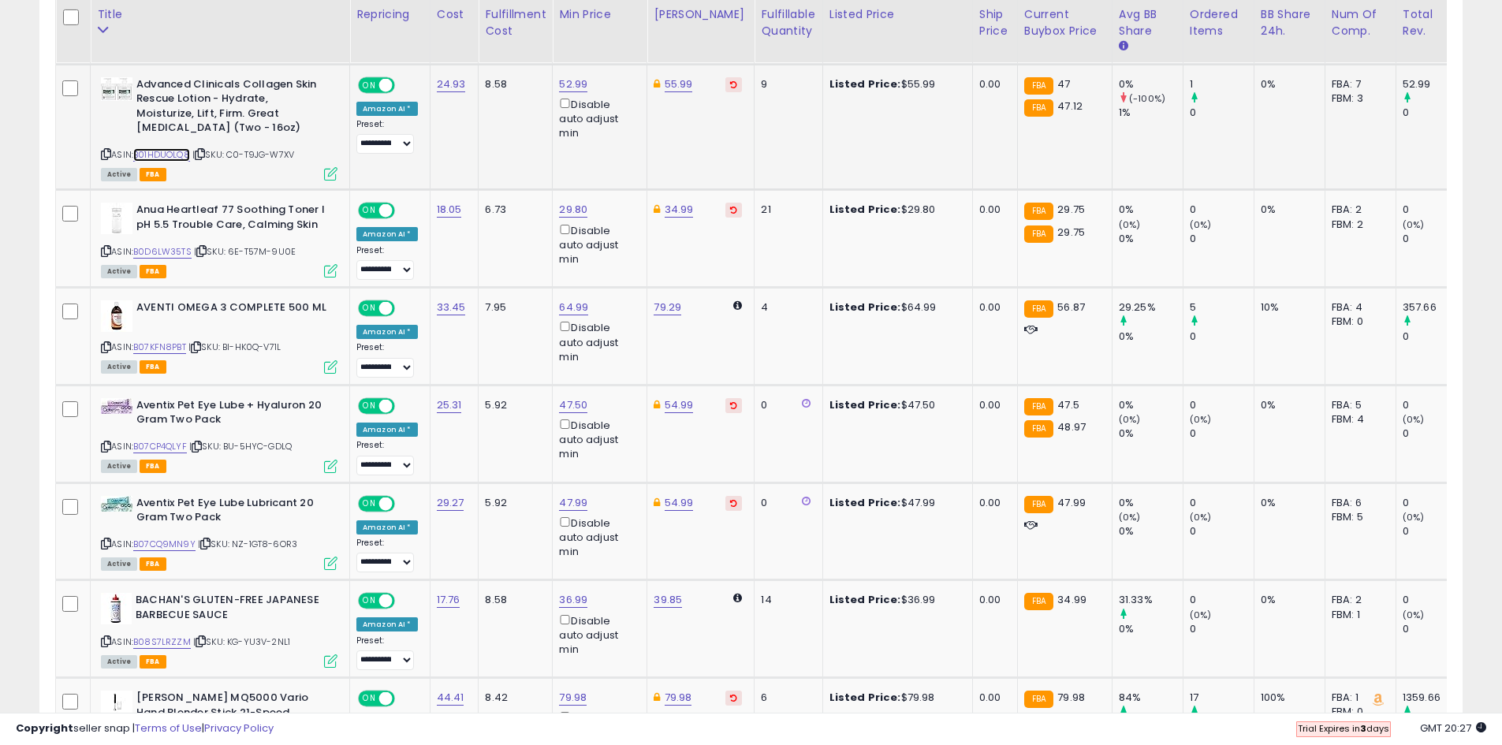
click at [180, 151] on link "B01HDUOLQ8" at bounding box center [161, 154] width 57 height 13
click at [571, 85] on link "52.99" at bounding box center [573, 84] width 28 height 16
drag, startPoint x: 543, startPoint y: 28, endPoint x: 427, endPoint y: 25, distance: 115.2
type input "****"
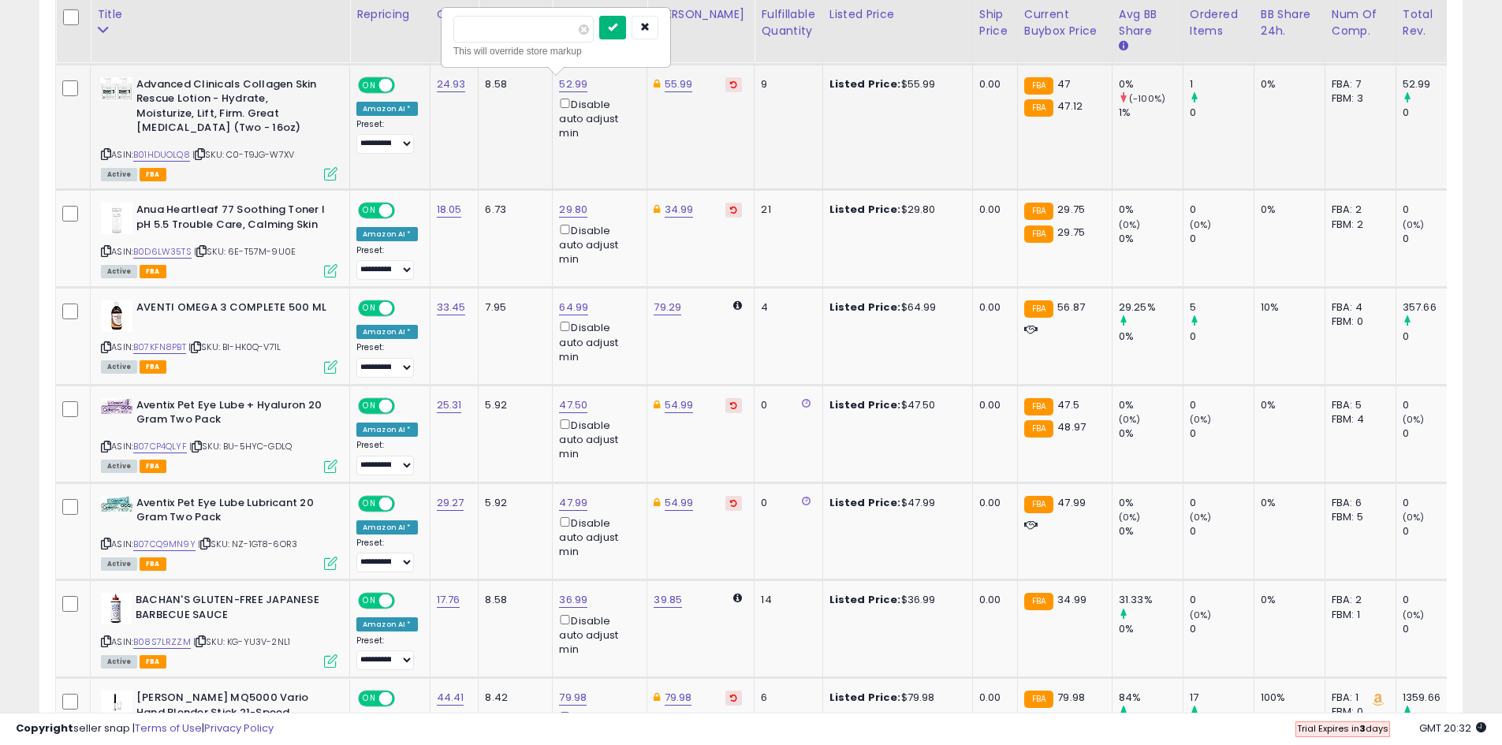
click at [626, 36] on button "submit" at bounding box center [612, 28] width 27 height 24
click at [566, 85] on link "46.50" at bounding box center [573, 84] width 29 height 16
drag, startPoint x: 514, startPoint y: 35, endPoint x: 419, endPoint y: 31, distance: 95.5
type input "*****"
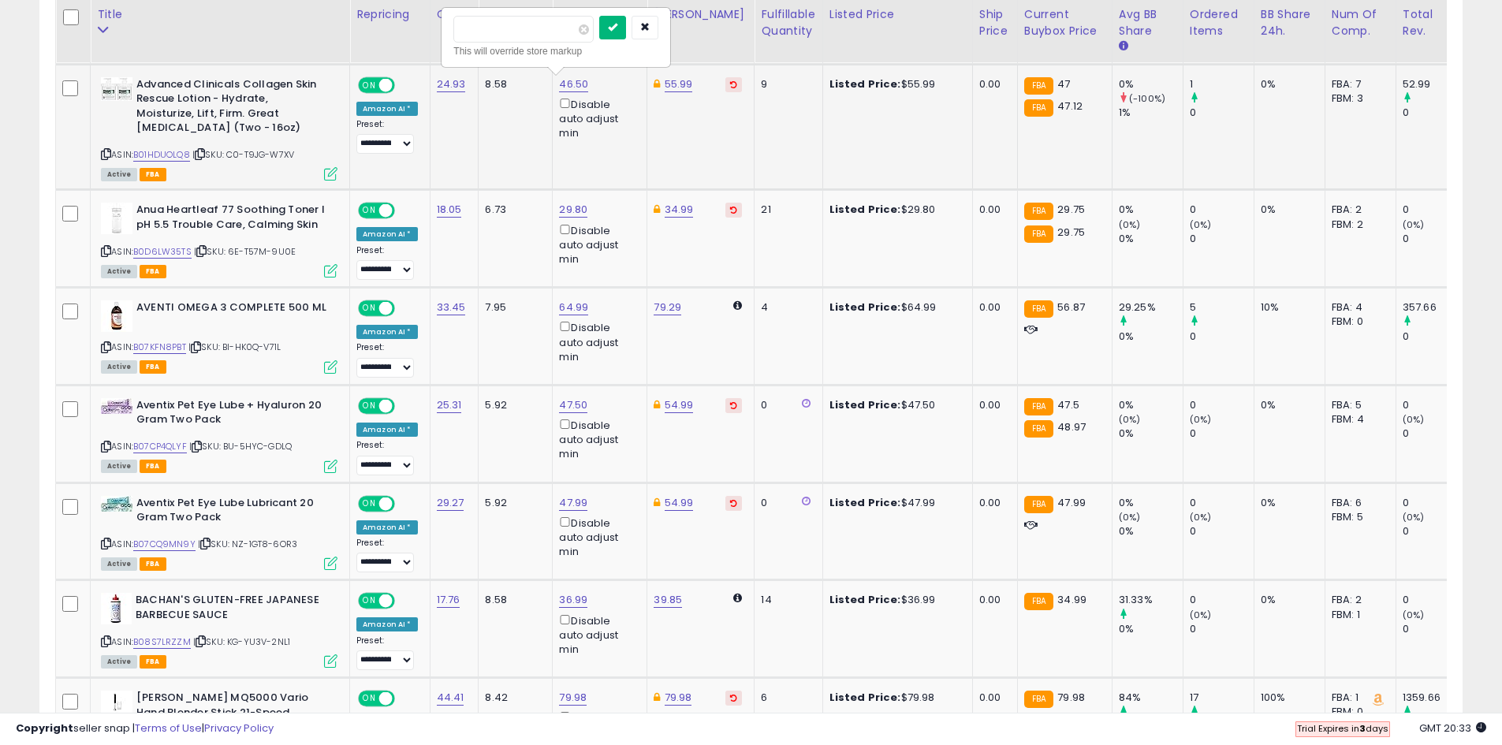
click at [617, 31] on icon "submit" at bounding box center [612, 26] width 9 height 9
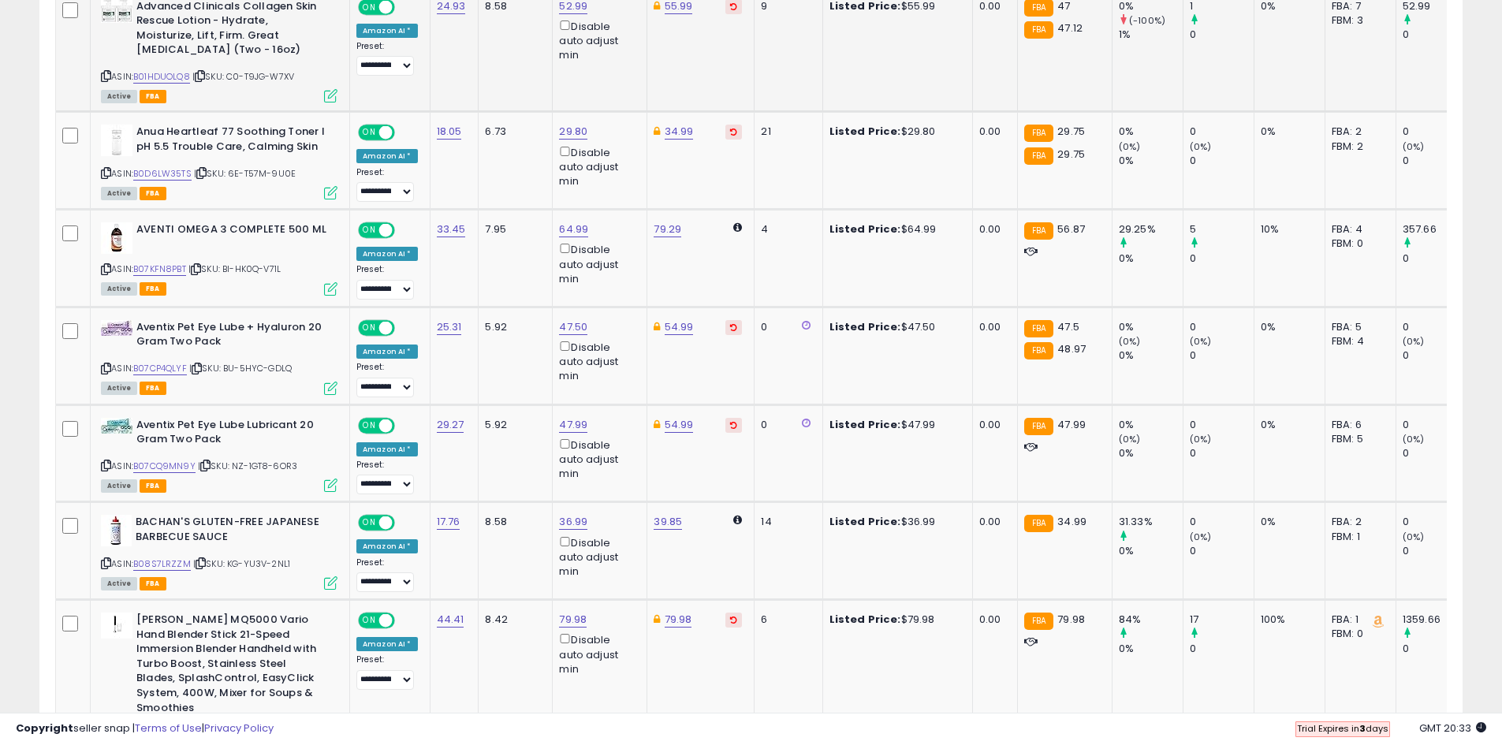
scroll to position [1163, 0]
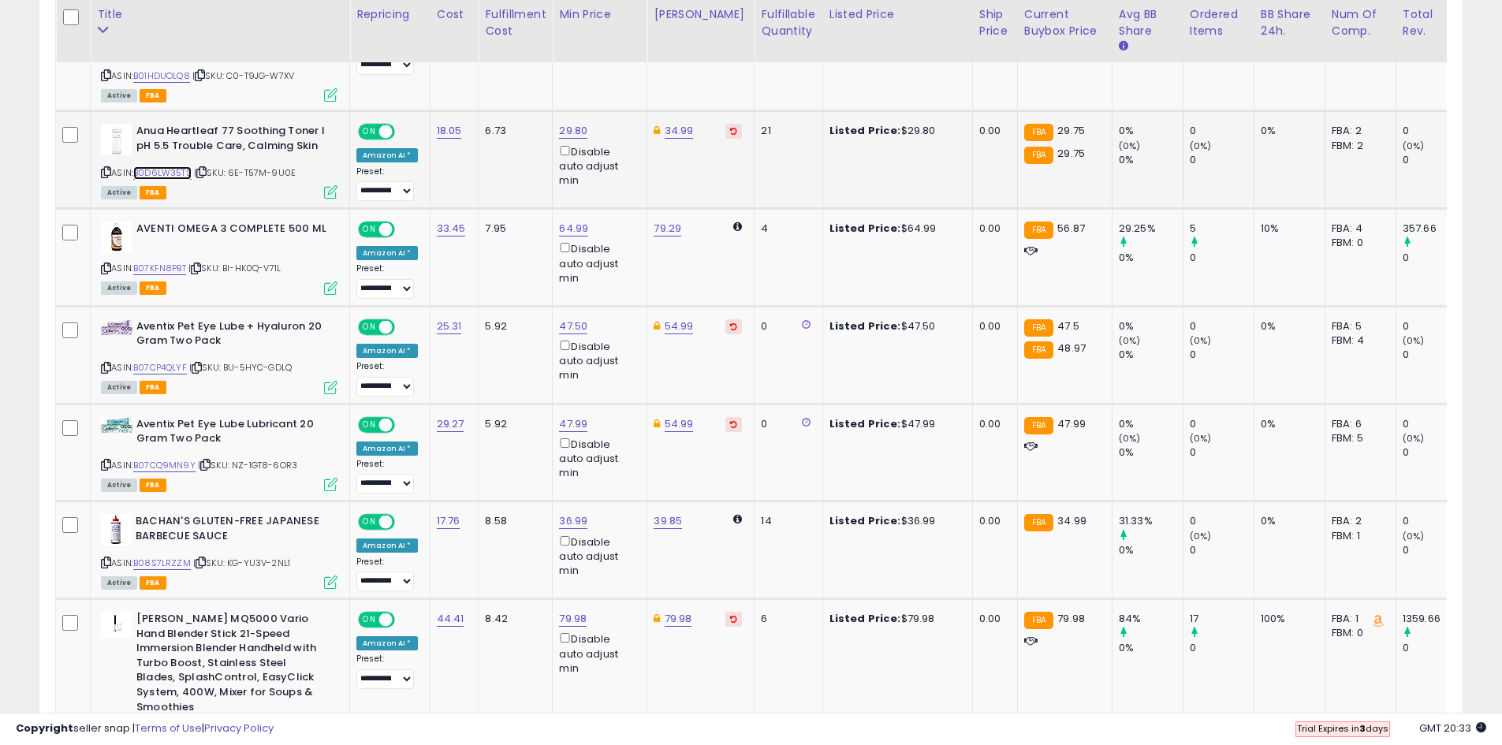
click at [181, 174] on link "B0D6LW35TS" at bounding box center [162, 172] width 58 height 13
click at [573, 129] on link "29.80" at bounding box center [573, 131] width 28 height 16
type input "*****"
click at [626, 80] on button "submit" at bounding box center [612, 75] width 27 height 24
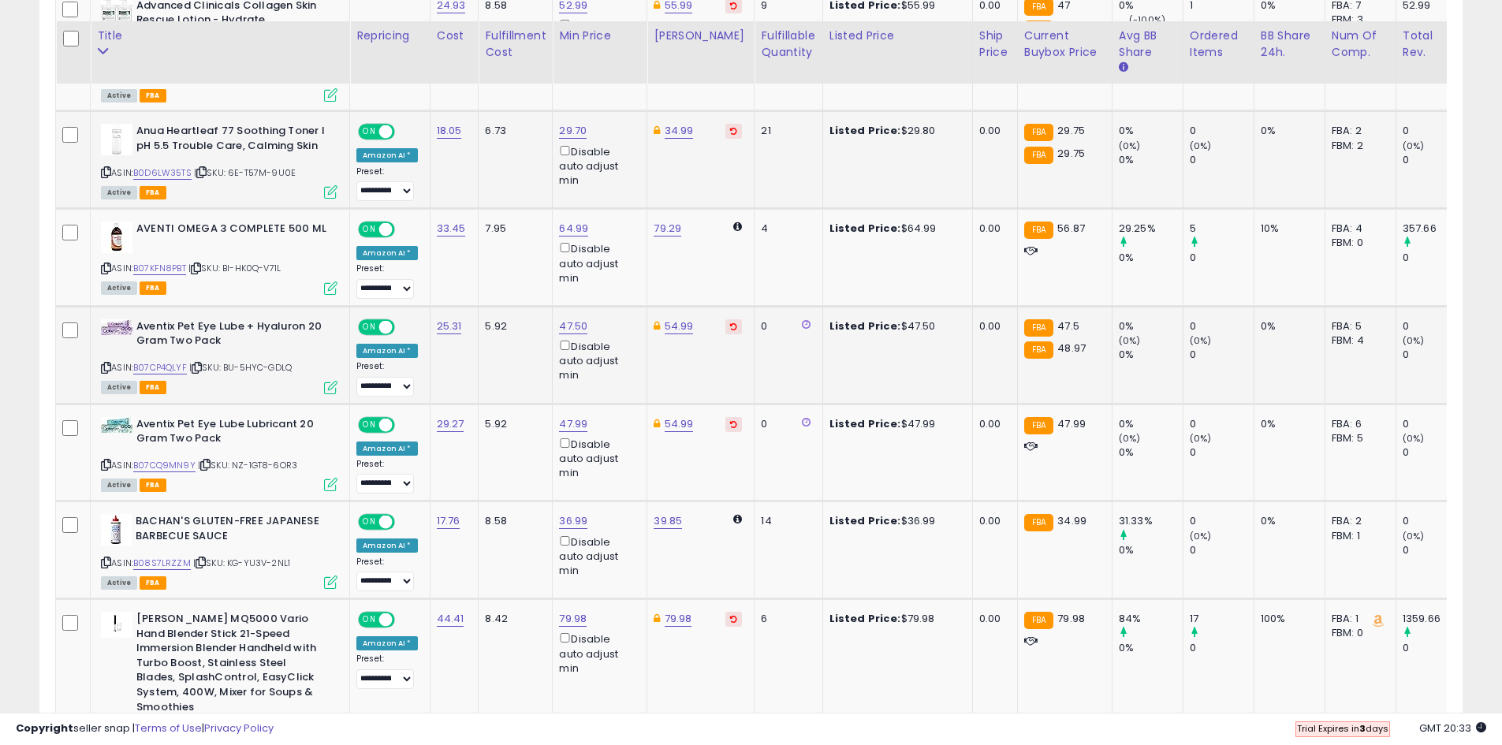
scroll to position [1242, 0]
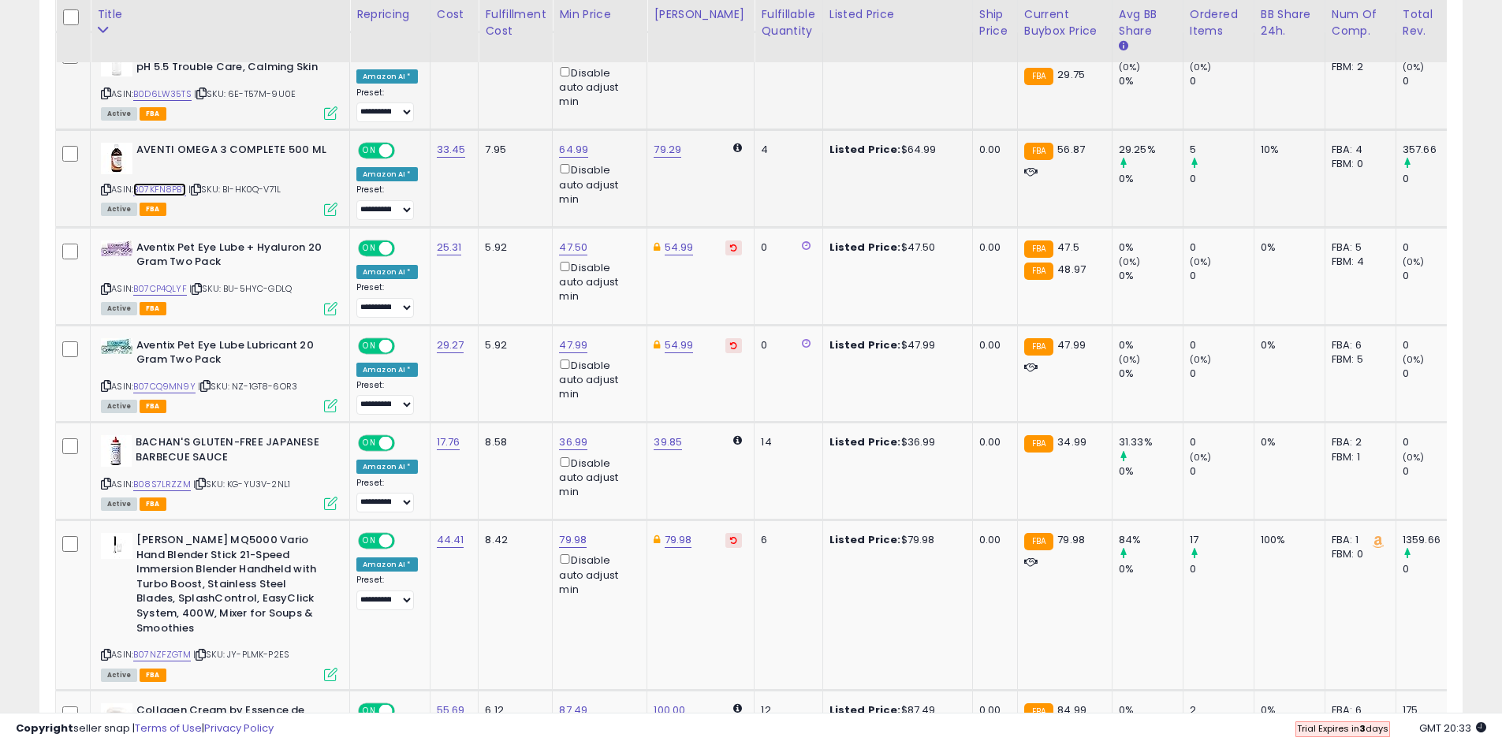
click at [184, 195] on link "B07KFN8PBT" at bounding box center [159, 189] width 53 height 13
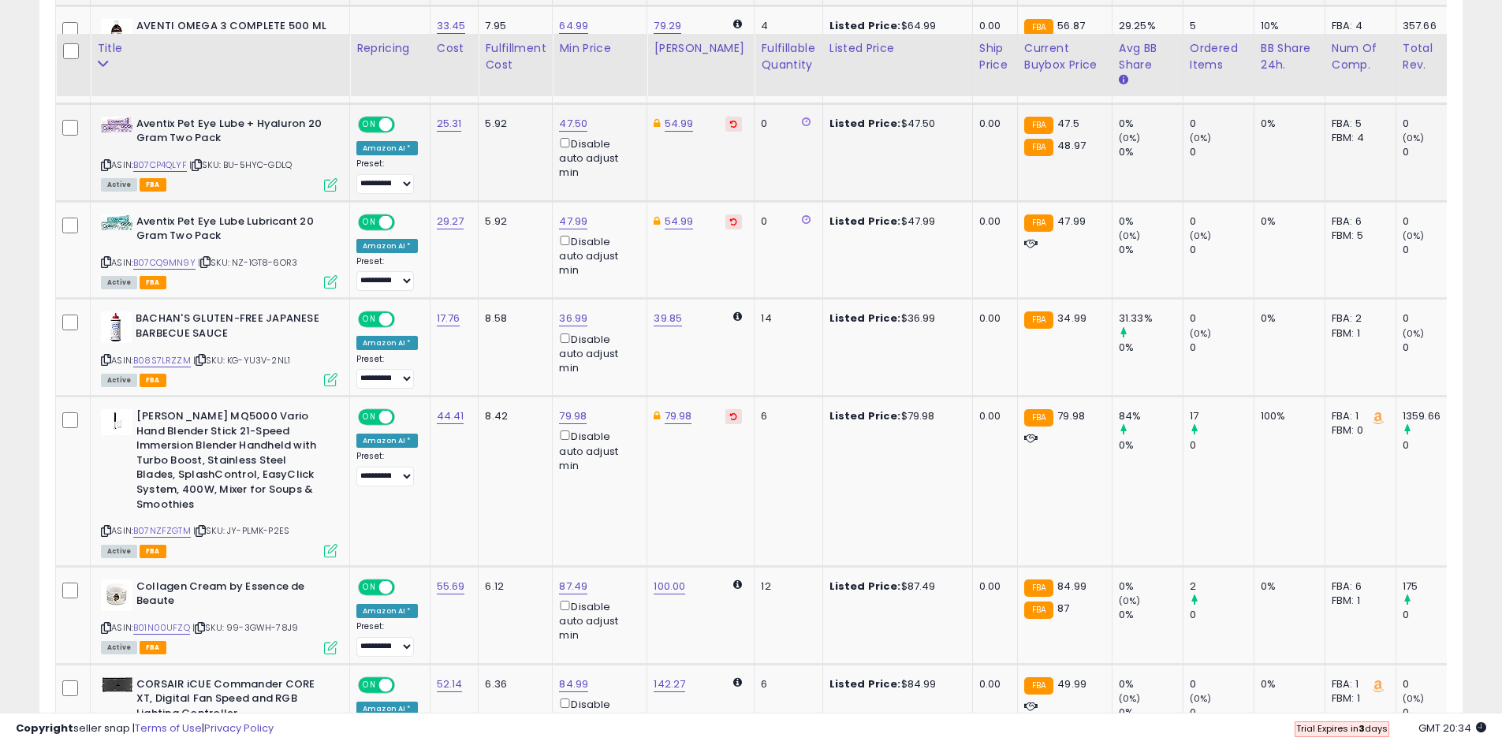
scroll to position [1400, 0]
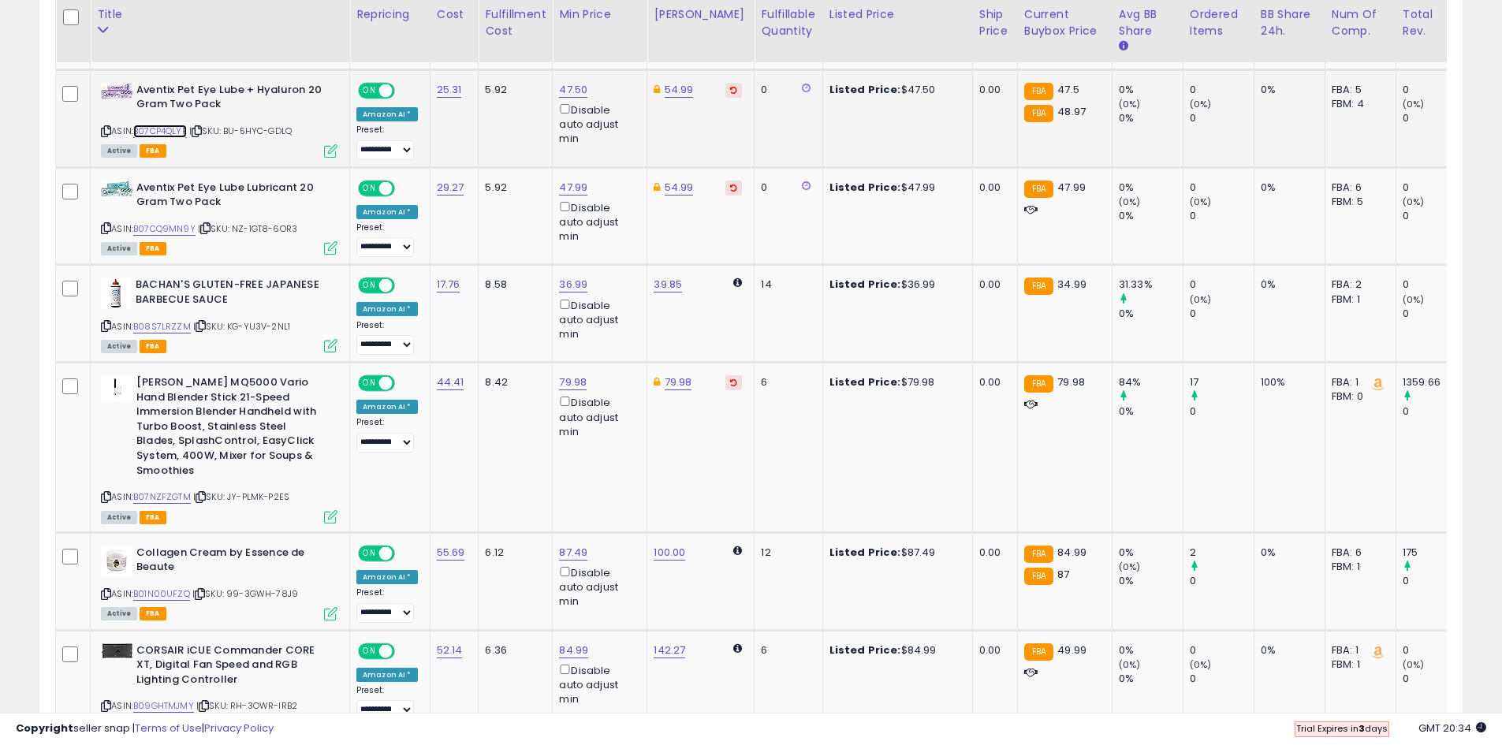
click at [168, 132] on link "B07CP4QLYF" at bounding box center [160, 131] width 54 height 13
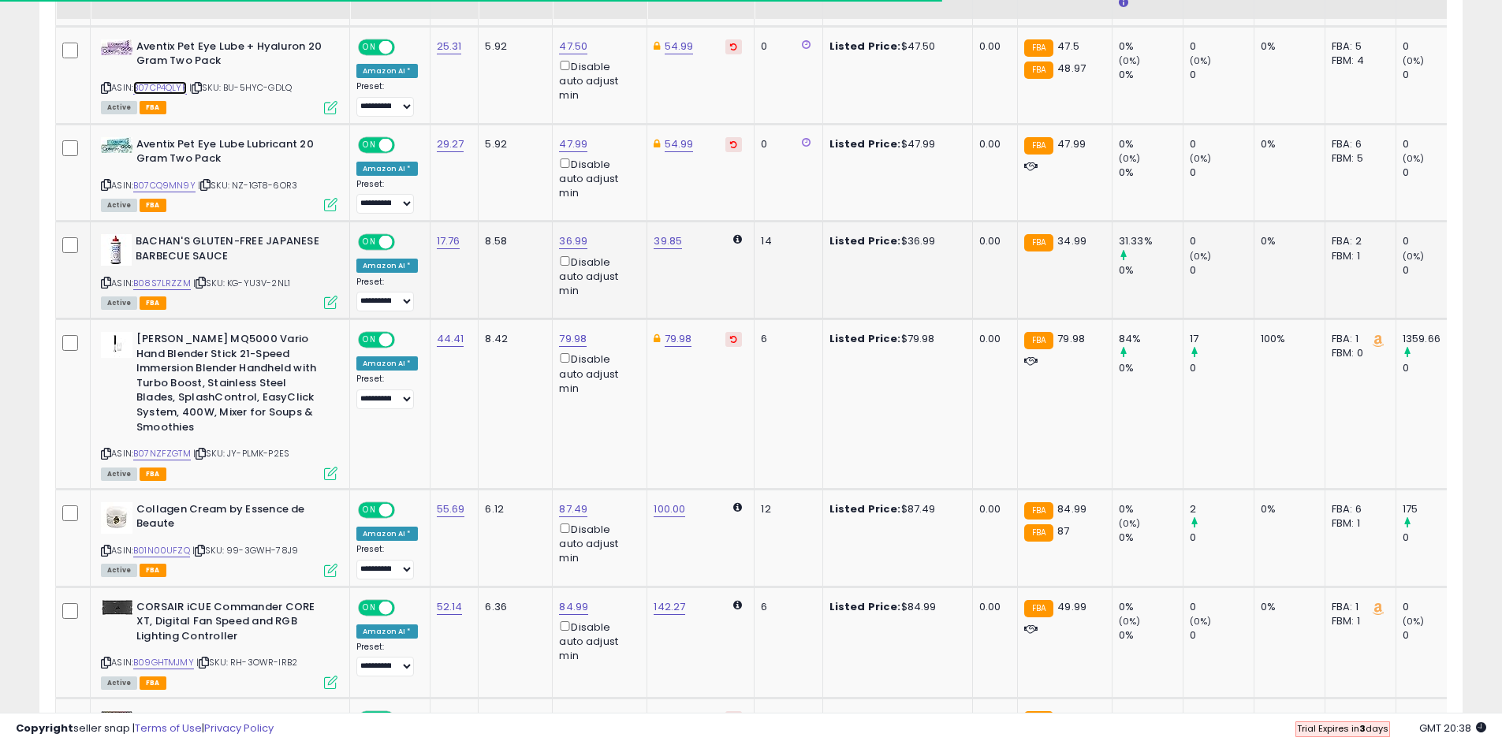
scroll to position [1479, 0]
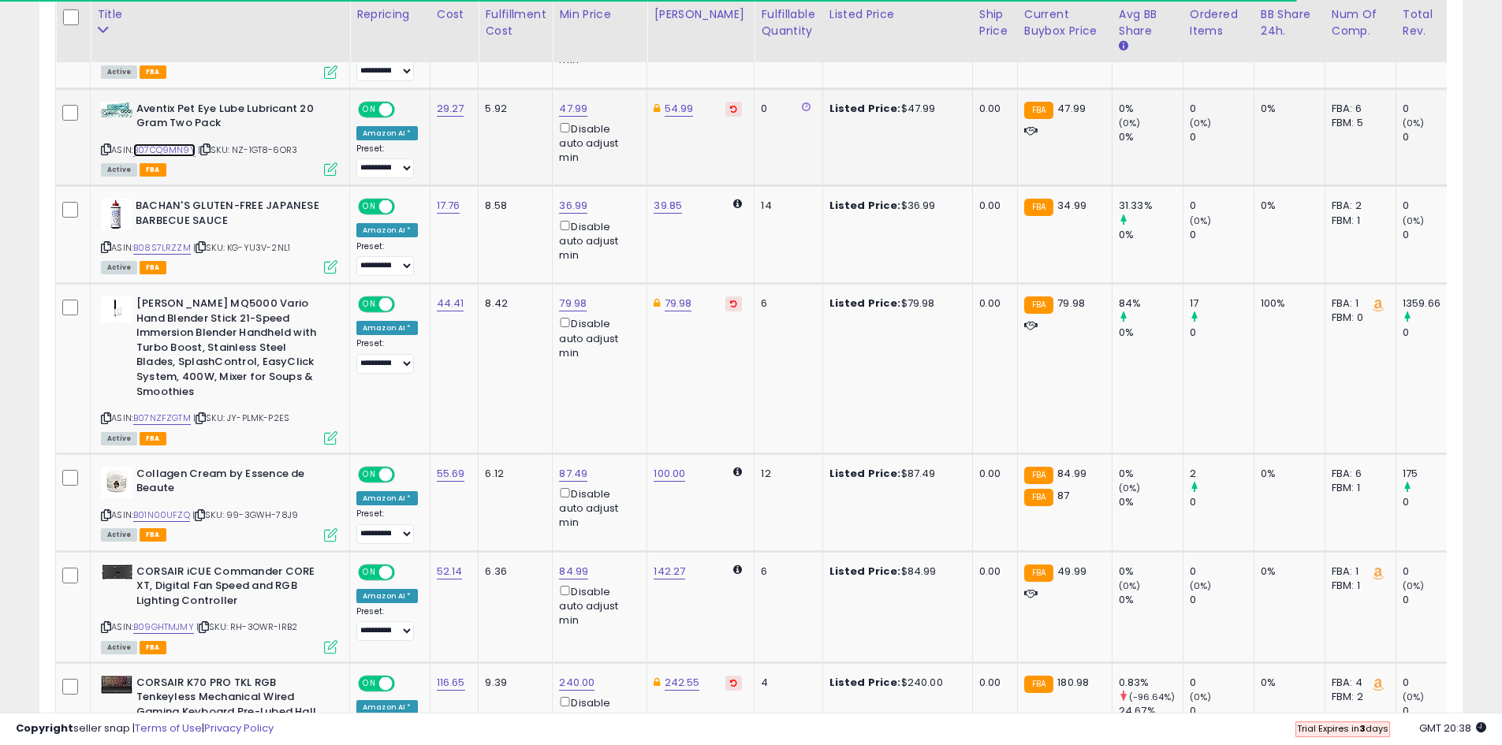
click at [170, 147] on link "B07CQ9MN9Y" at bounding box center [164, 150] width 62 height 13
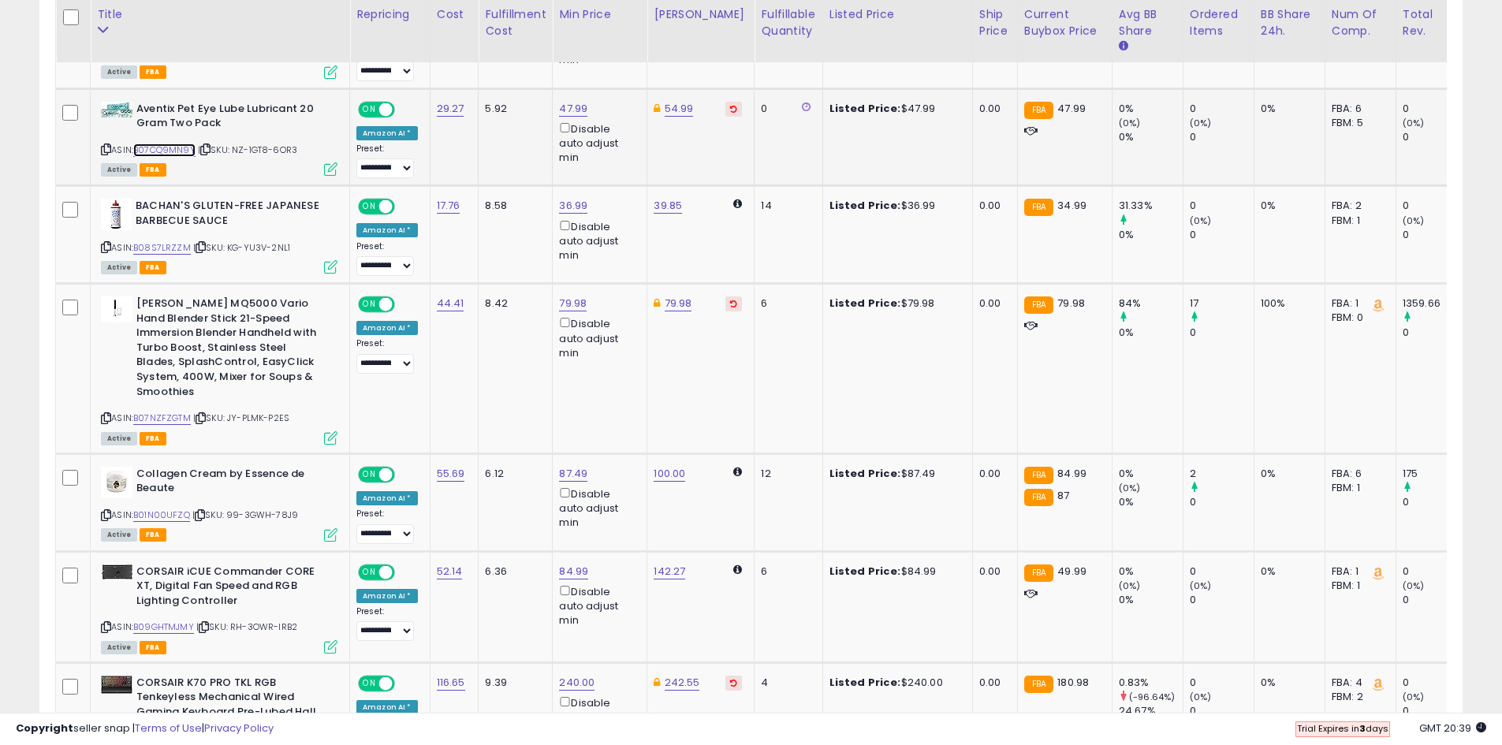
scroll to position [1557, 0]
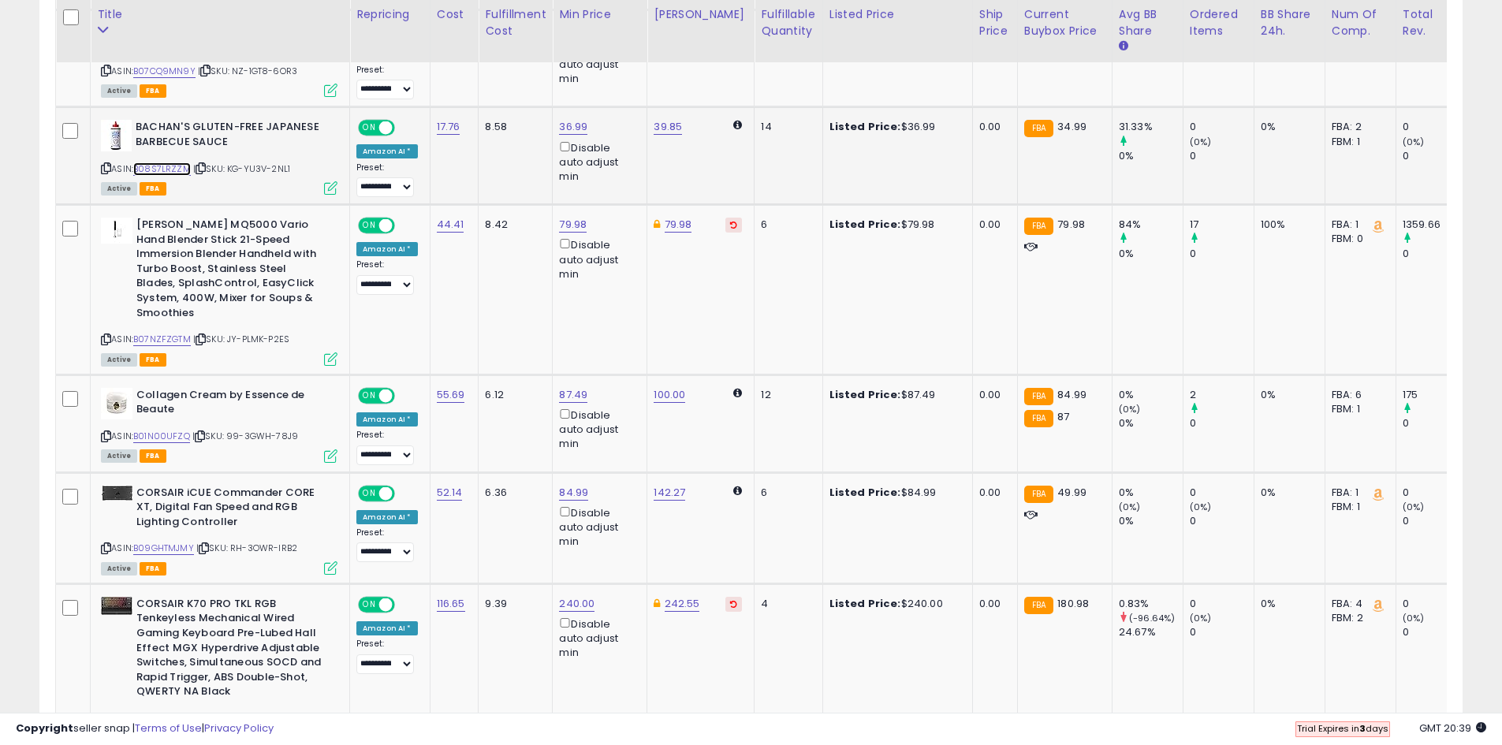
click at [180, 169] on link "B08S7LRZZM" at bounding box center [162, 168] width 58 height 13
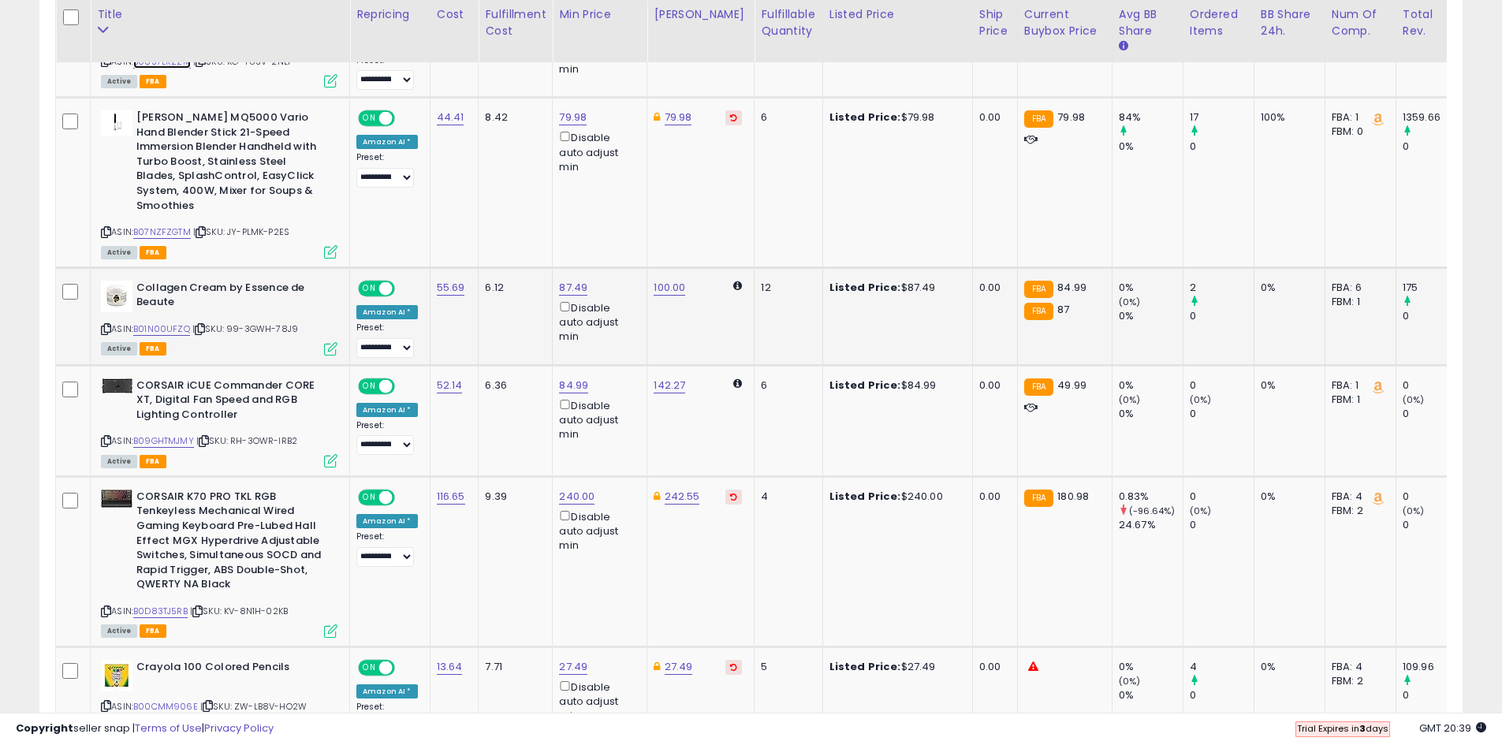
scroll to position [1636, 0]
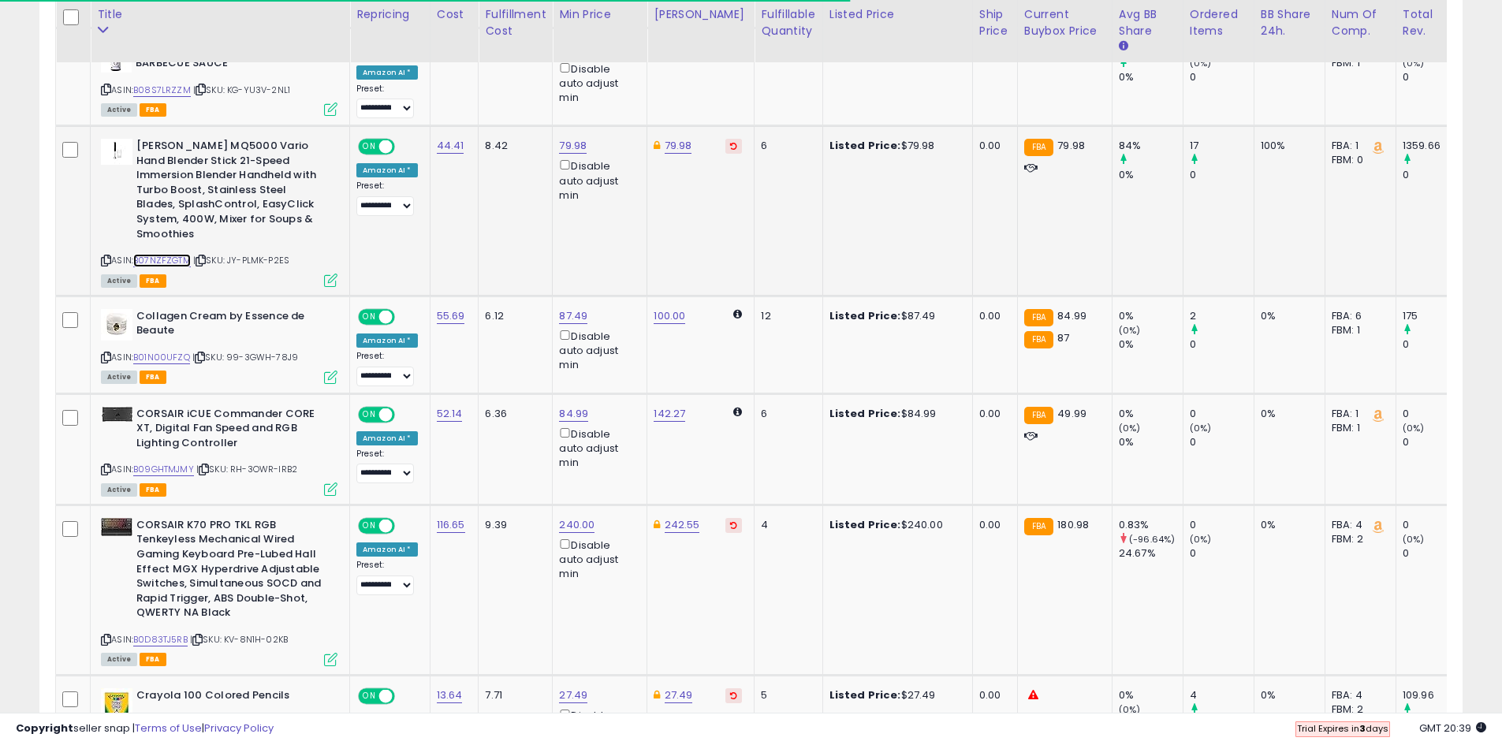
click at [160, 254] on link "B07NZFZGTM" at bounding box center [162, 260] width 58 height 13
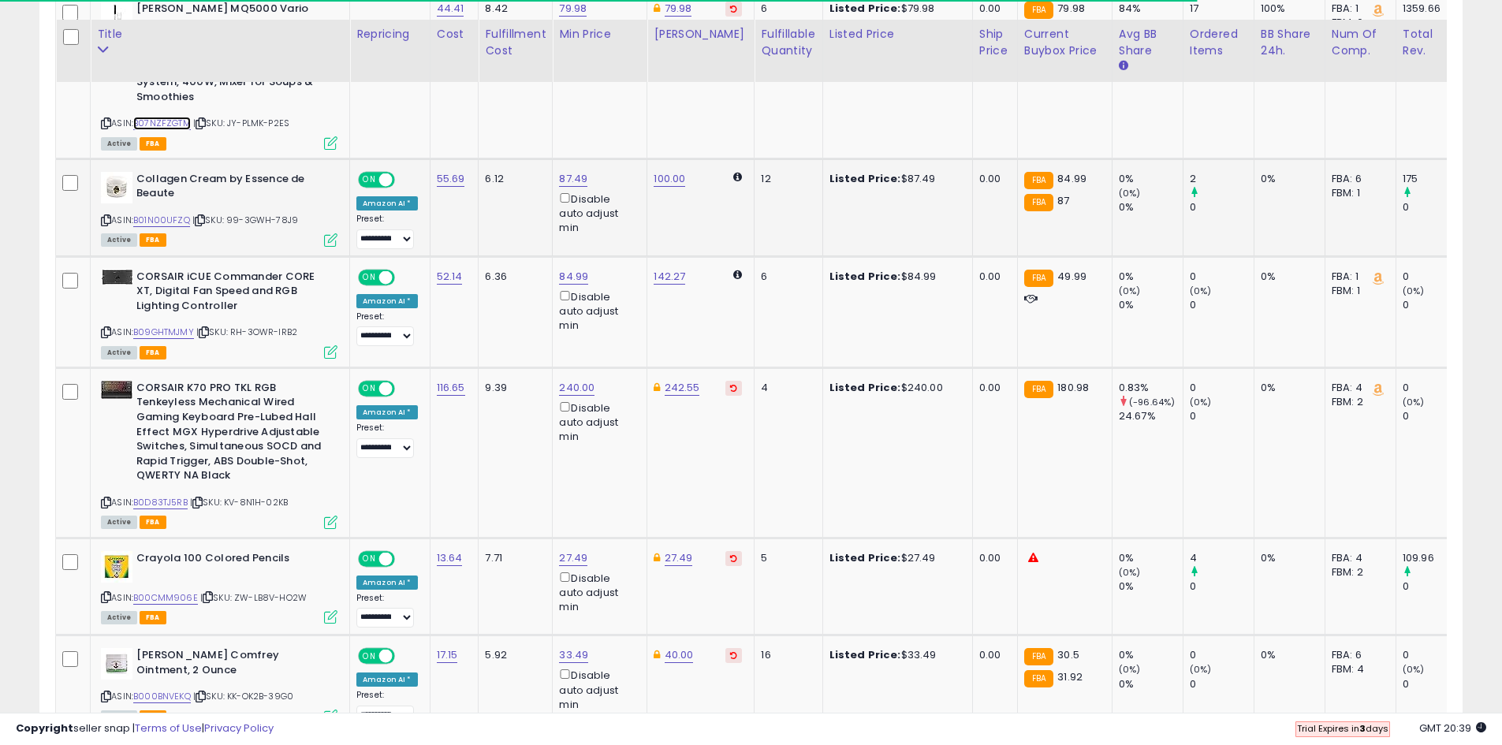
scroll to position [1794, 0]
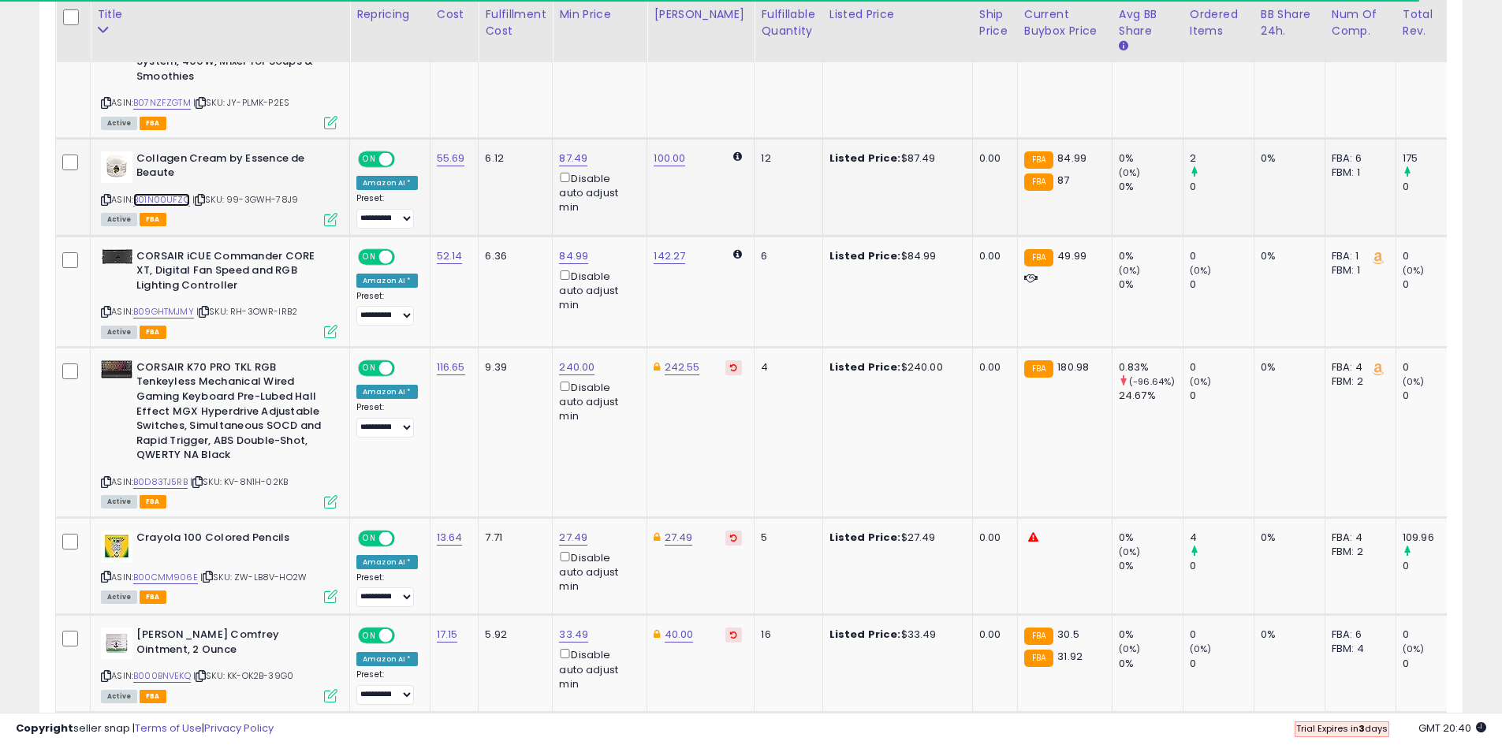
click at [161, 193] on link "B01N00UFZQ" at bounding box center [161, 199] width 57 height 13
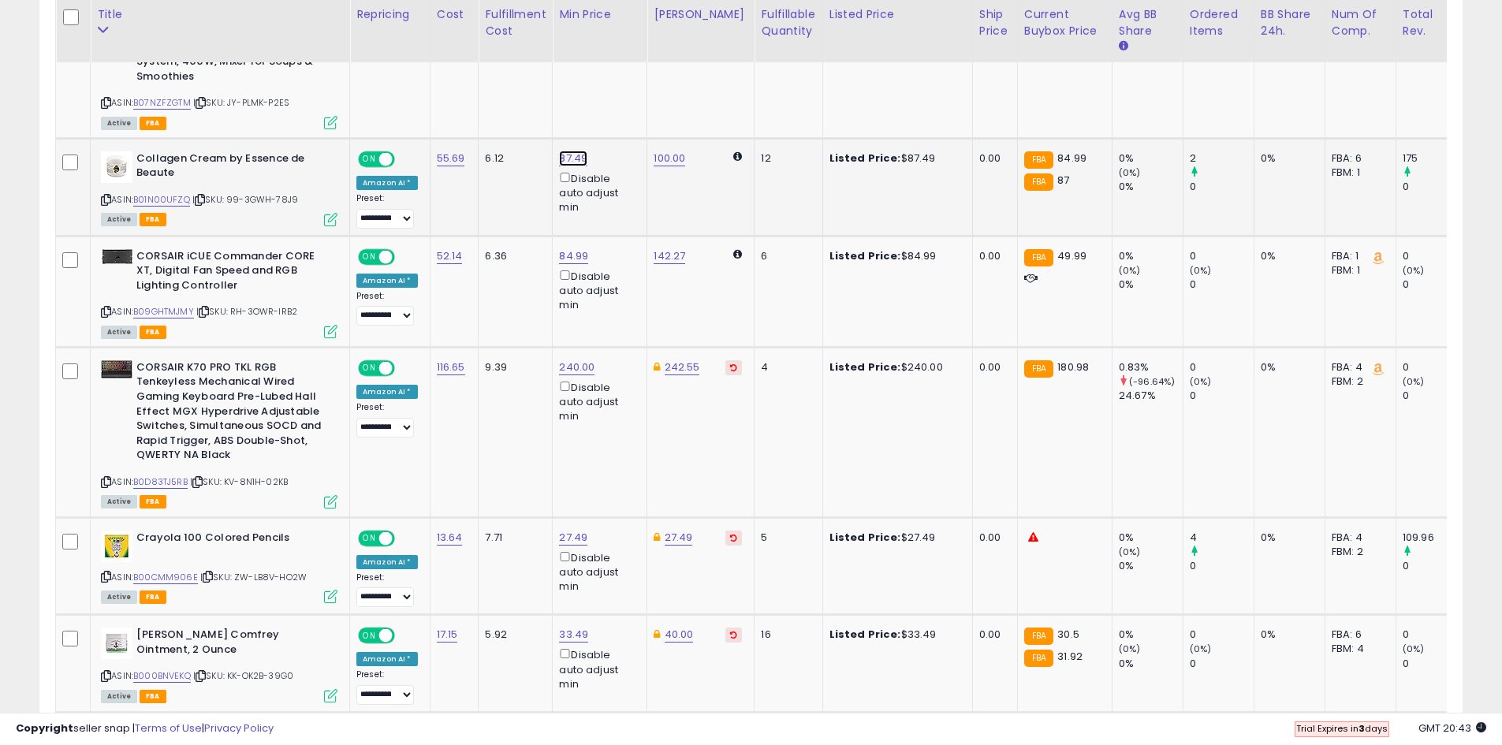
click at [575, 151] on link "87.49" at bounding box center [573, 159] width 28 height 16
click at [650, 84] on icon "button" at bounding box center [644, 86] width 9 height 9
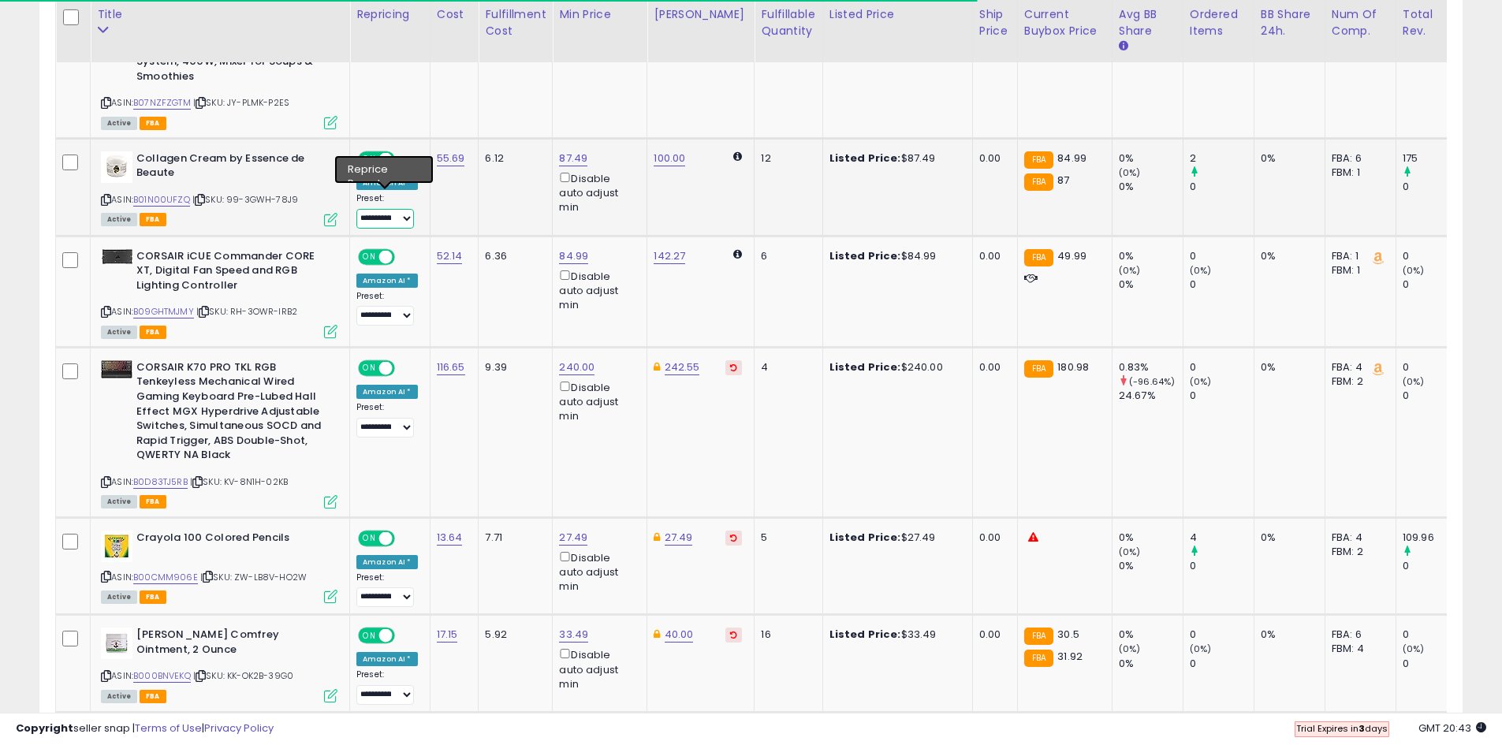
click at [403, 209] on select "**********" at bounding box center [385, 219] width 58 height 20
click at [569, 151] on link "87.49" at bounding box center [573, 159] width 28 height 16
drag, startPoint x: 571, startPoint y: 97, endPoint x: 454, endPoint y: 76, distance: 118.5
click at [454, 76] on input "*****" at bounding box center [523, 89] width 140 height 27
type input "**"
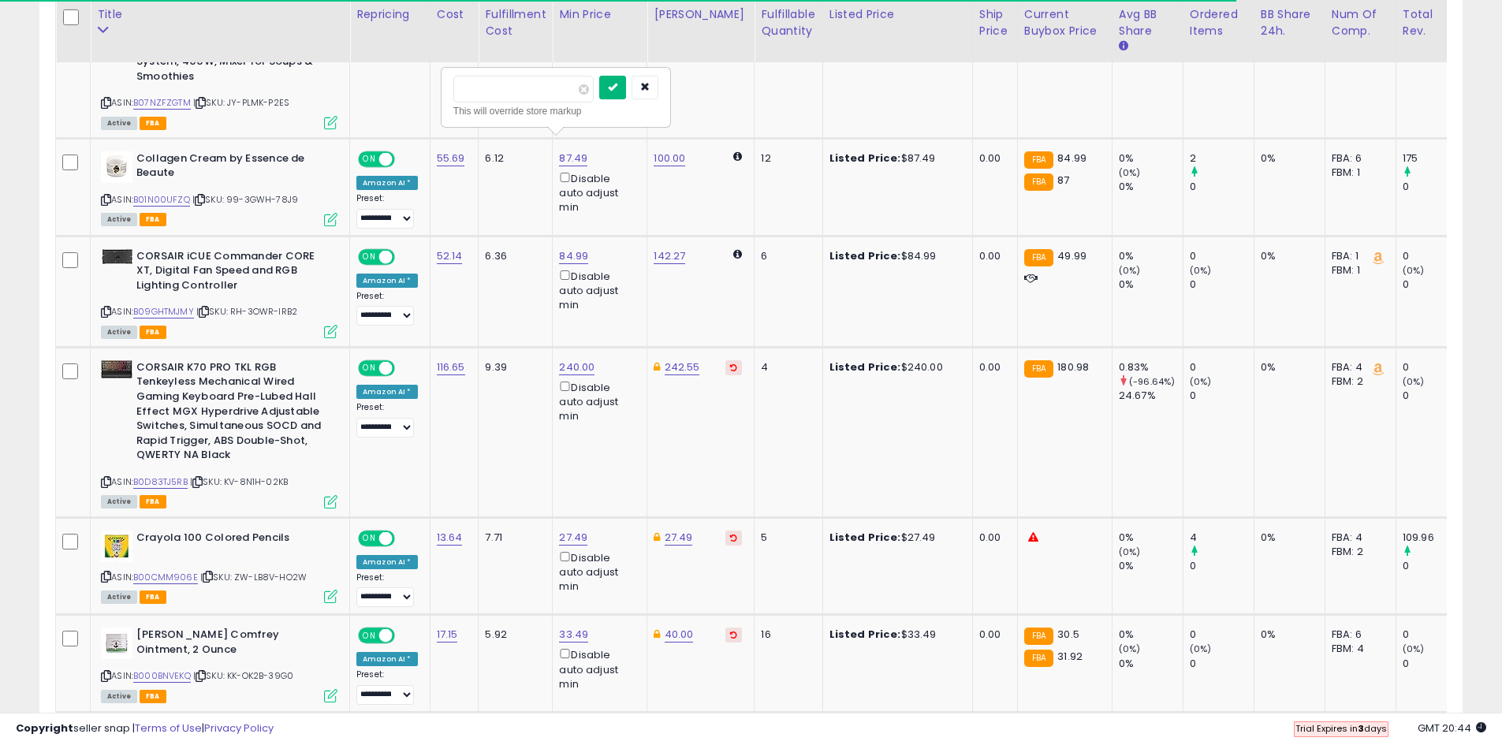
click at [617, 87] on icon "submit" at bounding box center [612, 86] width 9 height 9
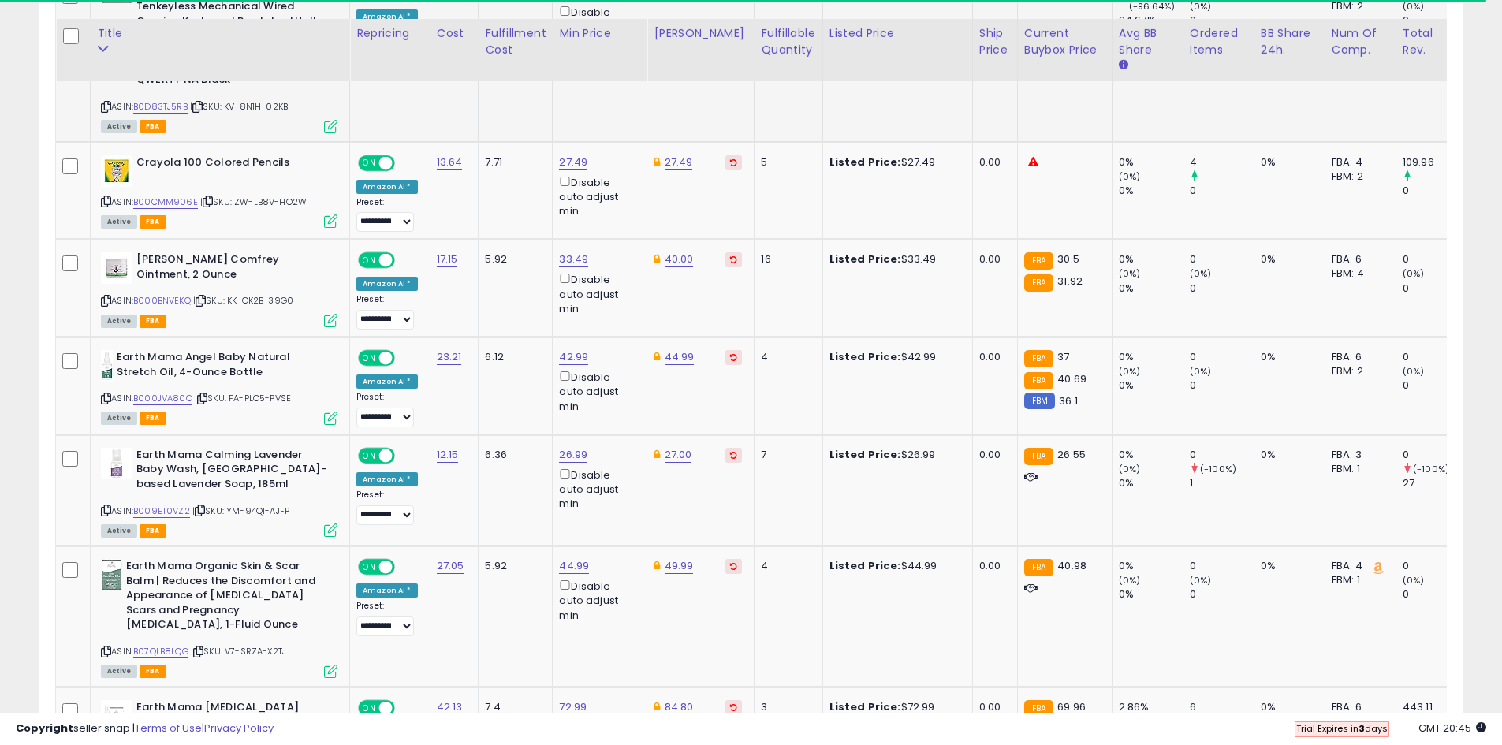
scroll to position [2188, 0]
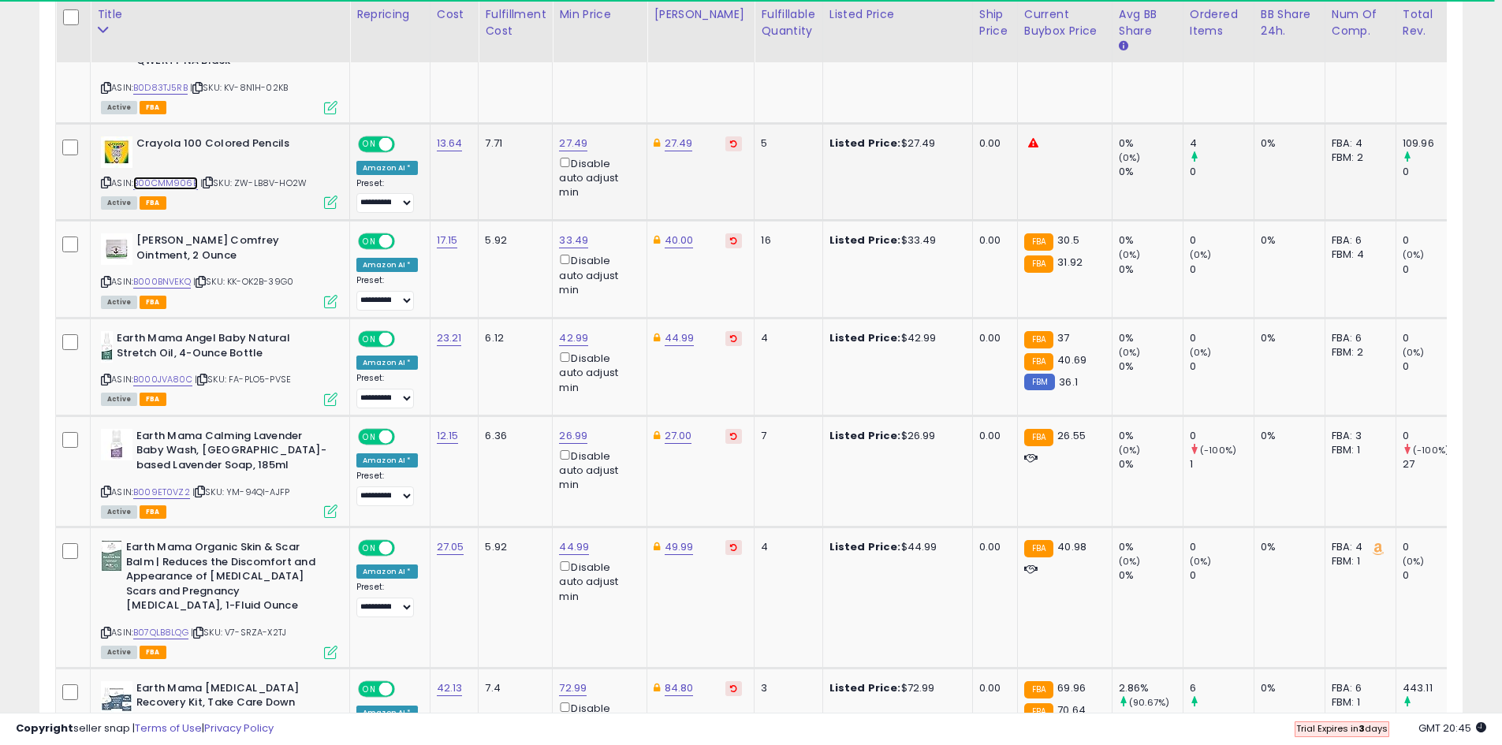
click at [174, 177] on link "B00CMM906E" at bounding box center [165, 183] width 65 height 13
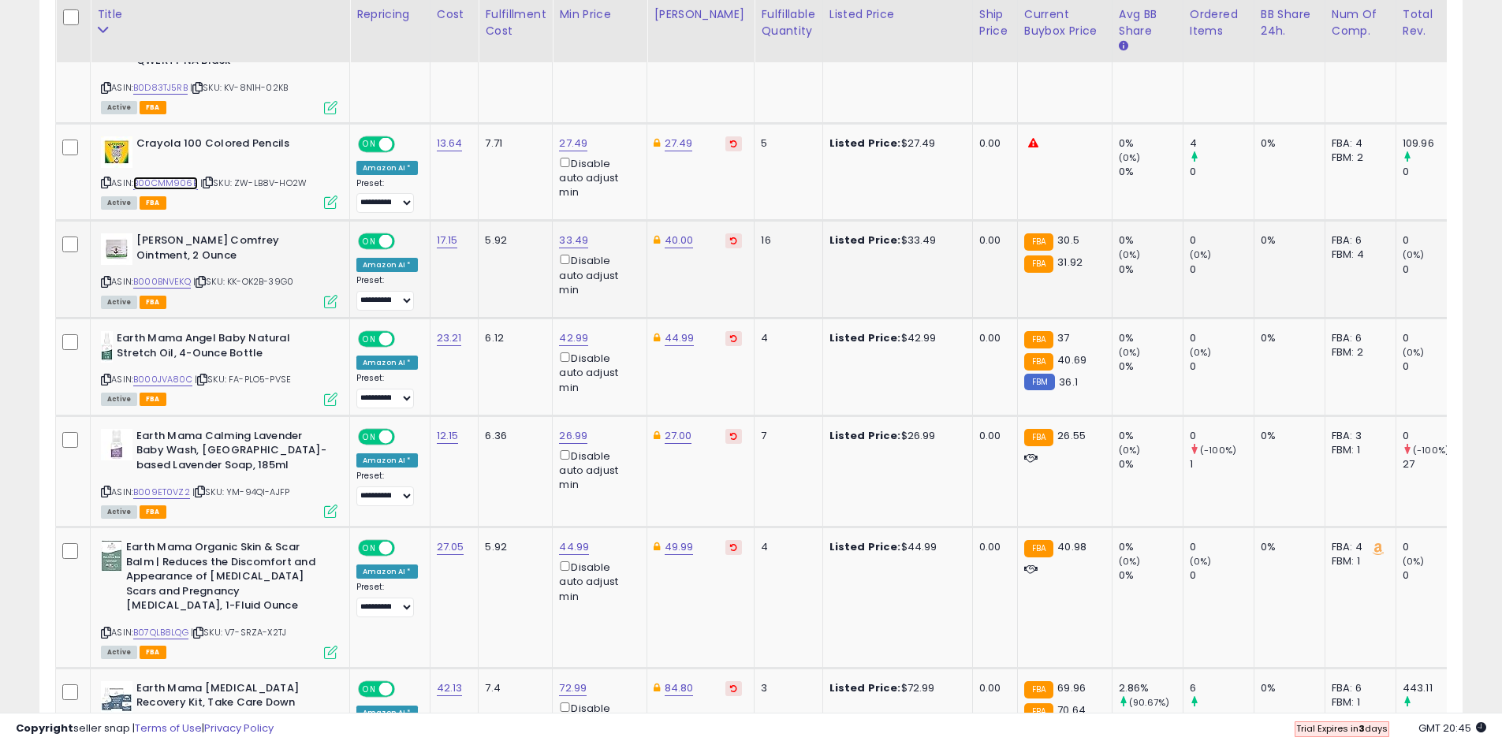
scroll to position [2267, 0]
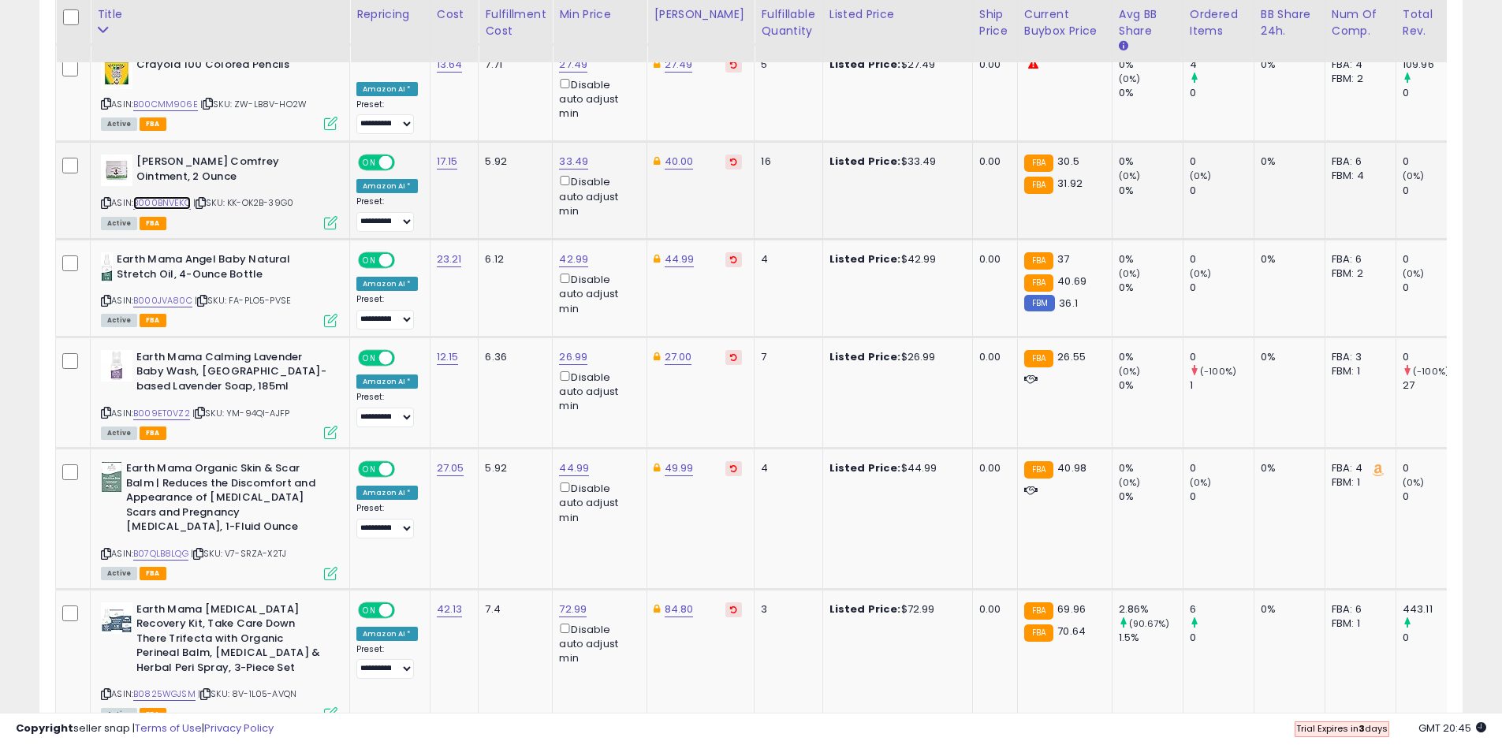
click at [181, 196] on link "B000BNVEKQ" at bounding box center [162, 202] width 58 height 13
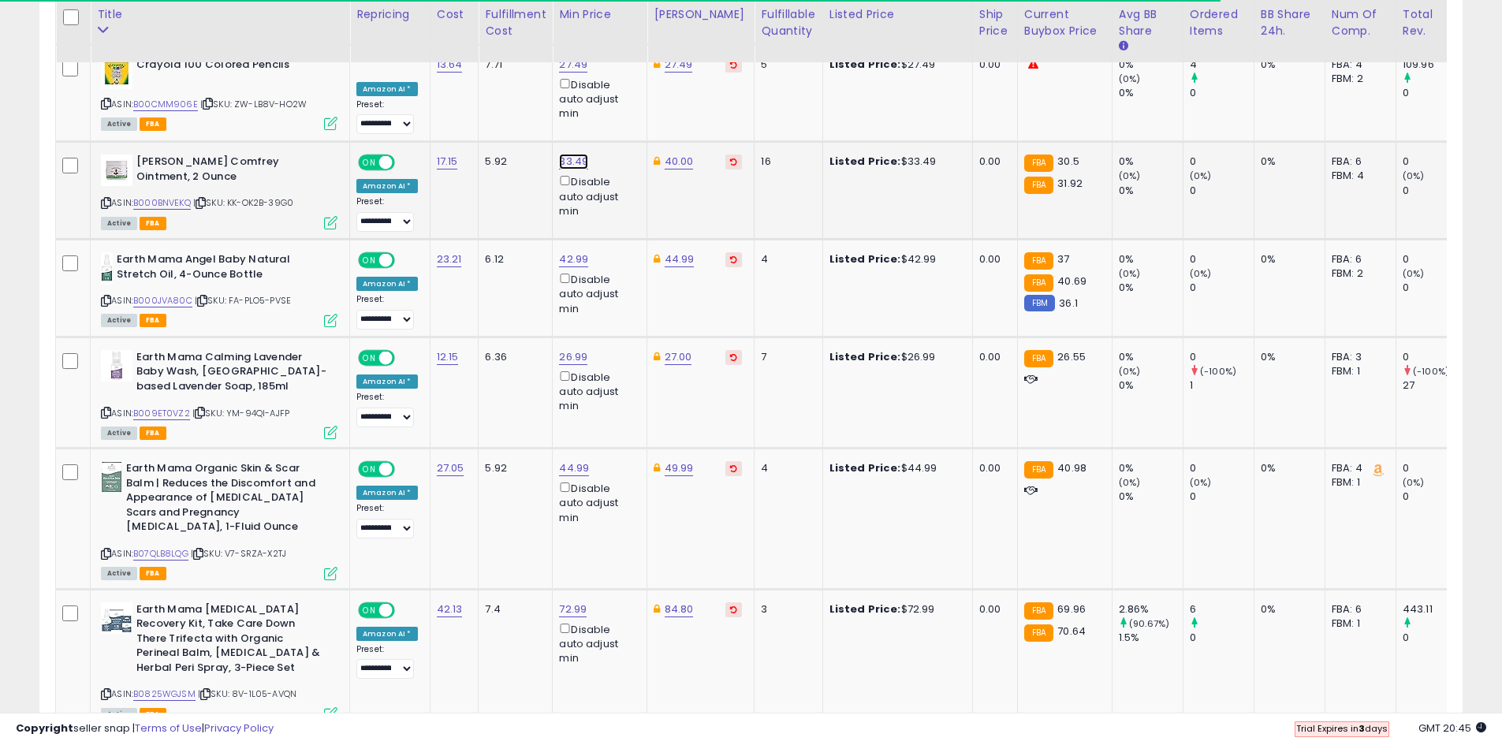
click at [569, 154] on link "33.49" at bounding box center [573, 162] width 29 height 16
drag, startPoint x: 447, startPoint y: 91, endPoint x: 434, endPoint y: 89, distance: 13.5
type input "**"
click at [626, 98] on button "submit" at bounding box center [612, 92] width 27 height 24
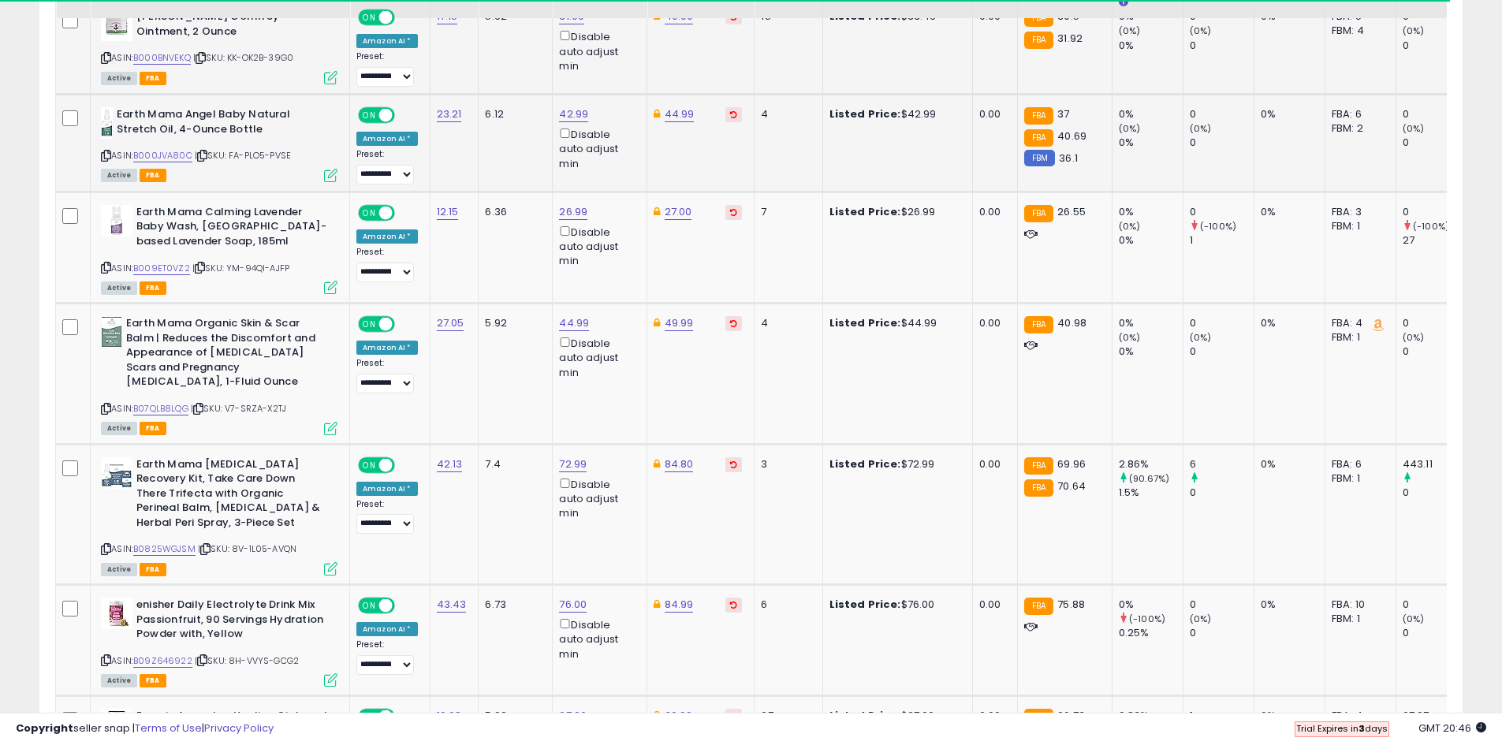
scroll to position [2425, 0]
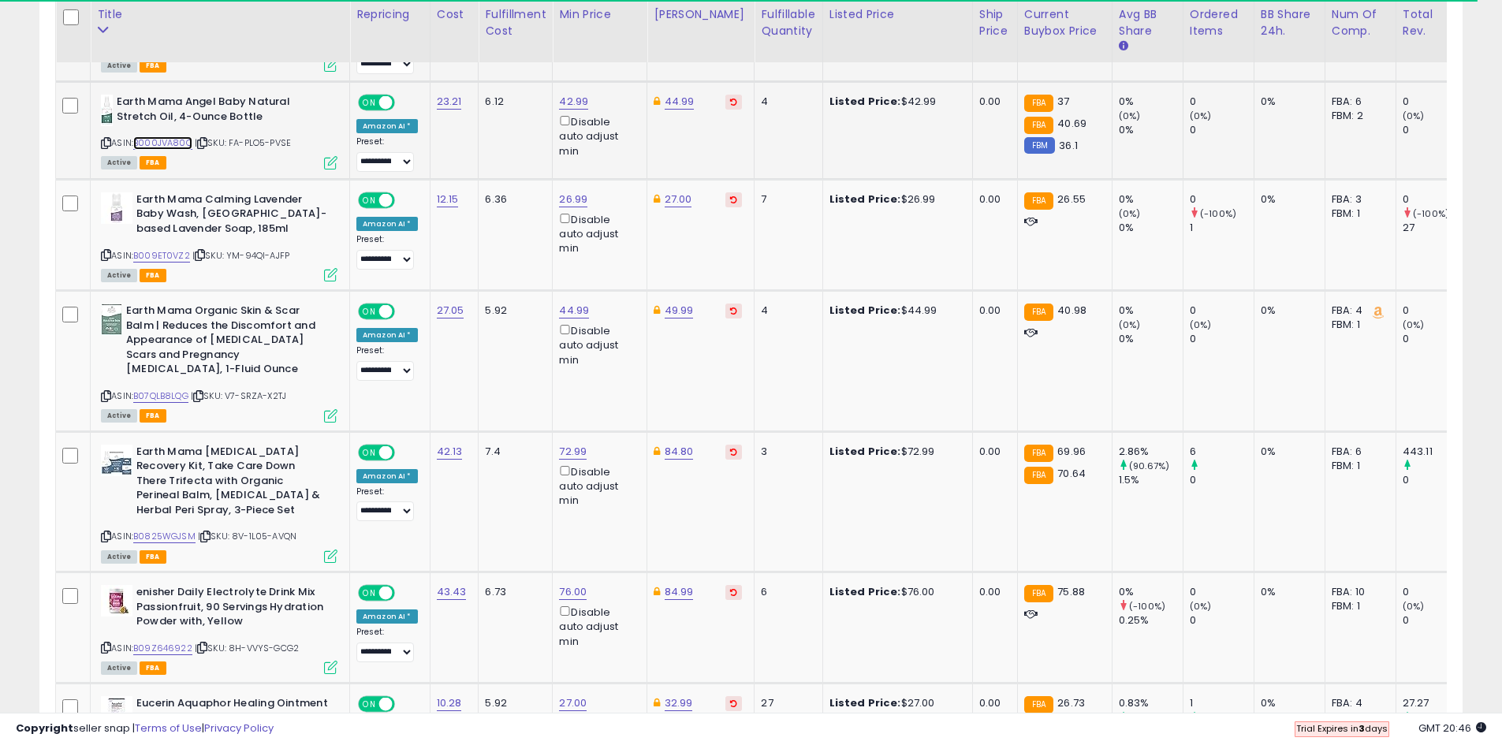
click at [166, 136] on link "B000JVA80C" at bounding box center [162, 142] width 59 height 13
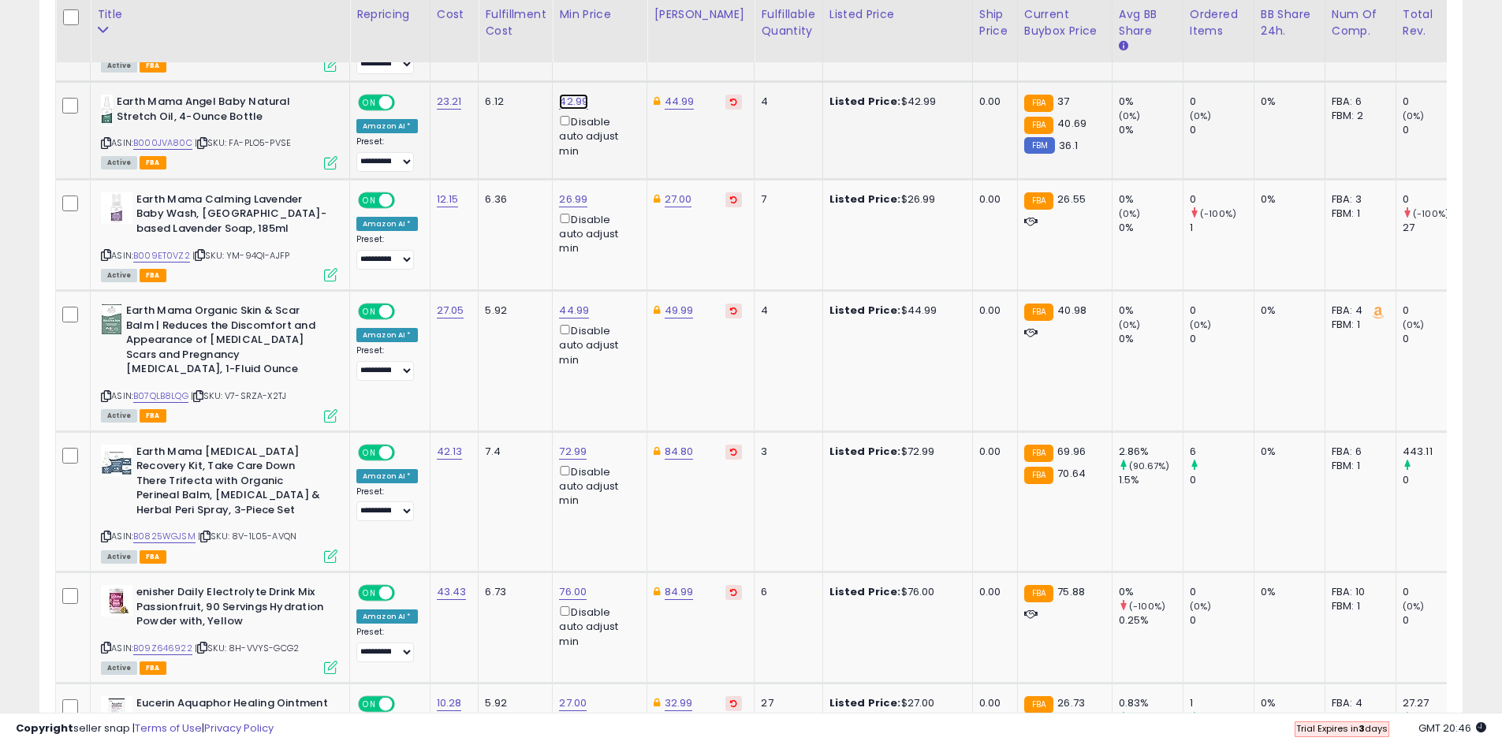
click at [570, 94] on link "42.99" at bounding box center [573, 102] width 29 height 16
drag, startPoint x: 507, startPoint y: 25, endPoint x: 454, endPoint y: 24, distance: 52.8
click at [454, 24] on input "*****" at bounding box center [523, 32] width 140 height 27
type input "**"
click at [626, 36] on button "submit" at bounding box center [612, 31] width 27 height 24
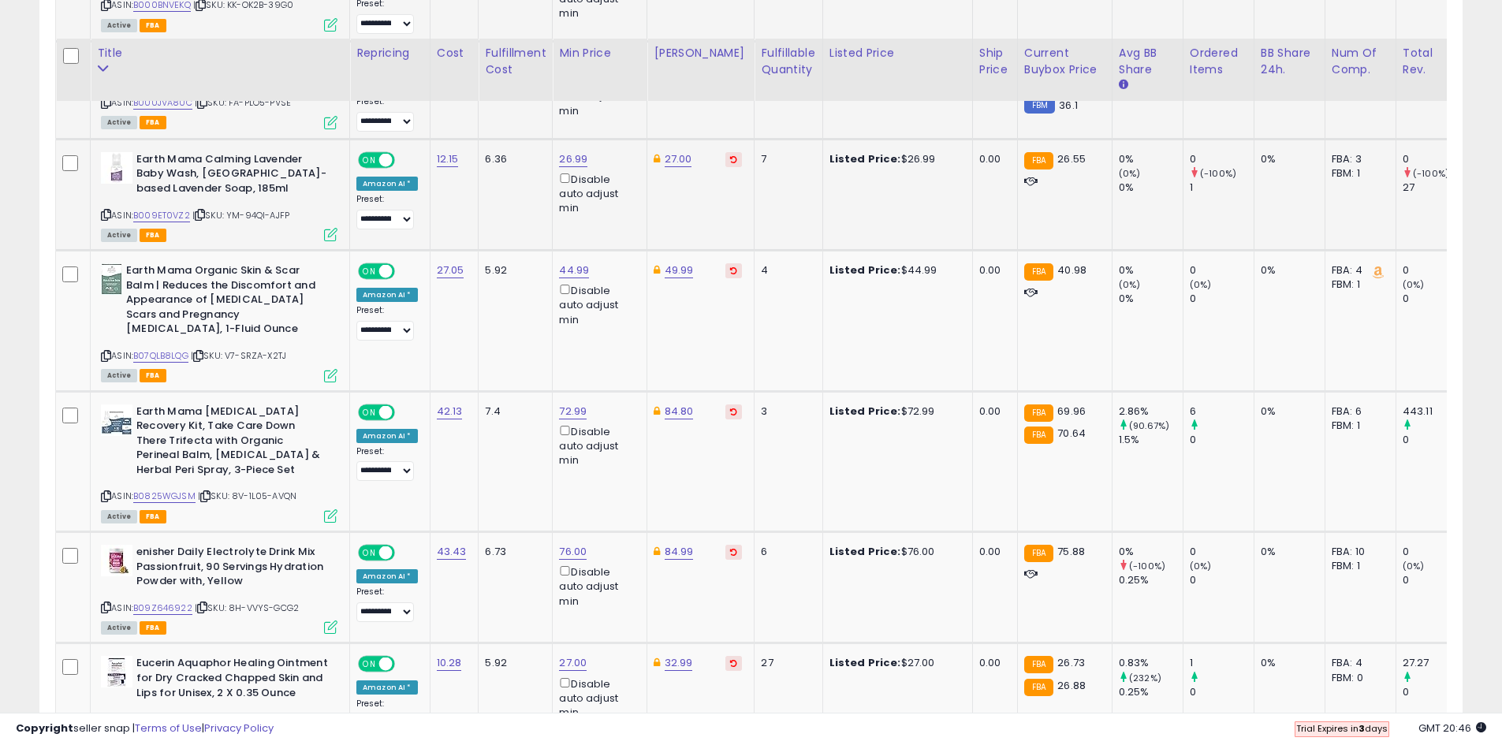
scroll to position [2504, 0]
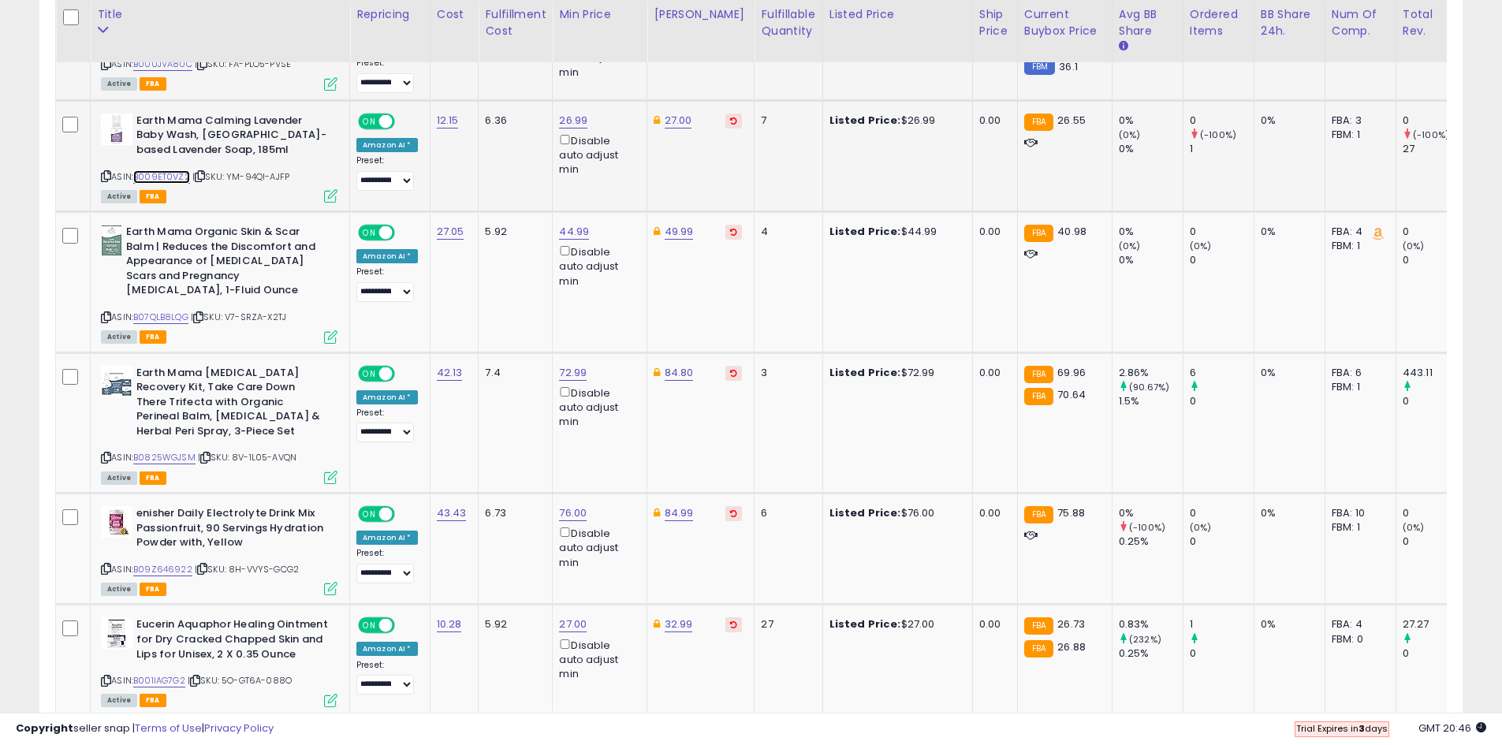
click at [177, 170] on link "B009ET0VZ2" at bounding box center [161, 176] width 57 height 13
click at [576, 113] on link "26.99" at bounding box center [573, 121] width 28 height 16
drag, startPoint x: 524, startPoint y: 57, endPoint x: 449, endPoint y: 54, distance: 75.8
click at [449, 54] on div "***** This will override store markup" at bounding box center [555, 60] width 227 height 58
type input "*****"
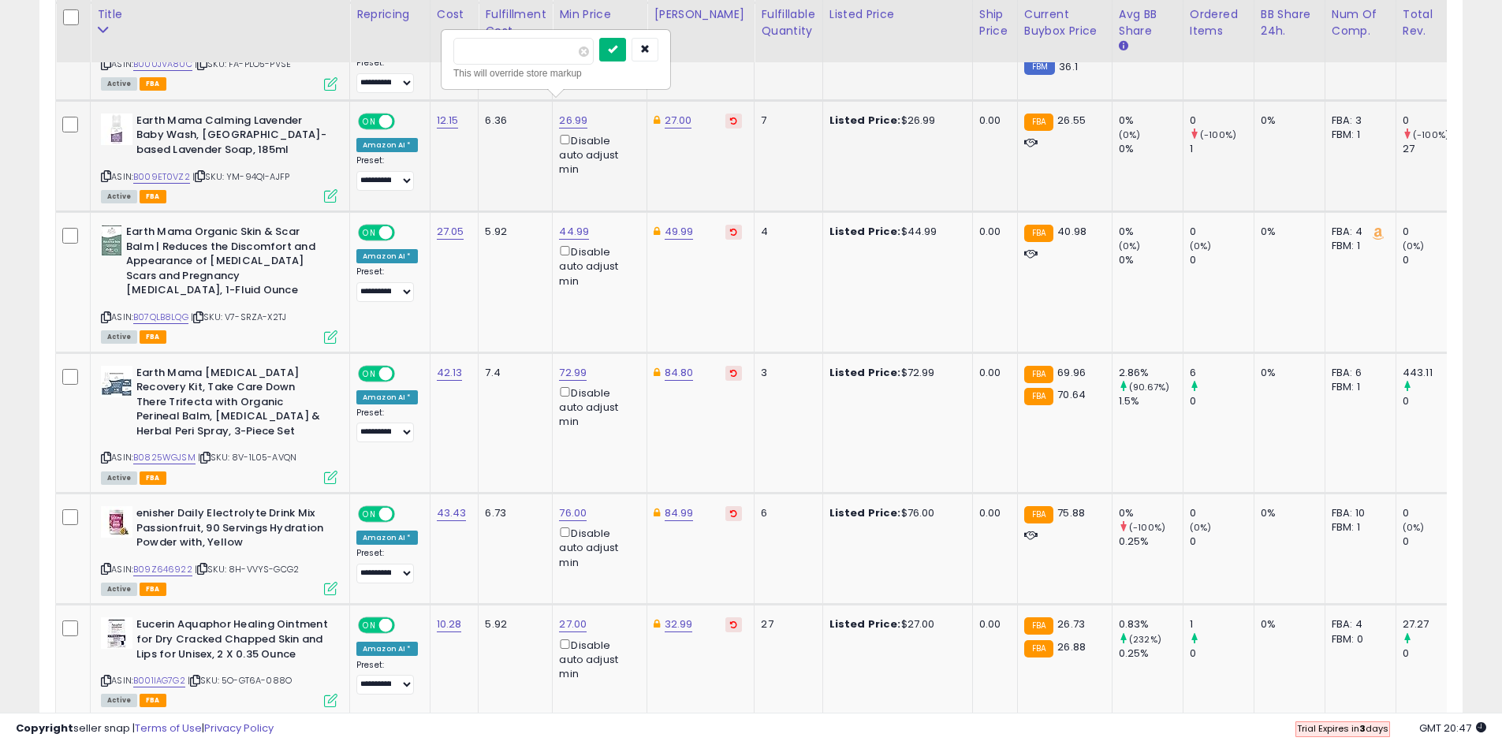
click at [617, 51] on icon "submit" at bounding box center [612, 48] width 9 height 9
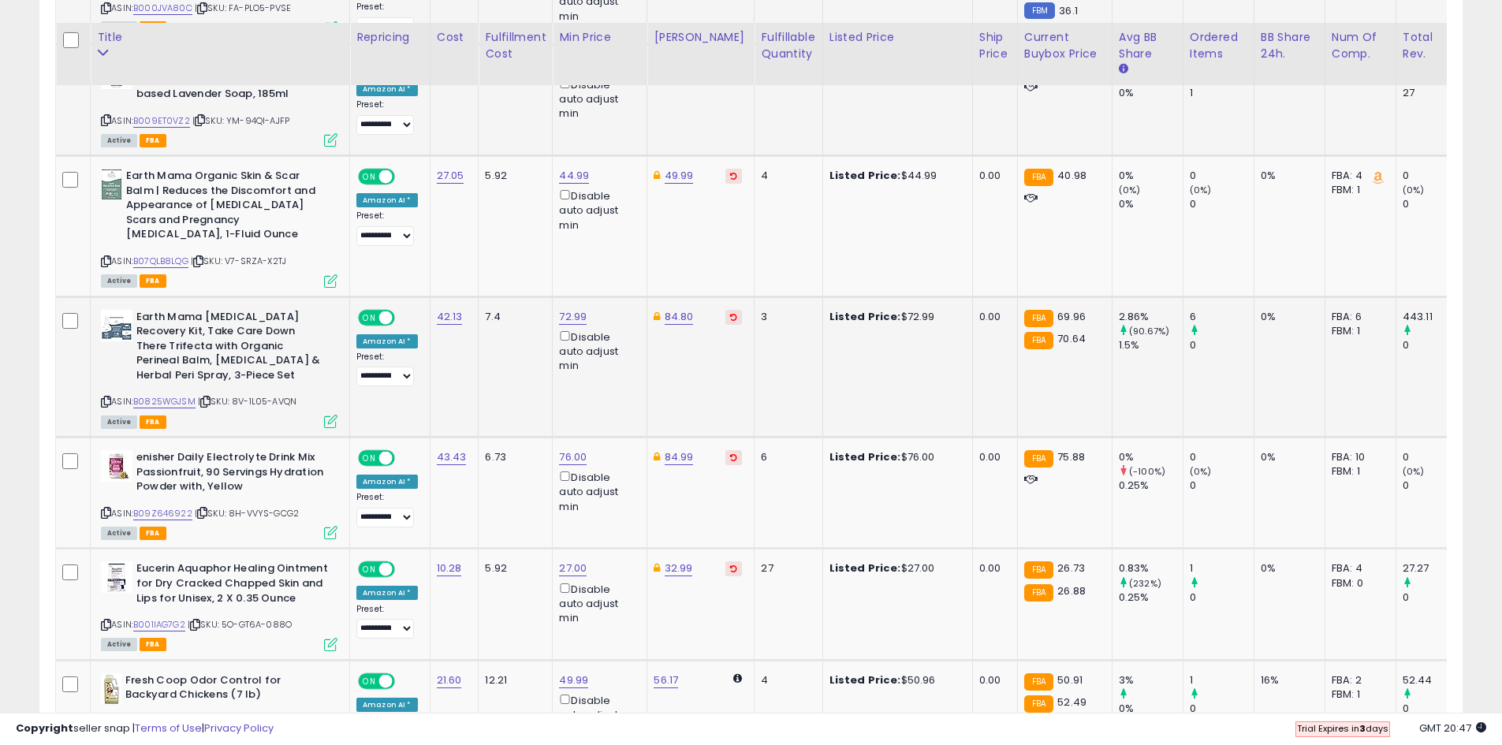
scroll to position [2583, 0]
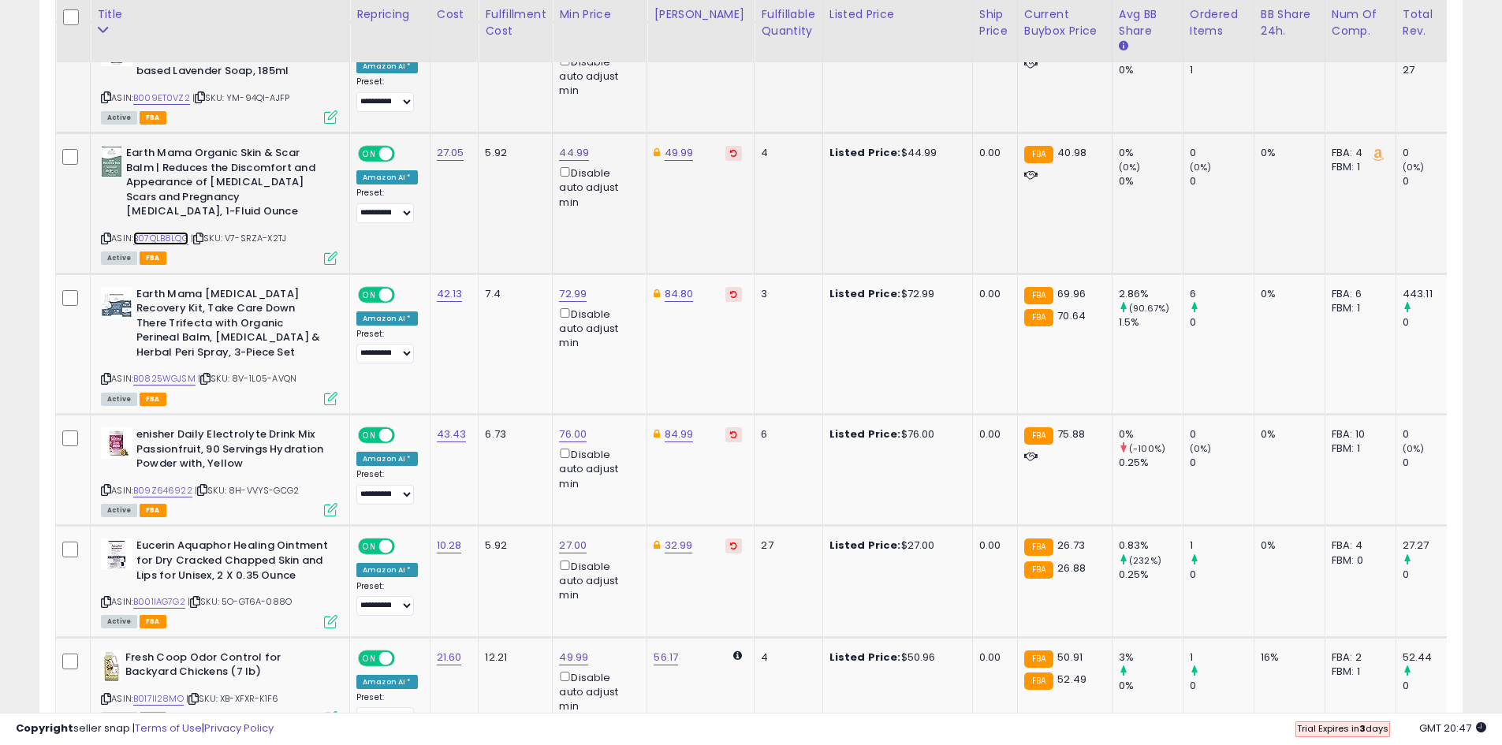
click at [183, 232] on link "B07QLB8LQG" at bounding box center [160, 238] width 55 height 13
click at [565, 145] on link "44.99" at bounding box center [574, 153] width 30 height 16
drag, startPoint x: 492, startPoint y: 84, endPoint x: 438, endPoint y: 79, distance: 54.6
type input "*****"
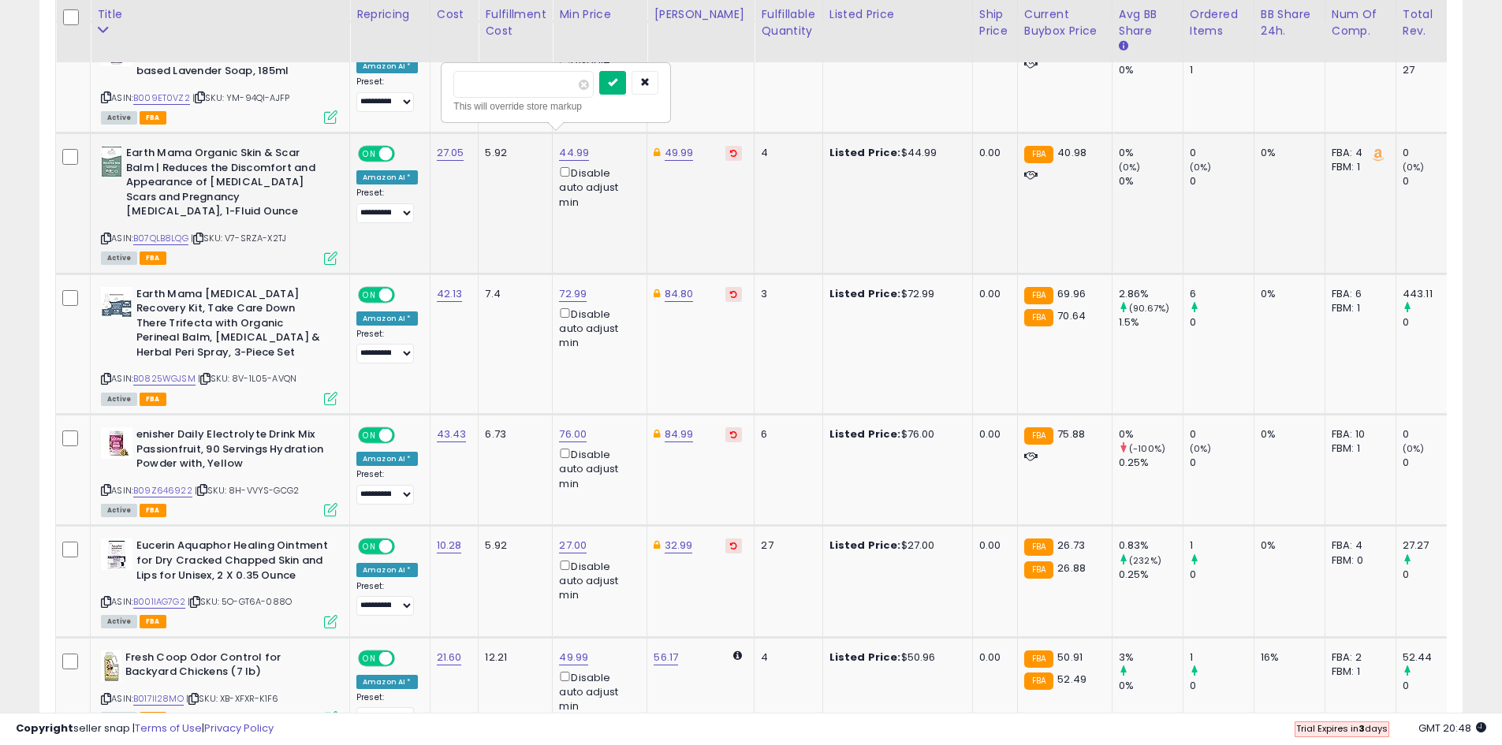
click at [626, 89] on button "submit" at bounding box center [612, 83] width 27 height 24
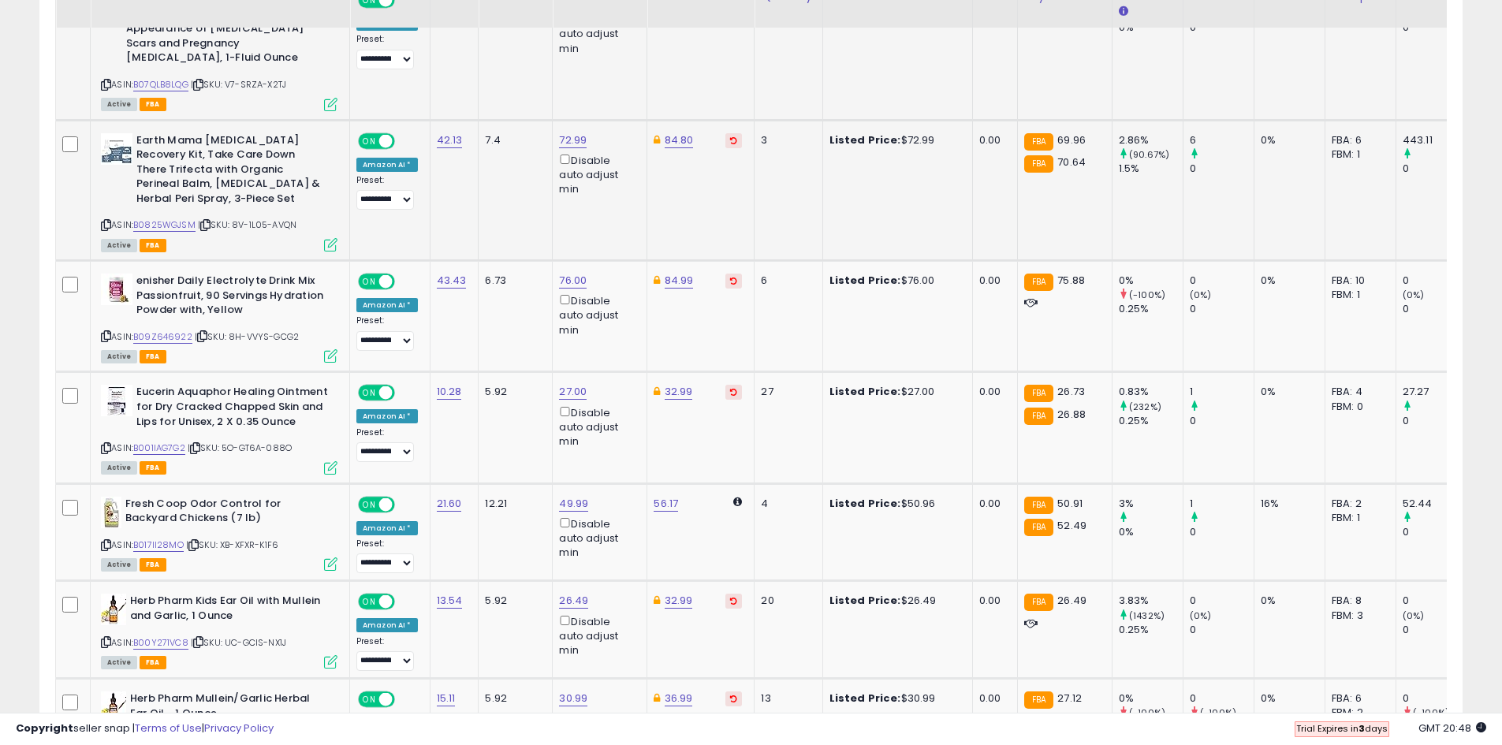
scroll to position [2740, 0]
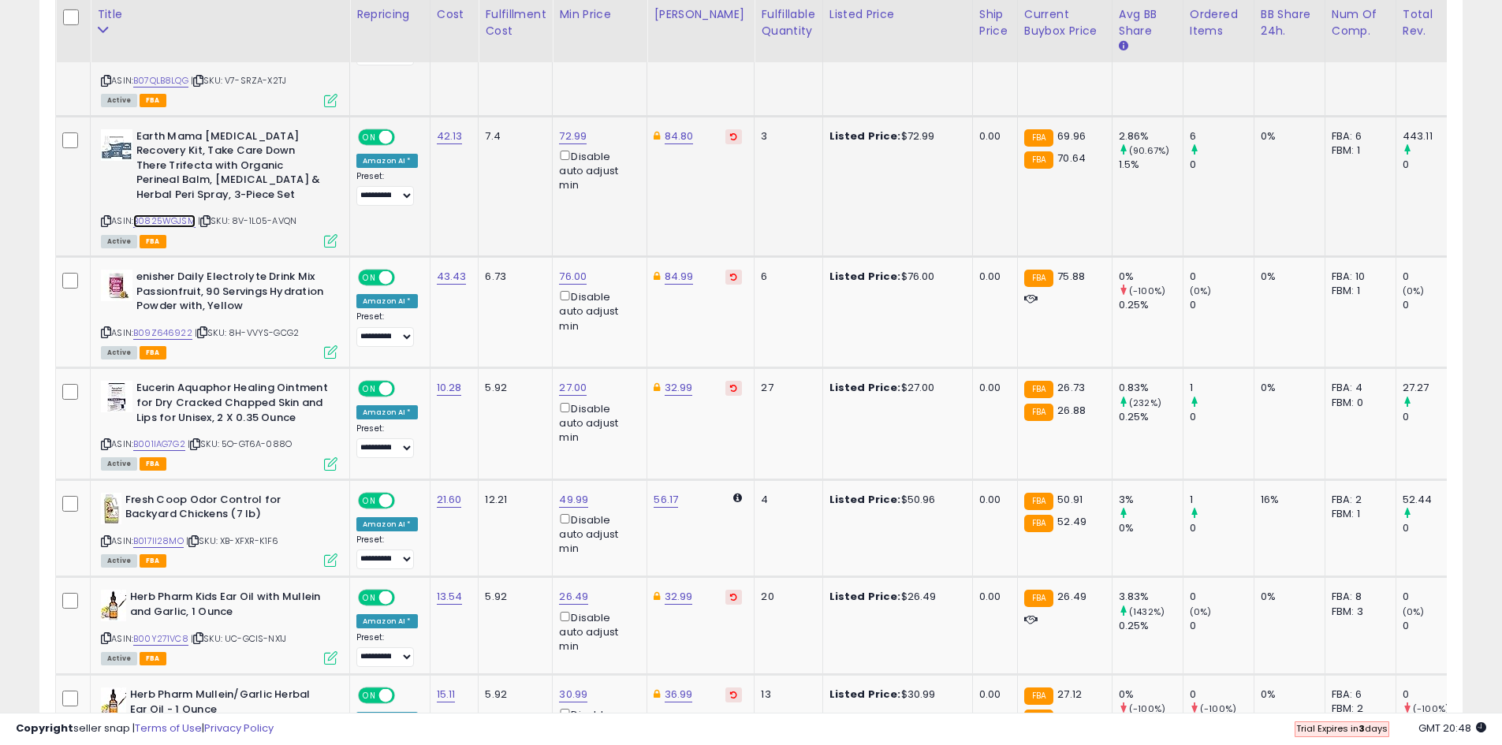
click at [173, 214] on link "B0825WGJSM" at bounding box center [164, 220] width 62 height 13
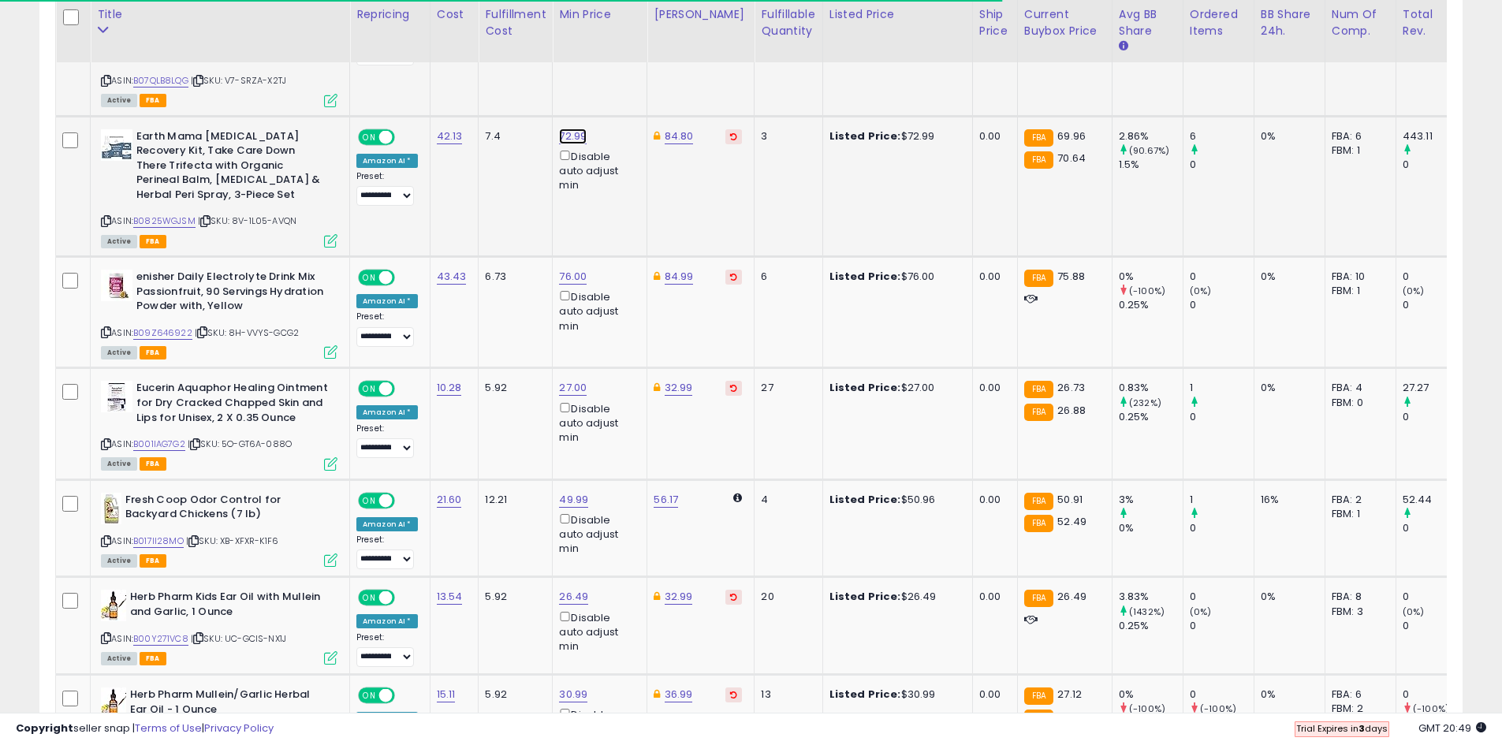
click at [575, 129] on link "72.99" at bounding box center [573, 137] width 28 height 16
drag, startPoint x: 533, startPoint y: 69, endPoint x: 430, endPoint y: 62, distance: 103.5
type input "*****"
click at [625, 71] on button "submit" at bounding box center [612, 66] width 27 height 24
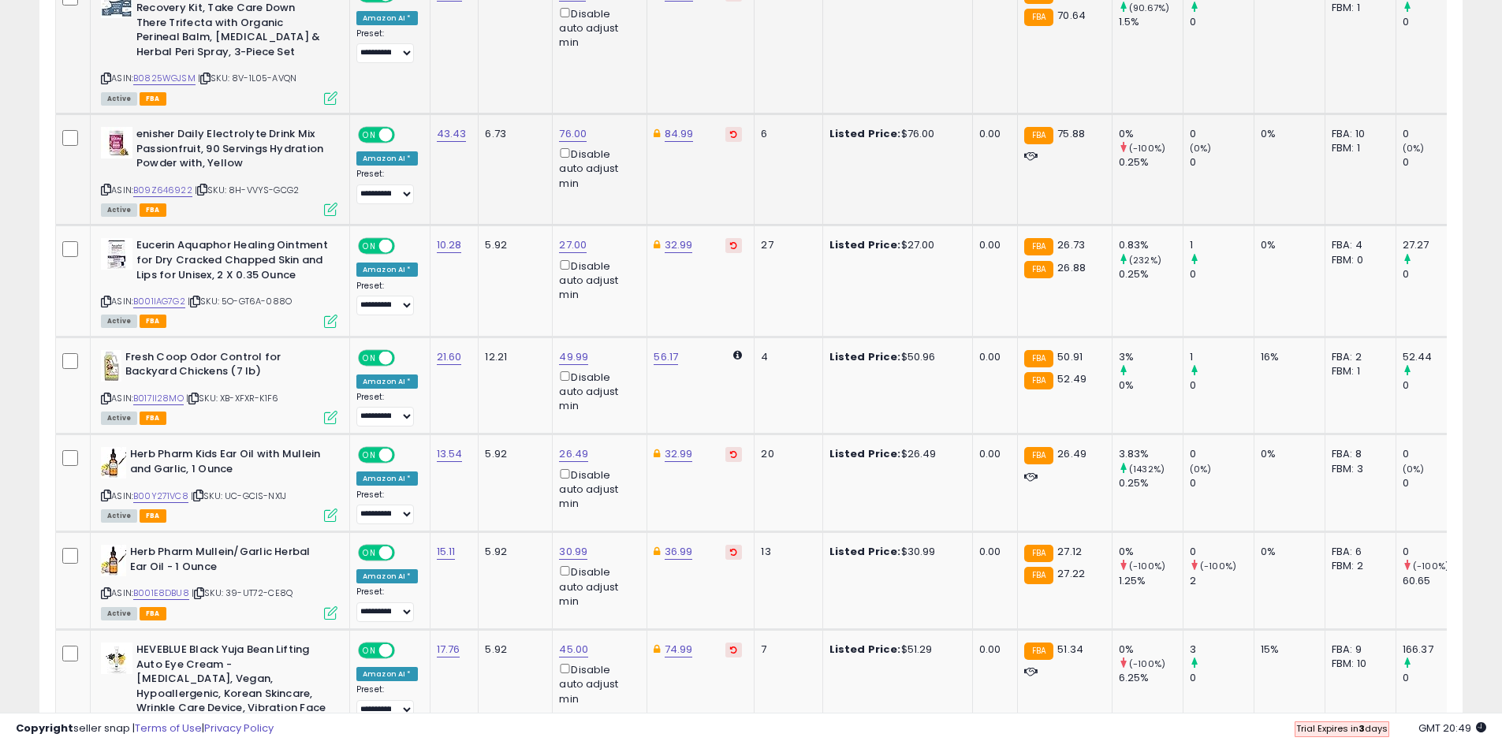
scroll to position [2898, 0]
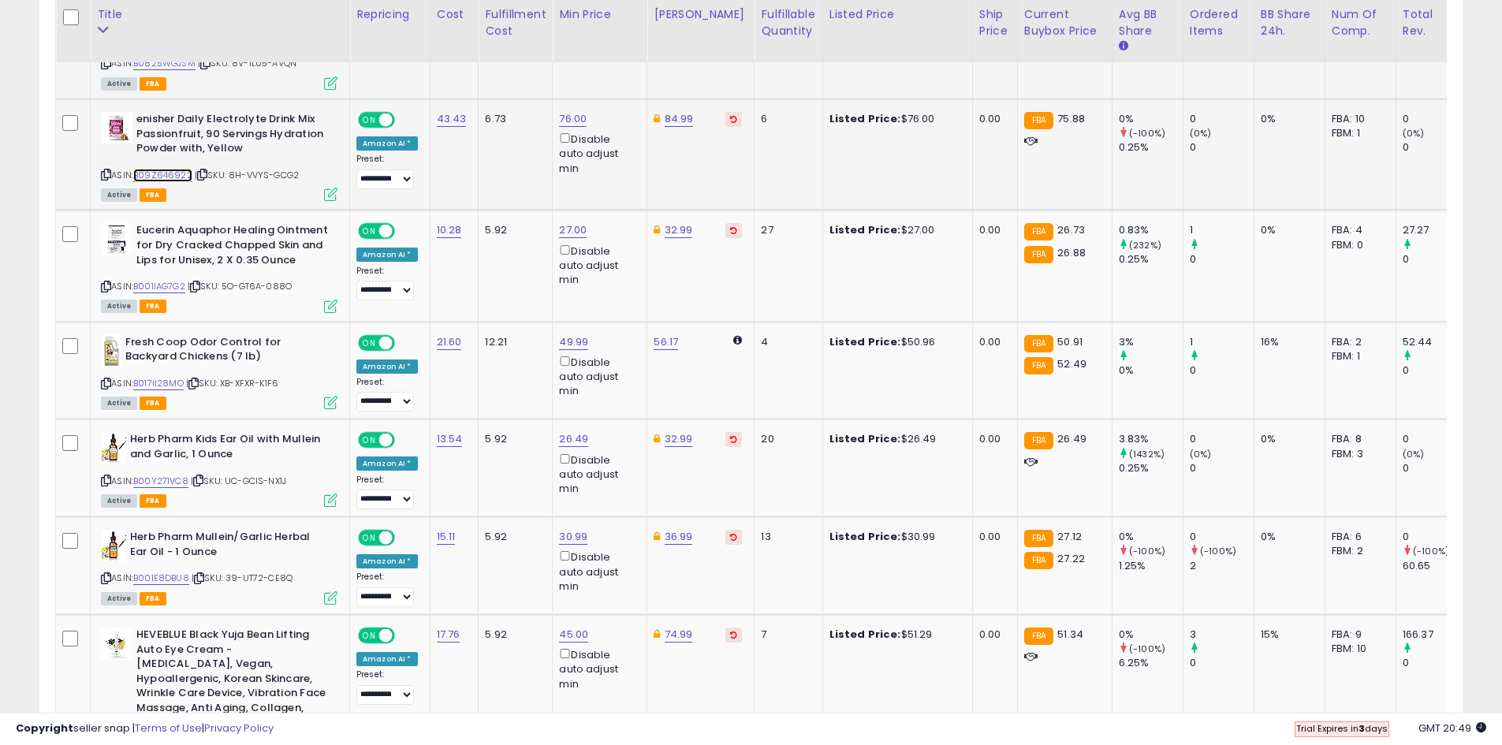
click at [172, 169] on link "B09Z646922" at bounding box center [162, 175] width 59 height 13
click at [565, 111] on link "76.00" at bounding box center [573, 119] width 28 height 16
drag, startPoint x: 494, startPoint y: 50, endPoint x: 423, endPoint y: 45, distance: 71.2
type input "**"
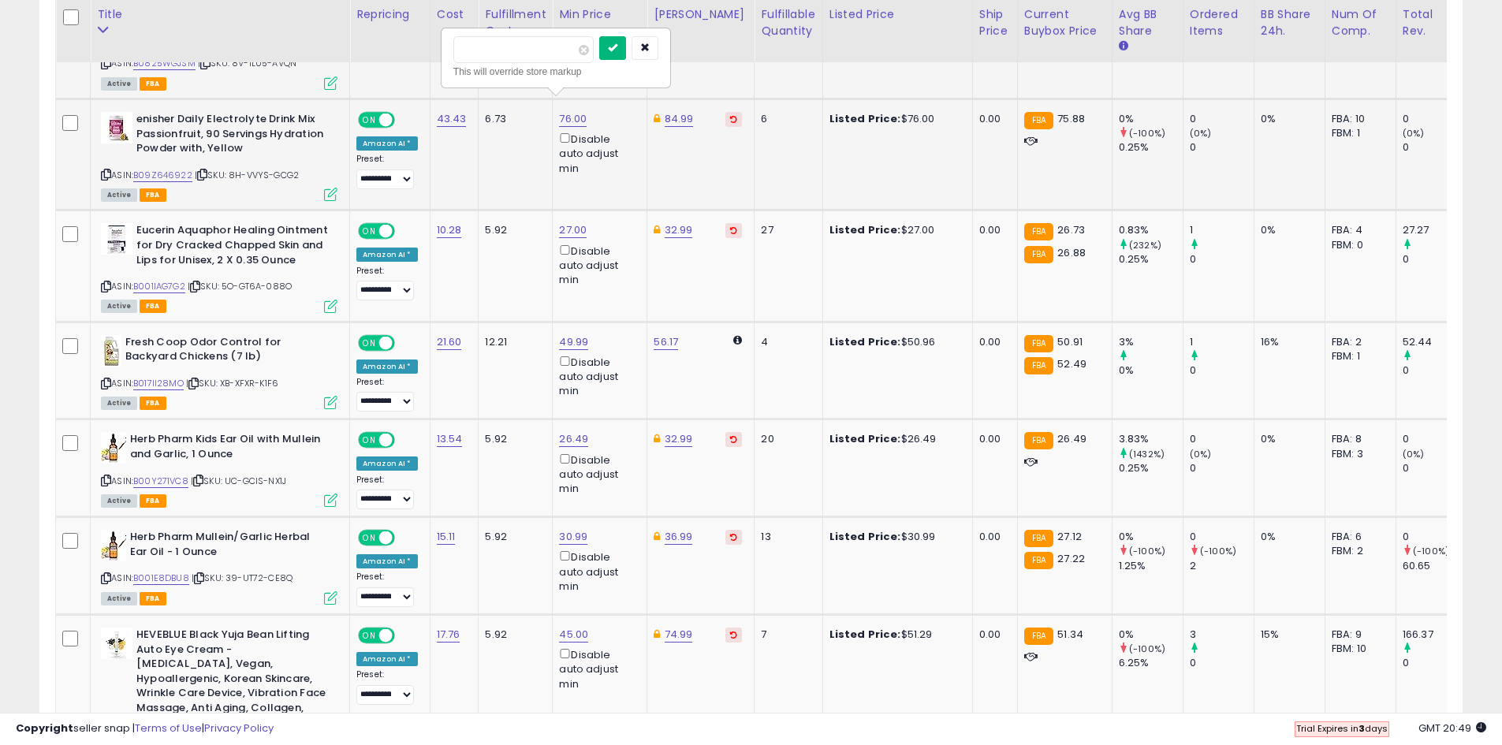
click at [617, 46] on icon "submit" at bounding box center [612, 47] width 9 height 9
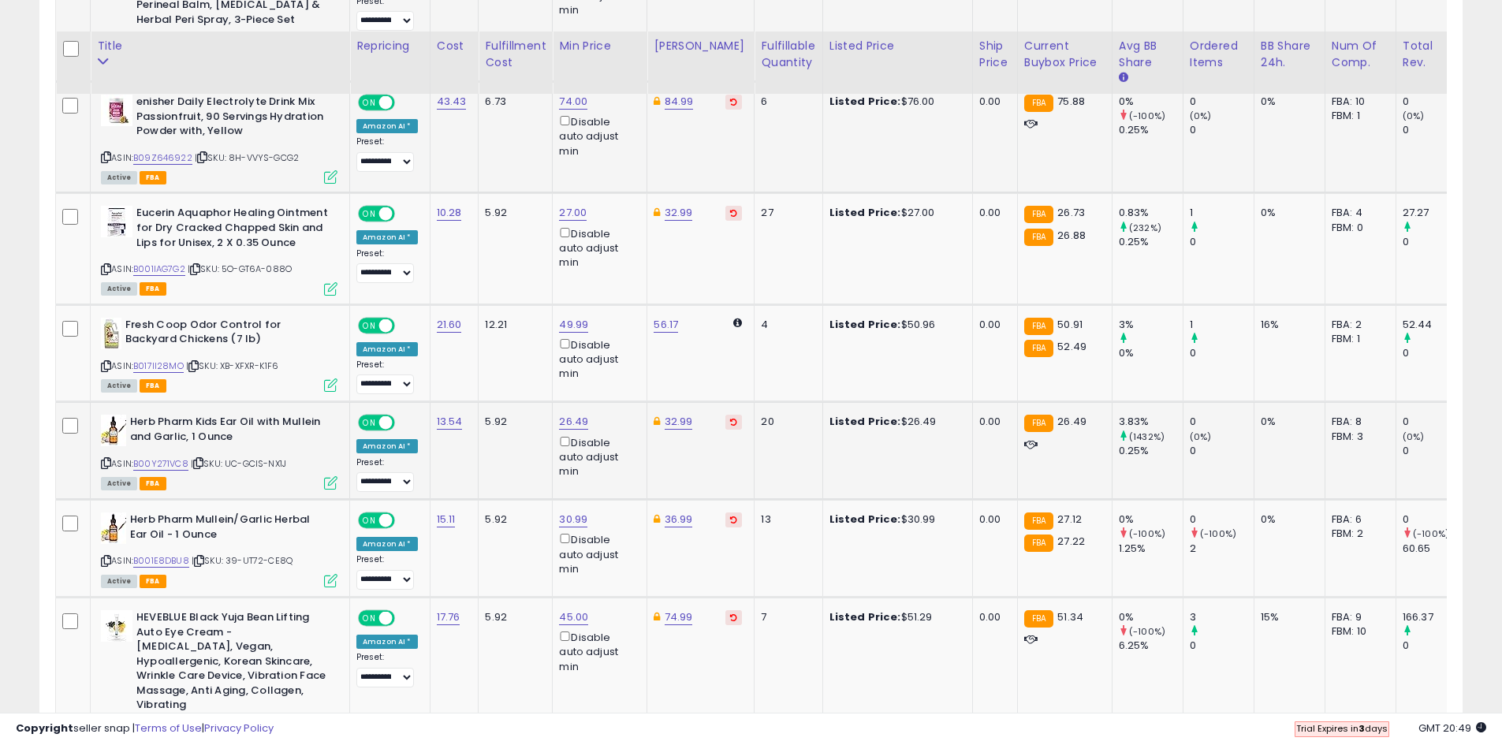
scroll to position [2994, 0]
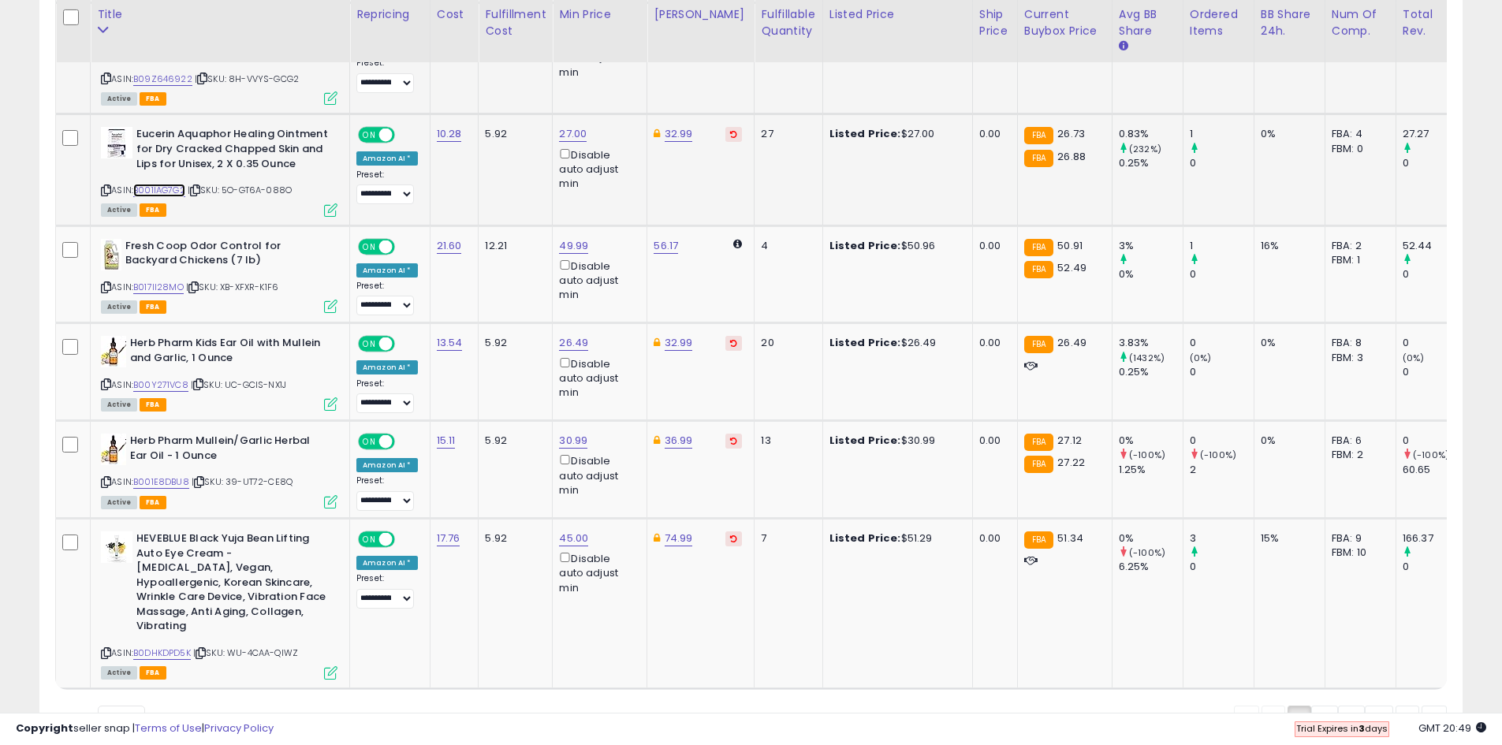
click at [173, 185] on link "B001IAG7G2" at bounding box center [159, 190] width 52 height 13
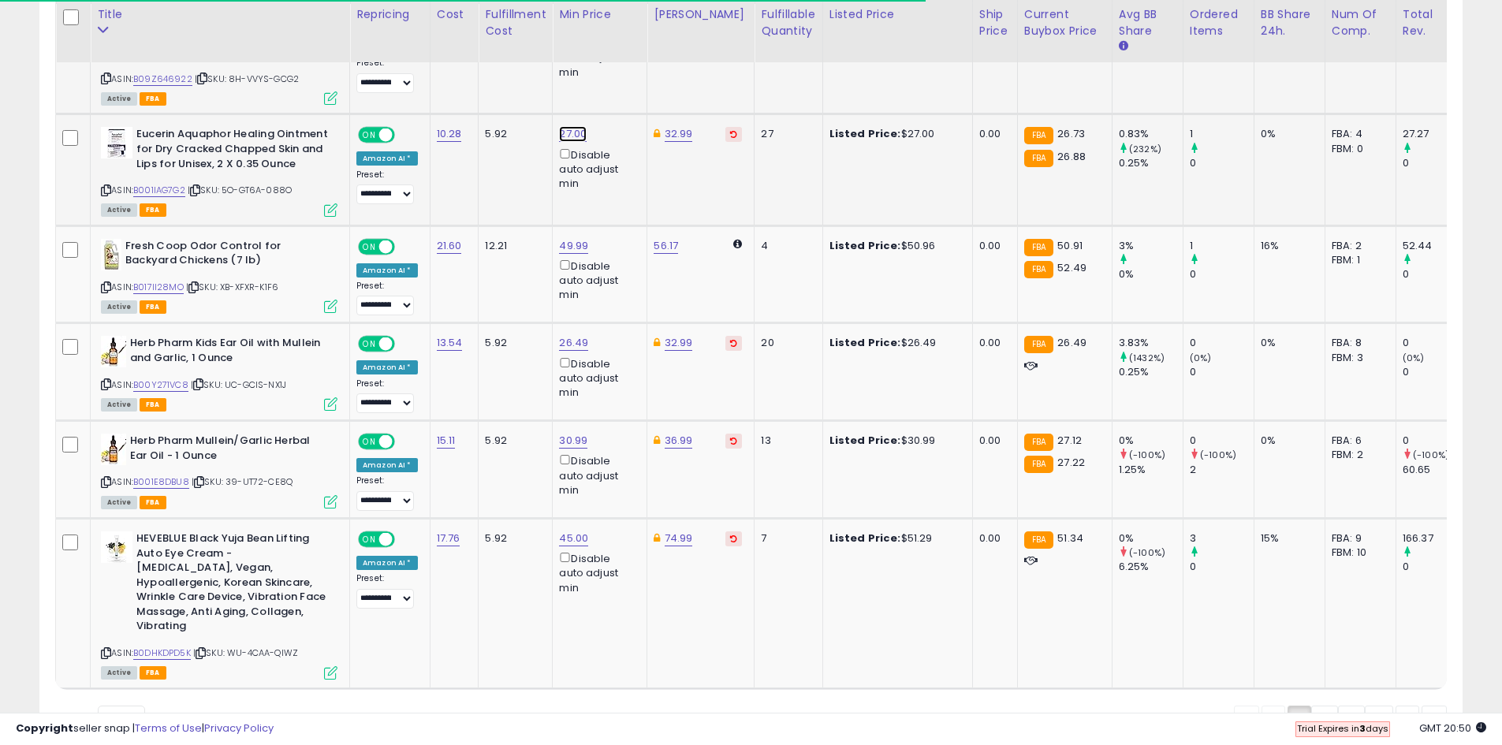
click at [568, 126] on link "27.00" at bounding box center [573, 134] width 28 height 16
drag, startPoint x: 524, startPoint y: 66, endPoint x: 440, endPoint y: 63, distance: 84.4
click at [440, 63] on div "***** This will override store markup" at bounding box center [555, 73] width 230 height 61
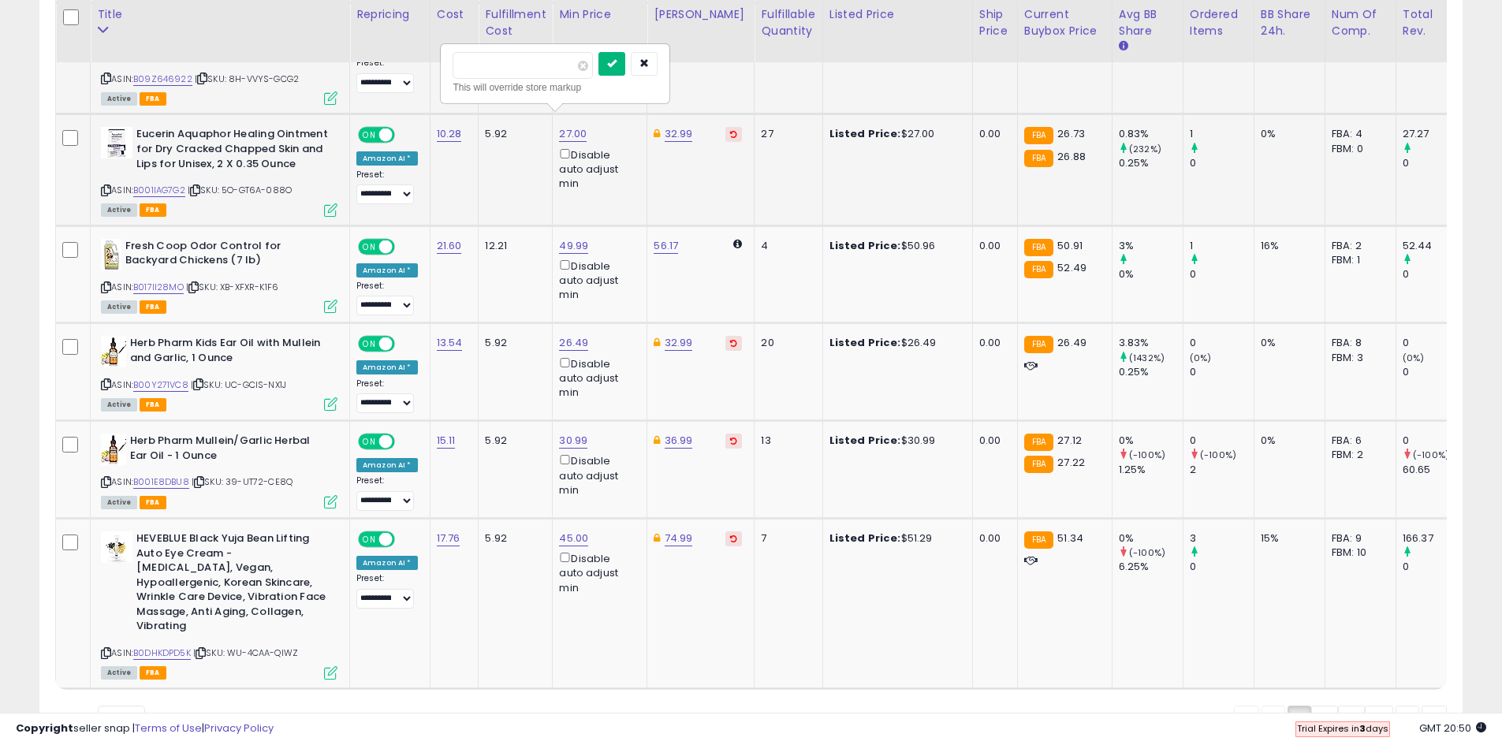
type input "**"
click at [617, 58] on icon "submit" at bounding box center [611, 62] width 9 height 9
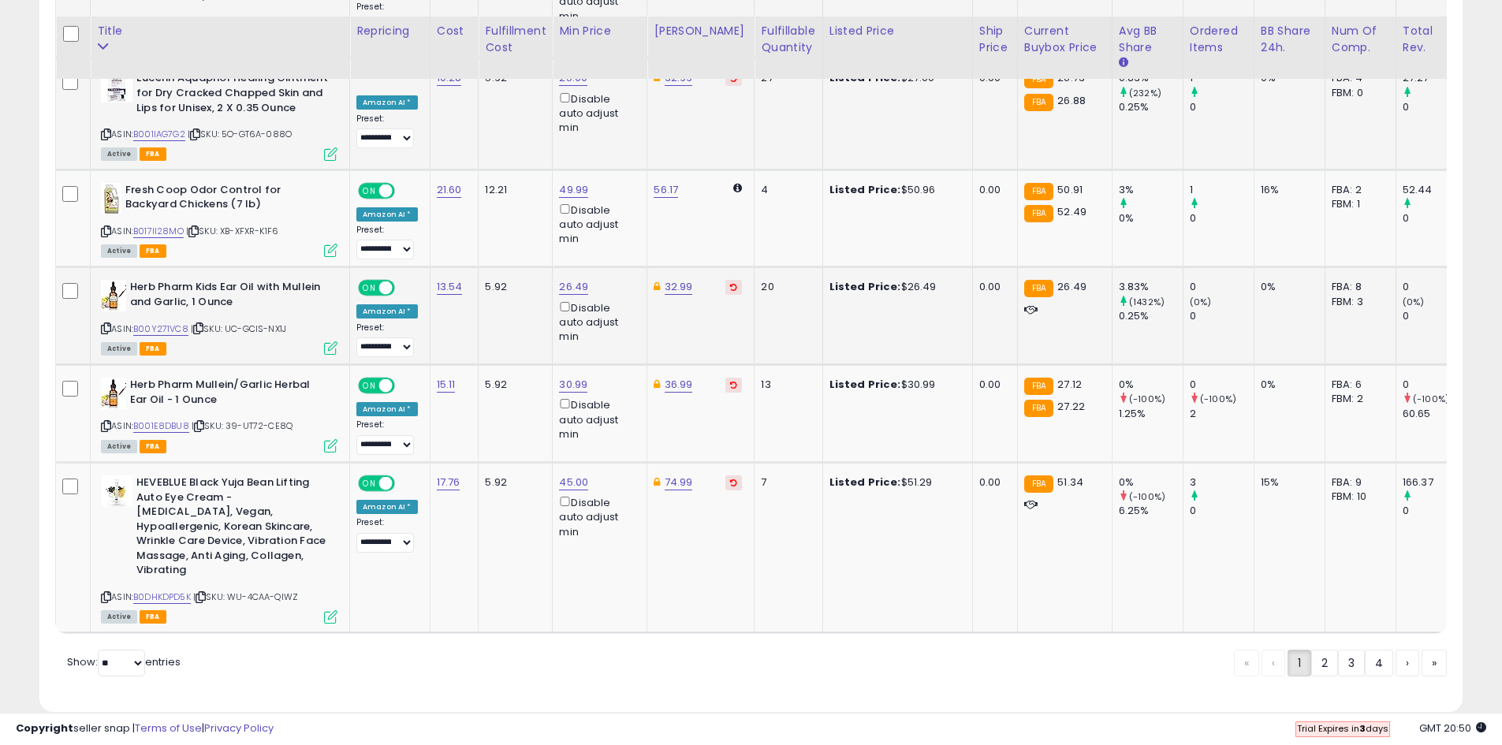
scroll to position [3073, 0]
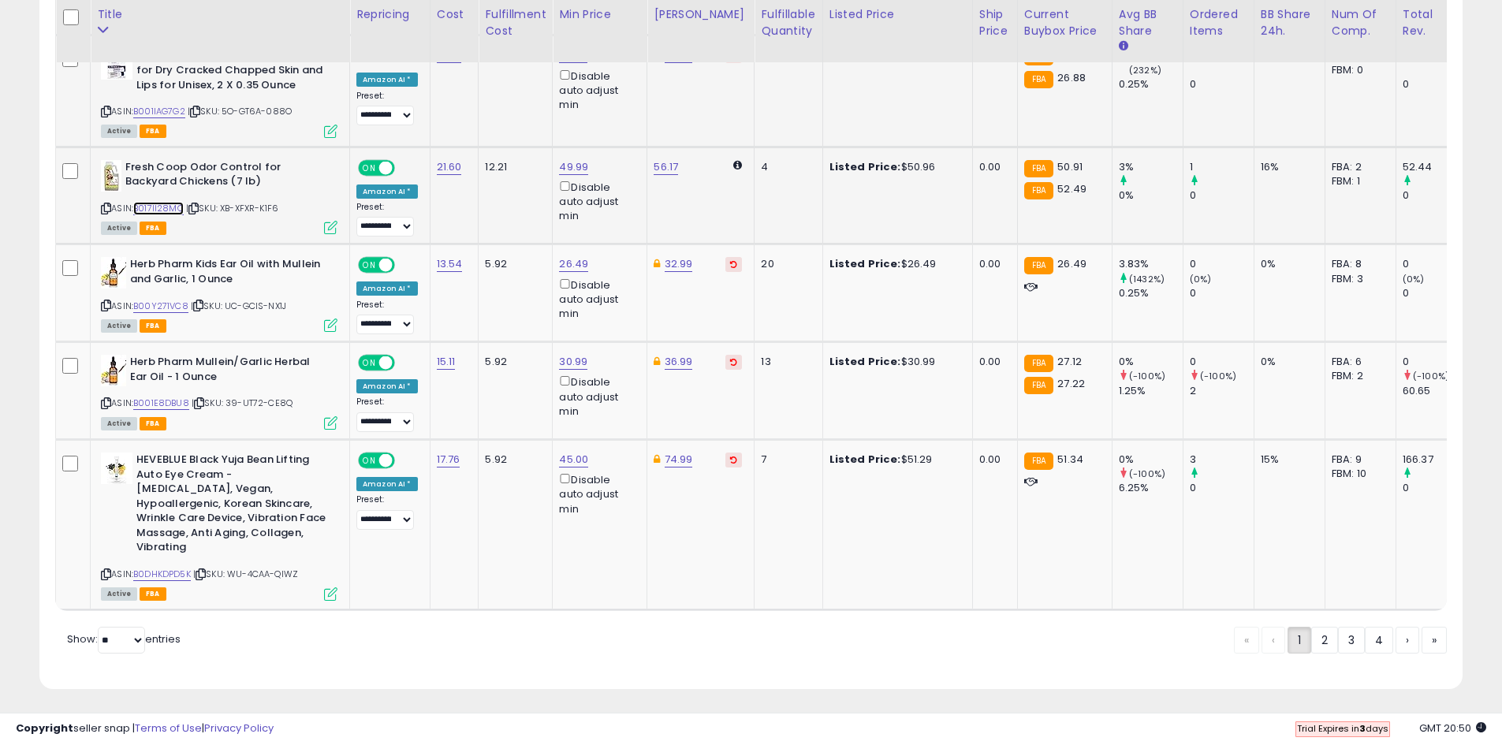
click at [159, 212] on link "B017II28MO" at bounding box center [158, 208] width 50 height 13
click at [565, 173] on link "49.99" at bounding box center [573, 167] width 29 height 16
drag, startPoint x: 500, startPoint y: 106, endPoint x: 442, endPoint y: 105, distance: 58.4
click at [442, 105] on div "***** This will override store markup" at bounding box center [556, 121] width 230 height 61
type input "*****"
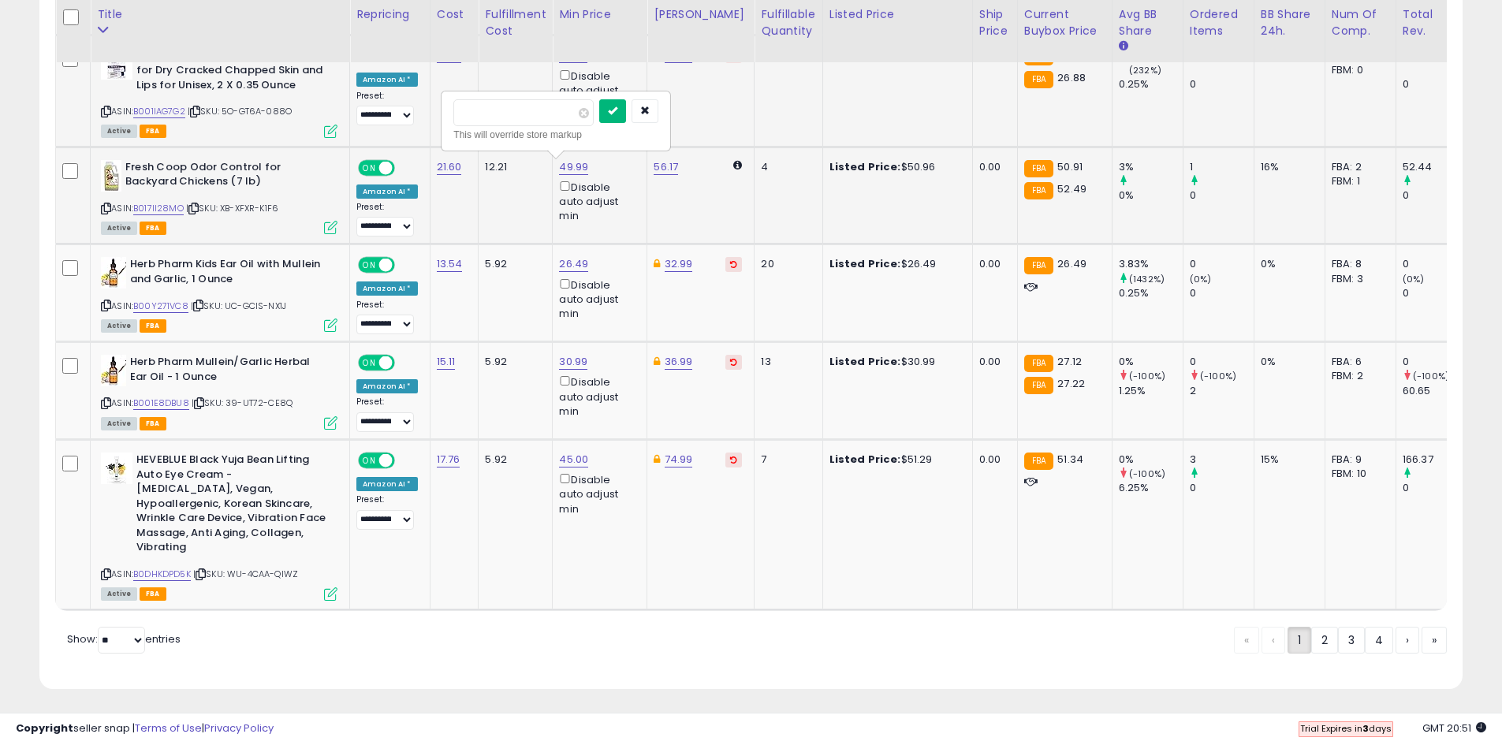
click at [626, 109] on button "submit" at bounding box center [612, 111] width 27 height 24
click at [175, 300] on link "B00Y271VC8" at bounding box center [160, 306] width 55 height 13
click at [165, 401] on link "B001E8DBU8" at bounding box center [161, 403] width 56 height 13
click at [570, 360] on link "30.99" at bounding box center [573, 362] width 28 height 16
drag, startPoint x: 522, startPoint y: 308, endPoint x: 431, endPoint y: 305, distance: 90.7
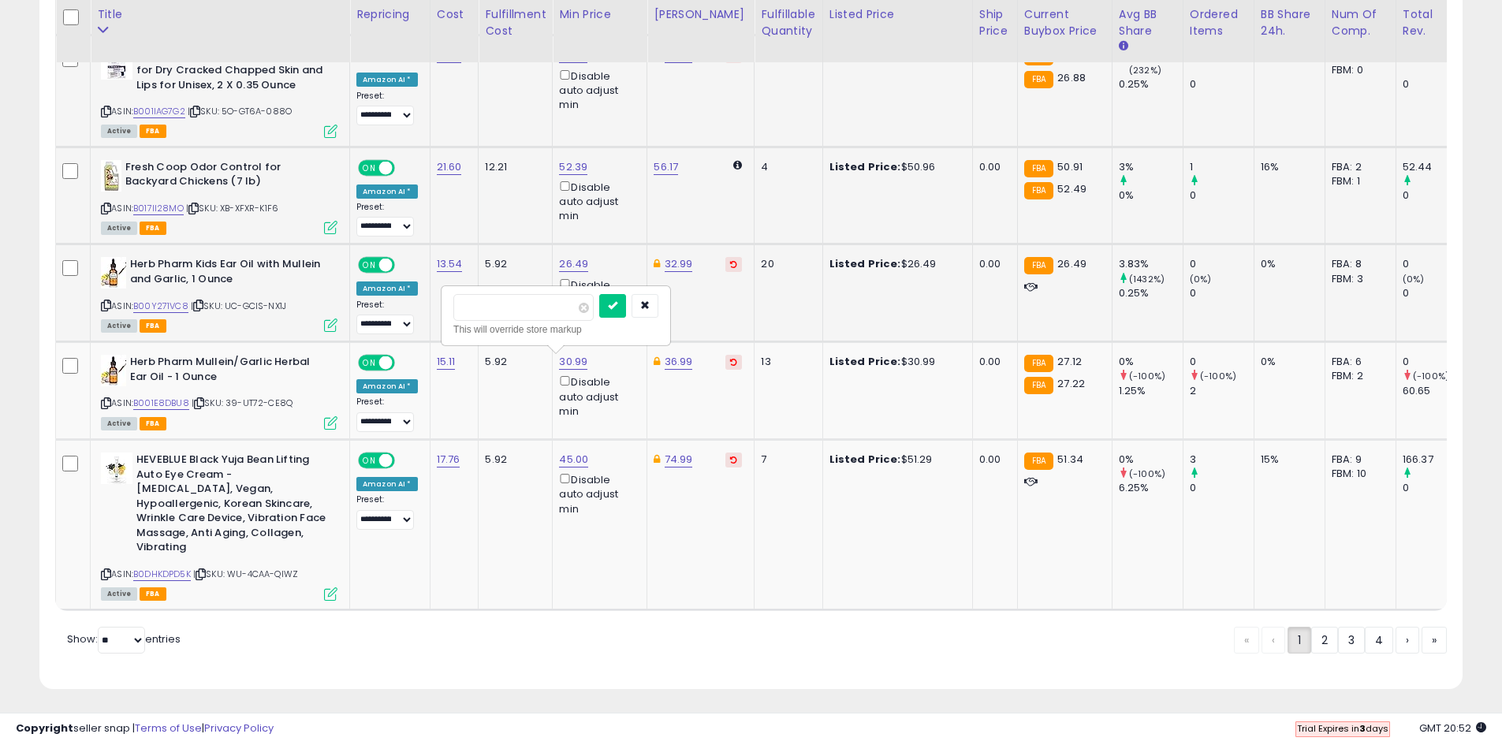
type input "*****"
click at [626, 304] on button "submit" at bounding box center [612, 306] width 27 height 24
click at [170, 568] on link "B0DHKDPD5K" at bounding box center [162, 574] width 58 height 13
click at [399, 517] on select "**********" at bounding box center [385, 520] width 58 height 20
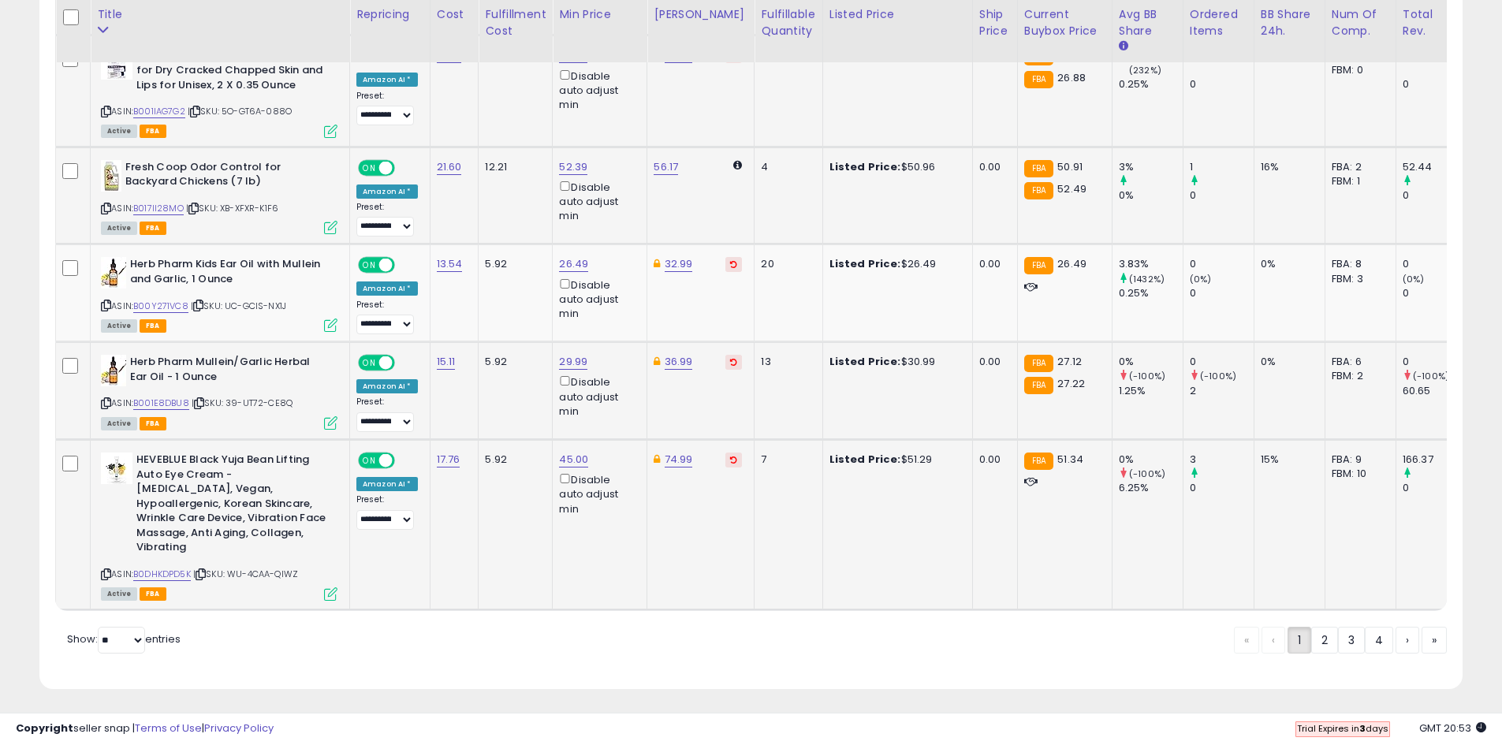
click at [755, 535] on td "7" at bounding box center [789, 524] width 68 height 170
